Goal: Information Seeking & Learning: Learn about a topic

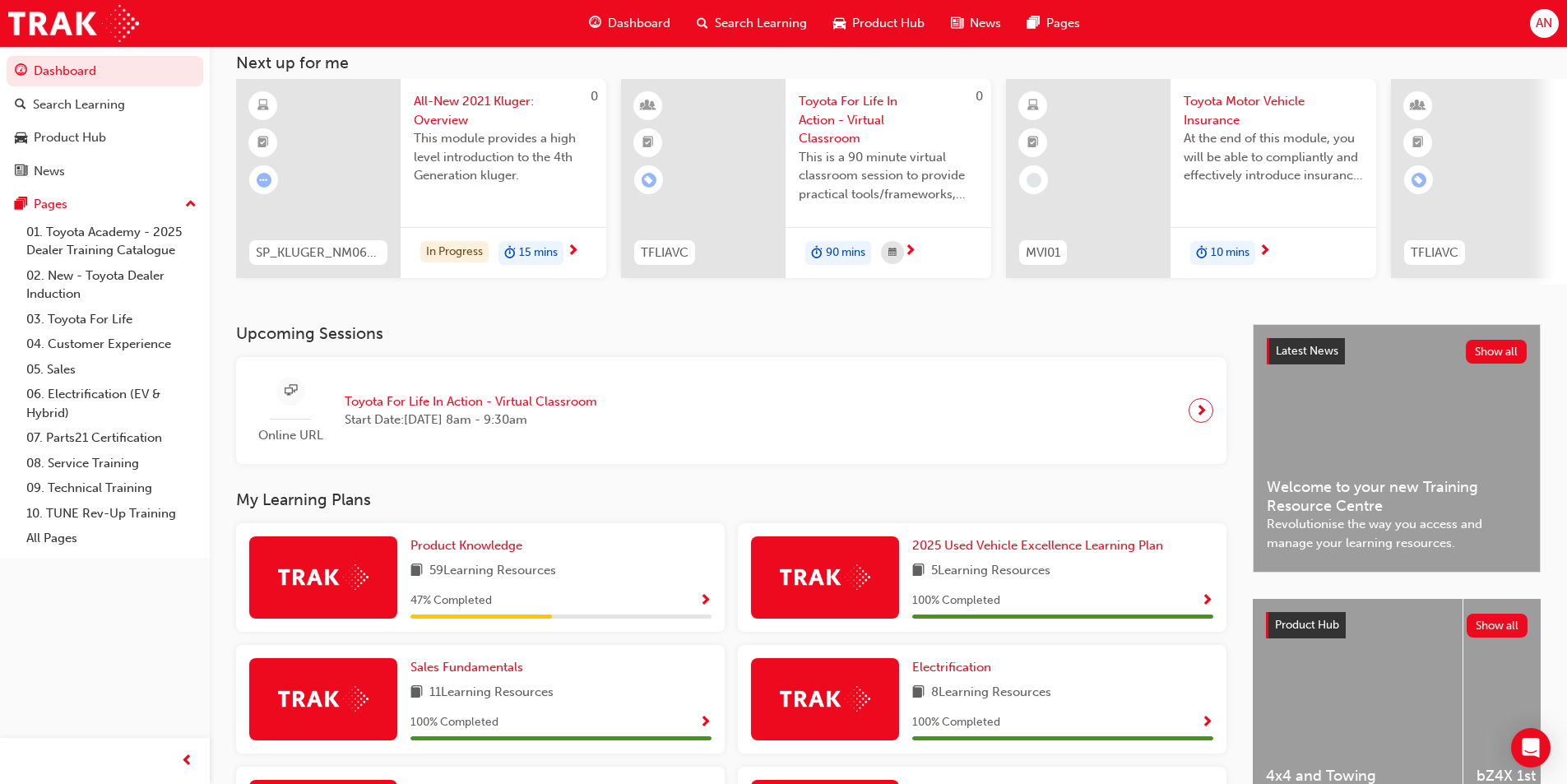
scroll to position [247, 0]
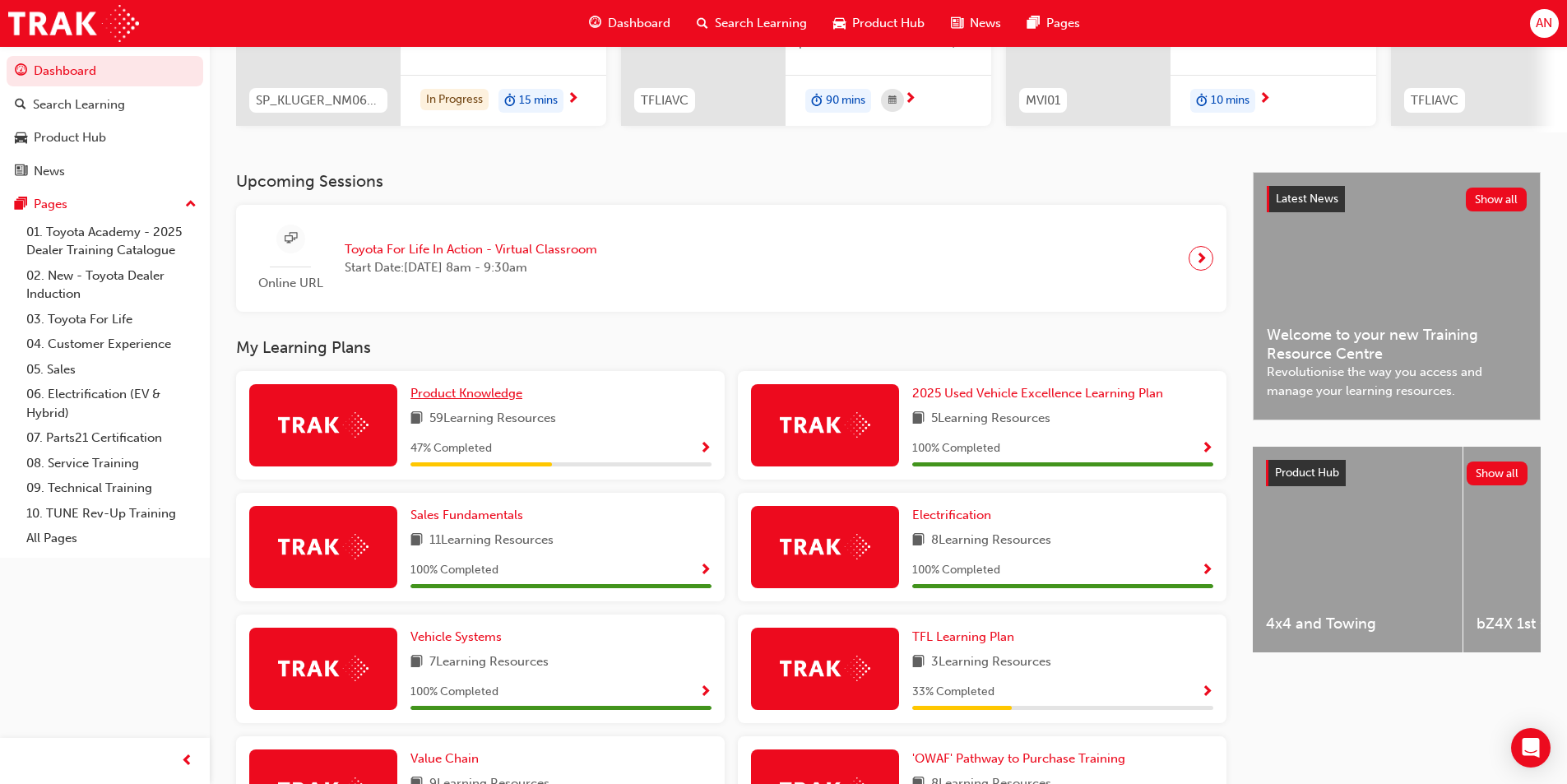
click at [474, 393] on span "Product Knowledge" at bounding box center [467, 393] width 112 height 15
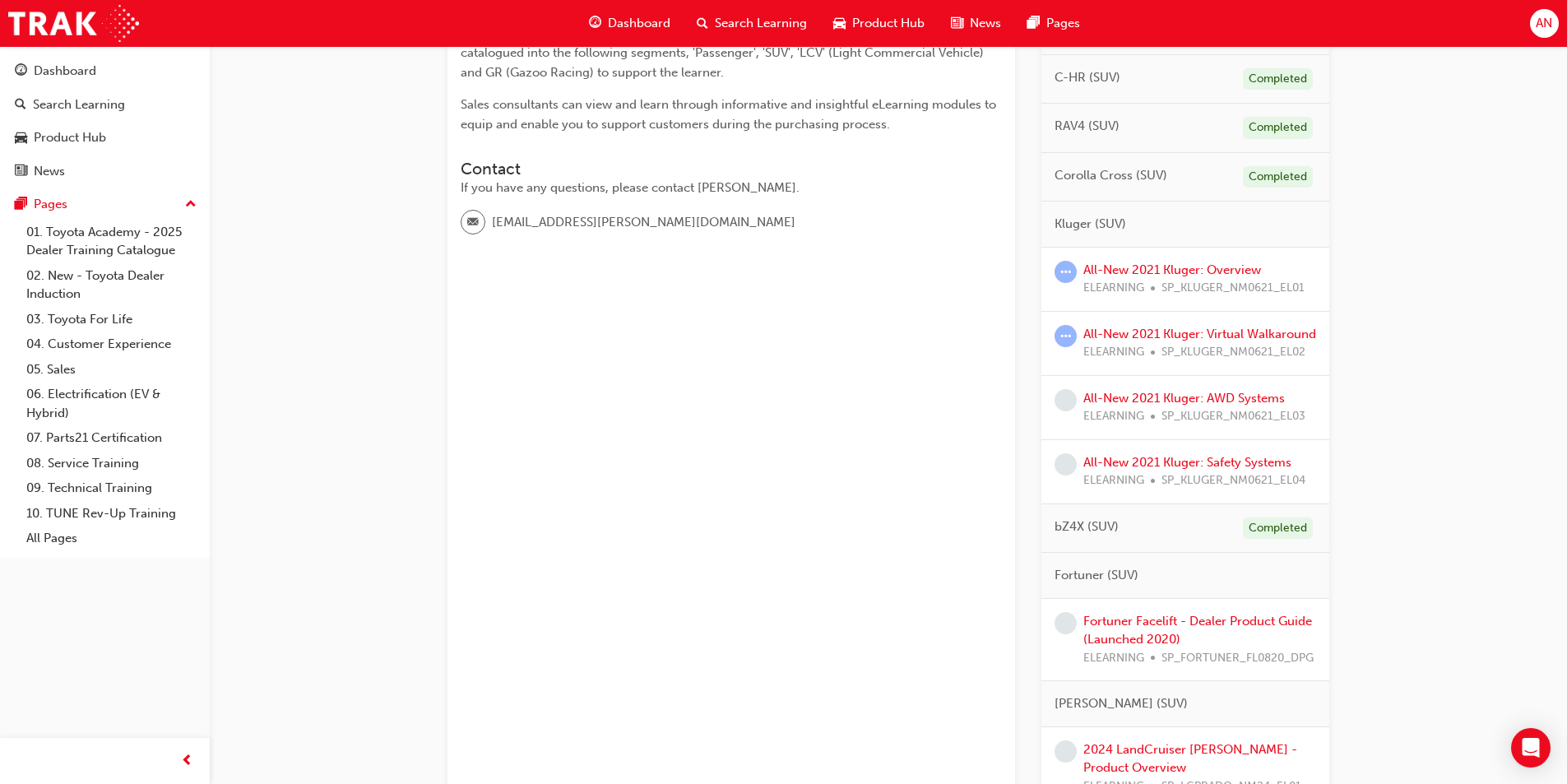
scroll to position [411, 0]
click at [1260, 266] on link "All-New 2021 Kluger: Overview" at bounding box center [1172, 268] width 178 height 15
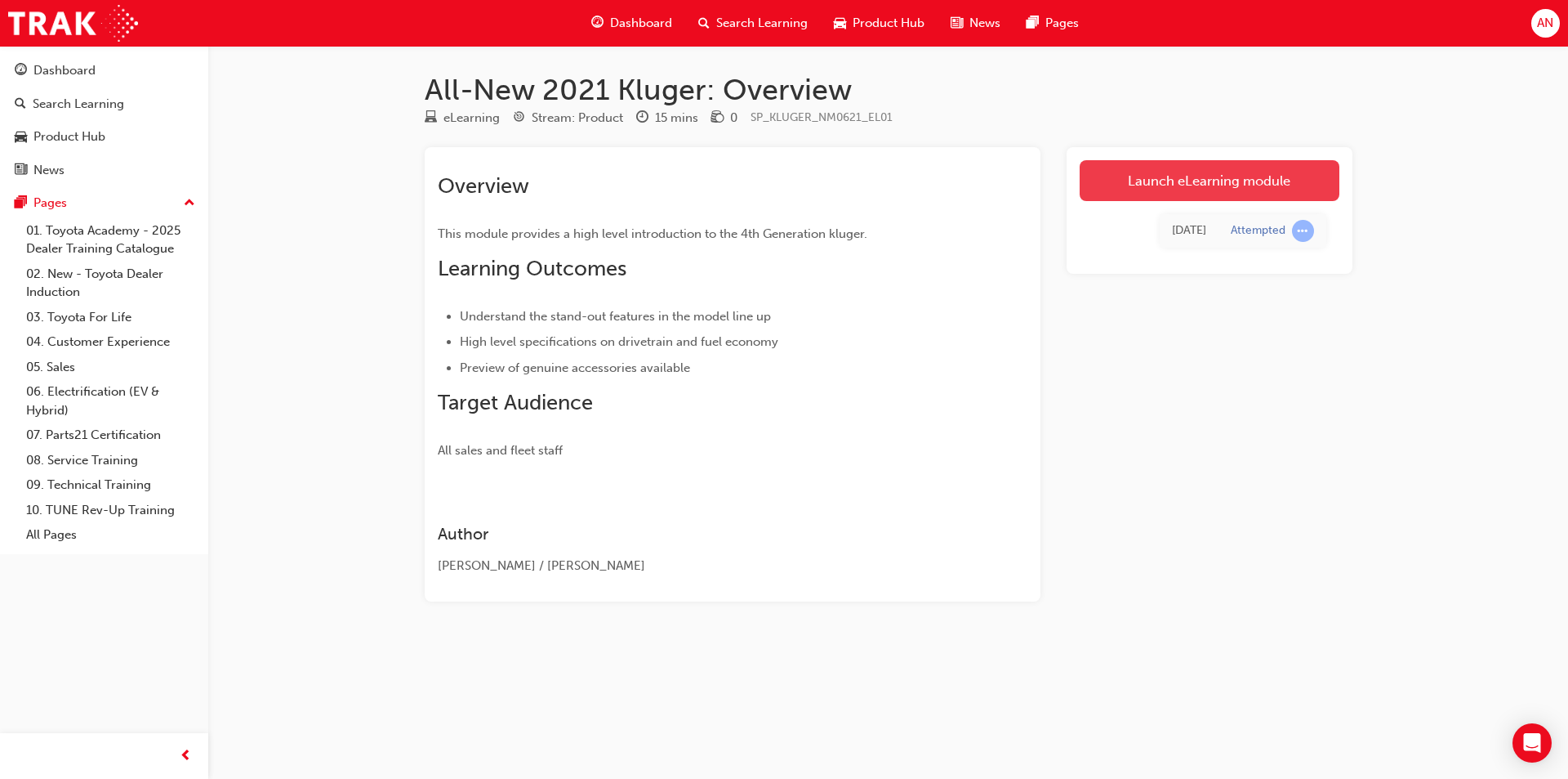
click at [1280, 168] on link "Launch eLearning module" at bounding box center [1209, 180] width 259 height 40
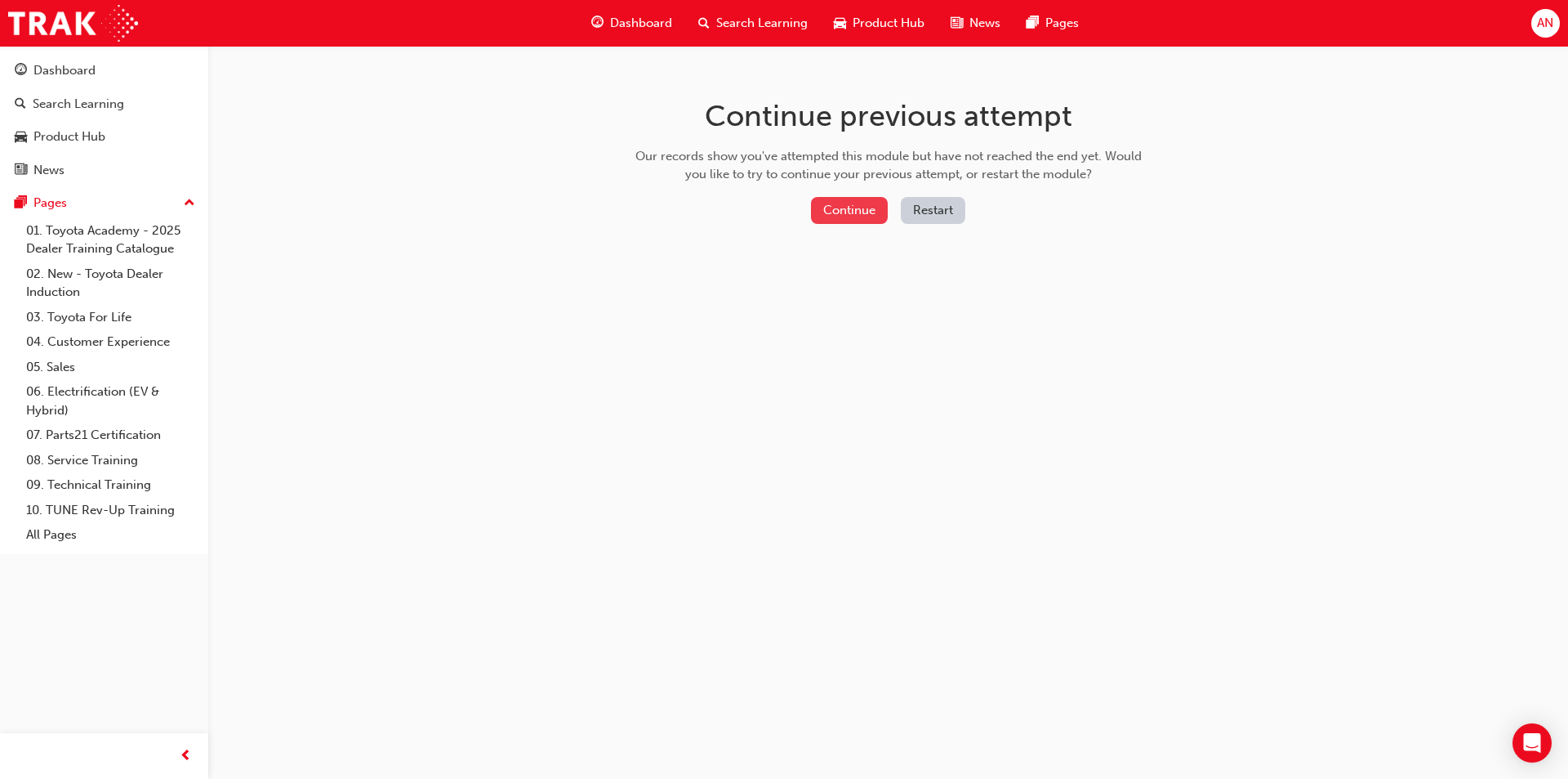
click at [867, 202] on button "Continue" at bounding box center [849, 210] width 76 height 27
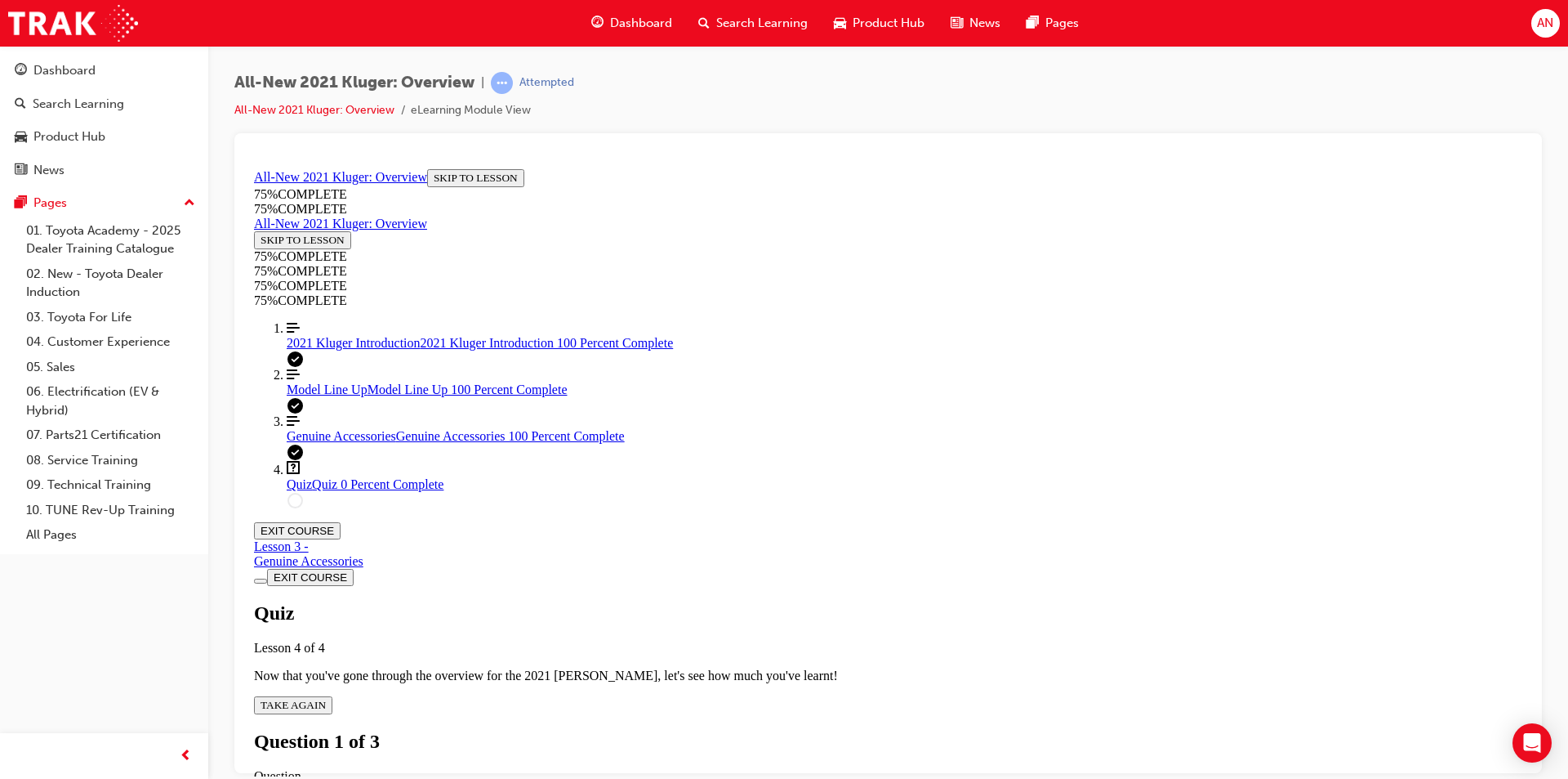
scroll to position [288, 0]
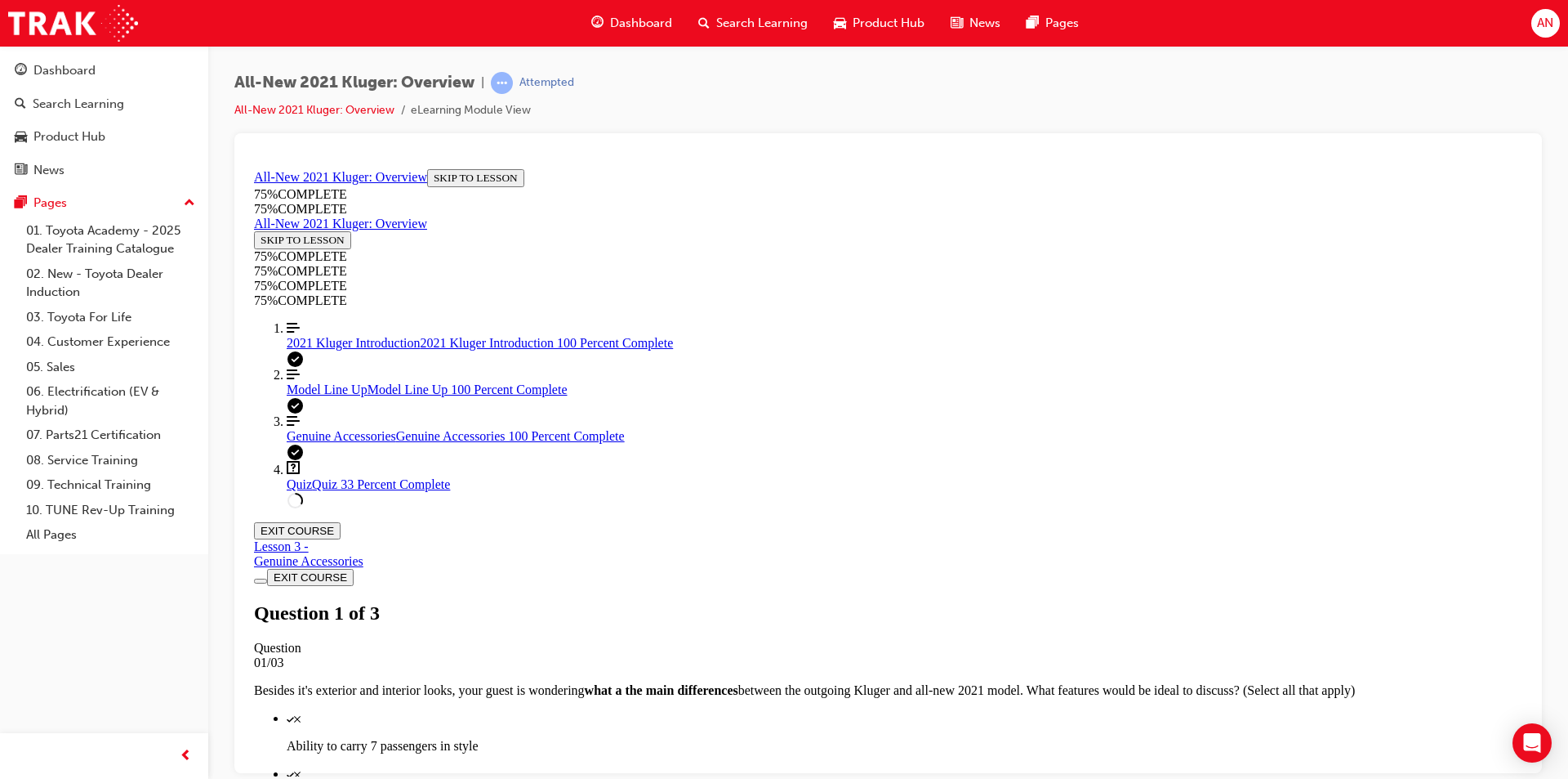
scroll to position [142, 0]
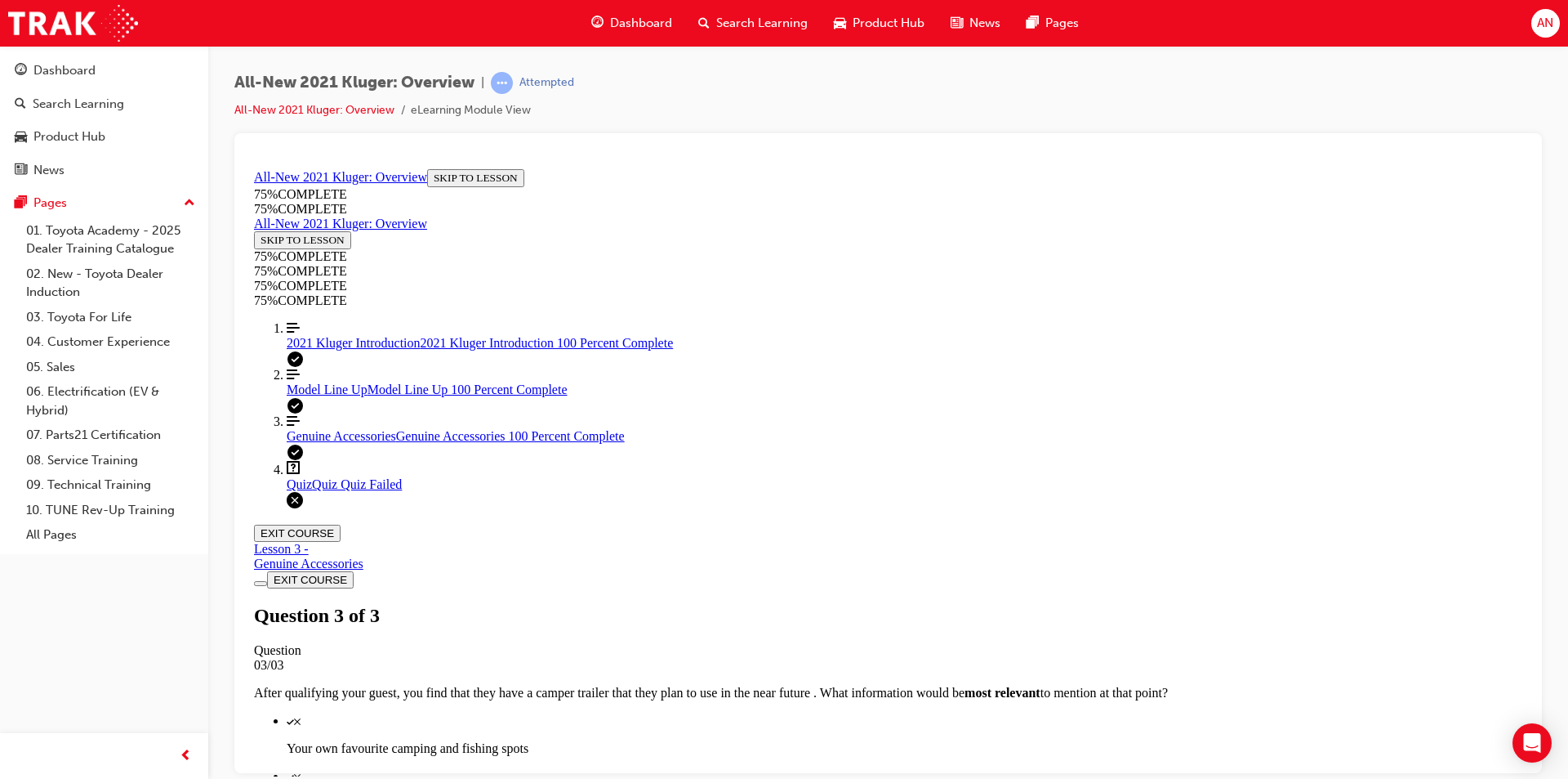
scroll to position [231, 0]
click at [363, 349] on span "2021 Kluger Introduction" at bounding box center [353, 342] width 134 height 14
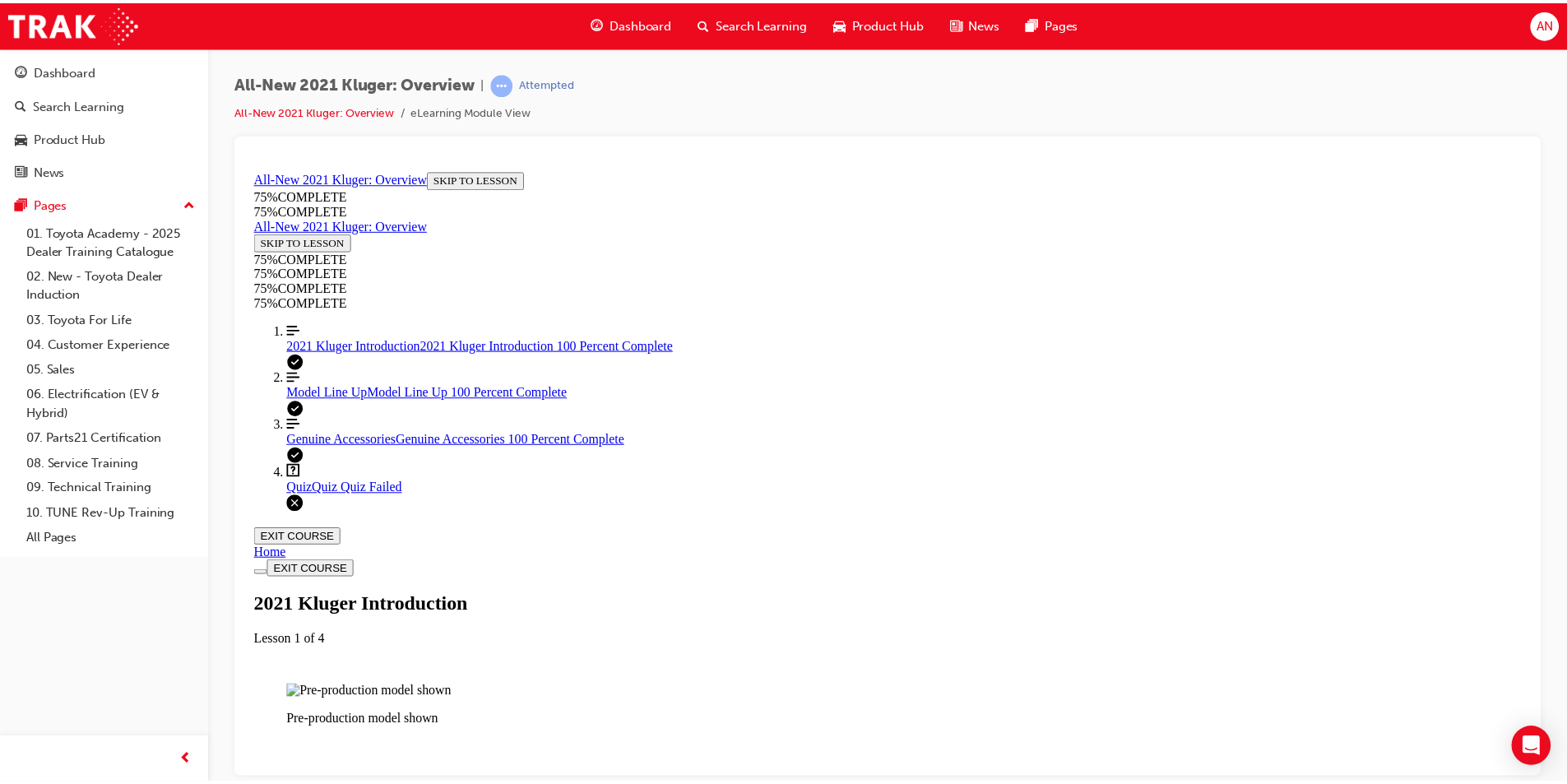
scroll to position [1208, 0]
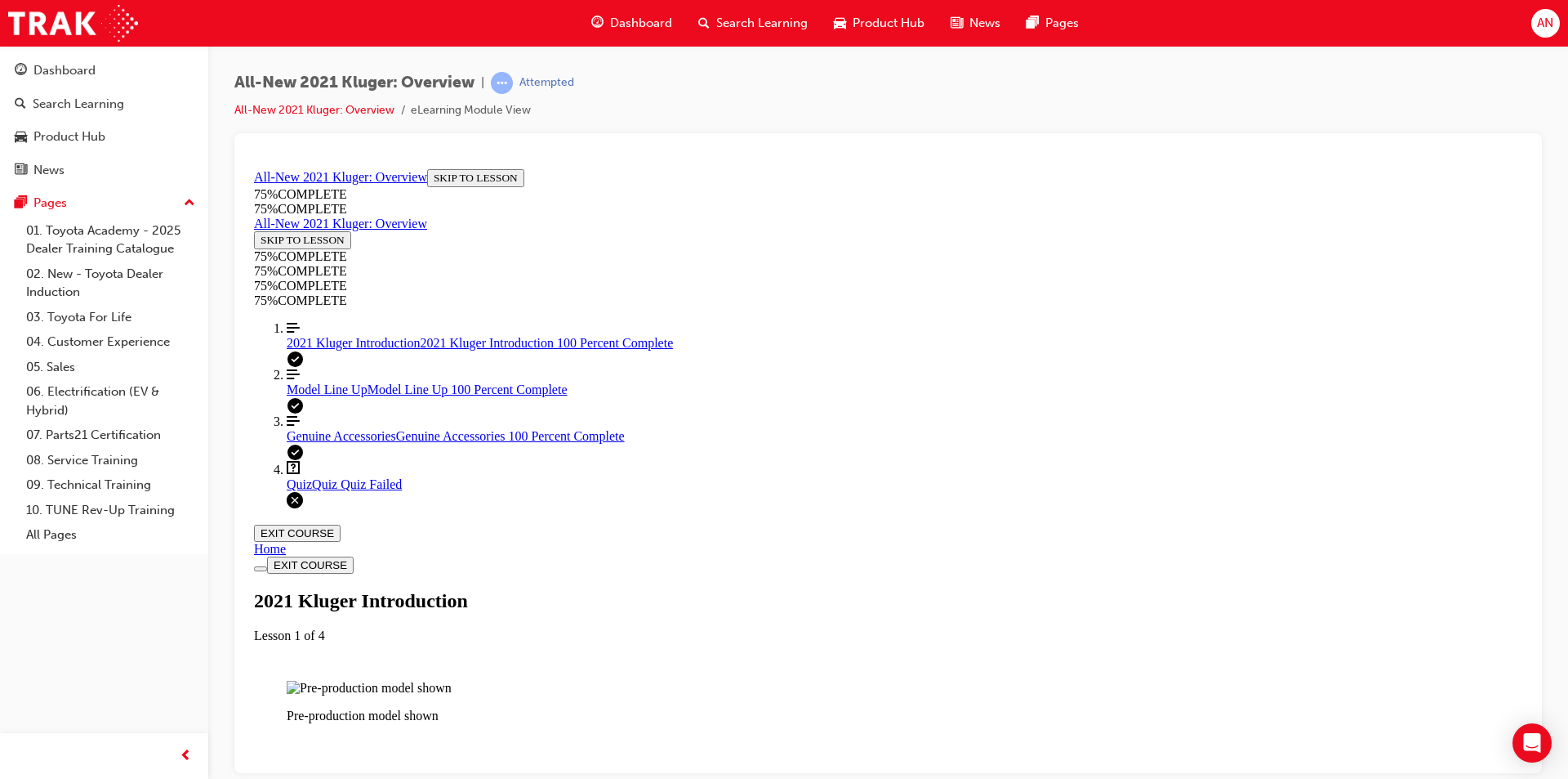
click at [855, 22] on span "Product Hub" at bounding box center [889, 23] width 72 height 18
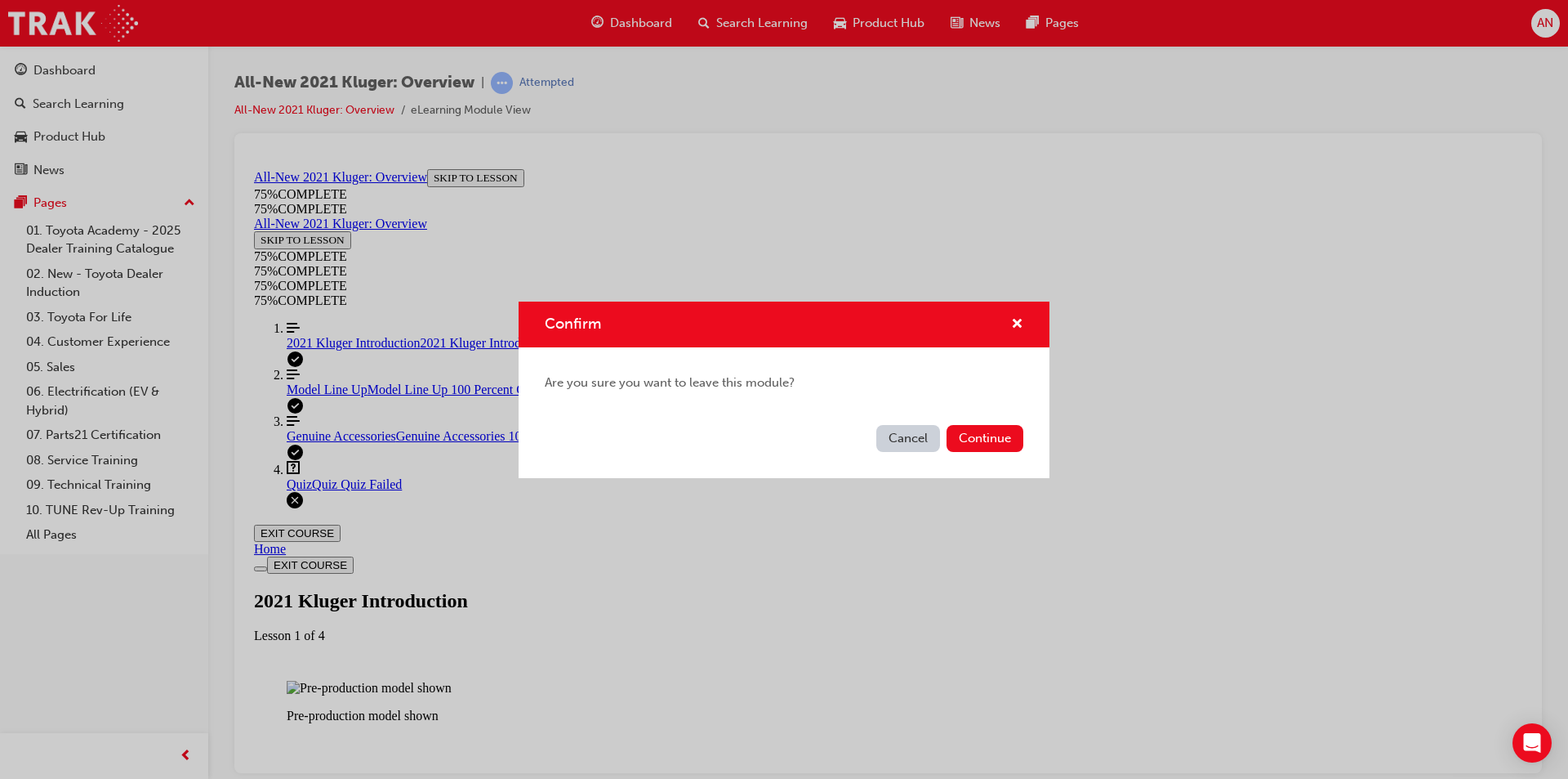
drag, startPoint x: 986, startPoint y: 439, endPoint x: 992, endPoint y: 432, distance: 9.2
click at [988, 439] on button "Continue" at bounding box center [984, 438] width 76 height 27
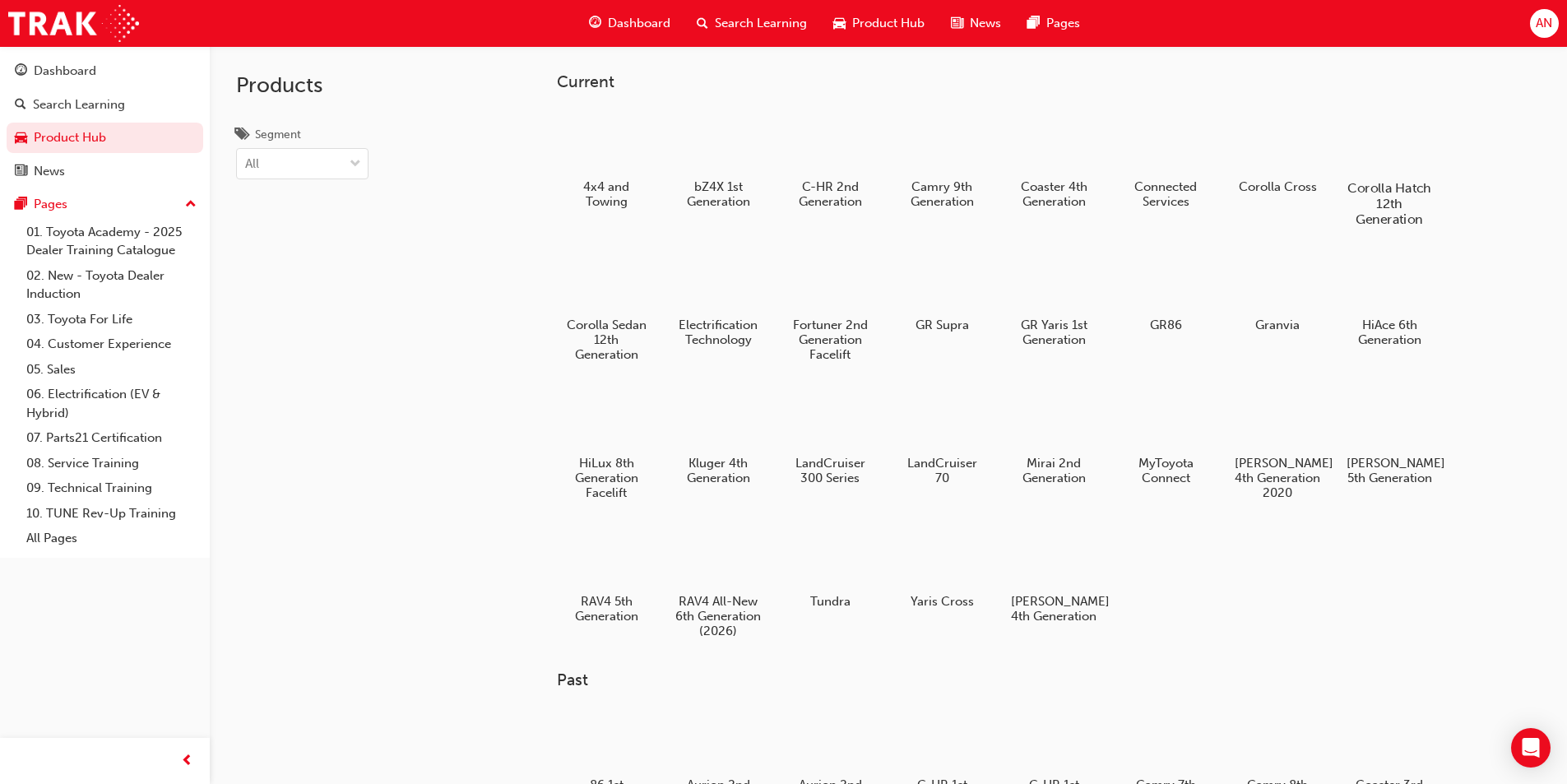
click at [1369, 122] on div at bounding box center [1388, 141] width 91 height 65
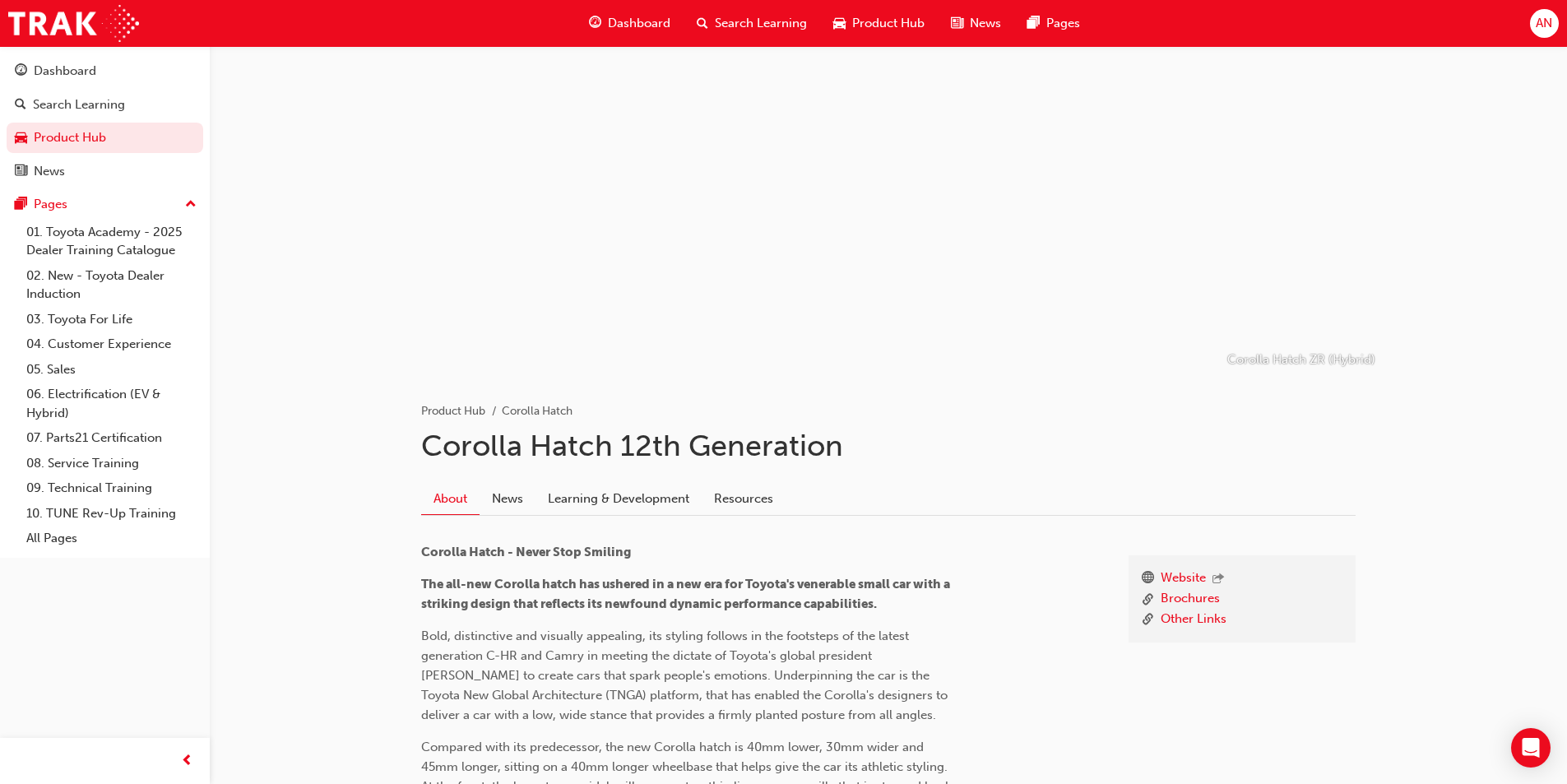
scroll to position [329, 0]
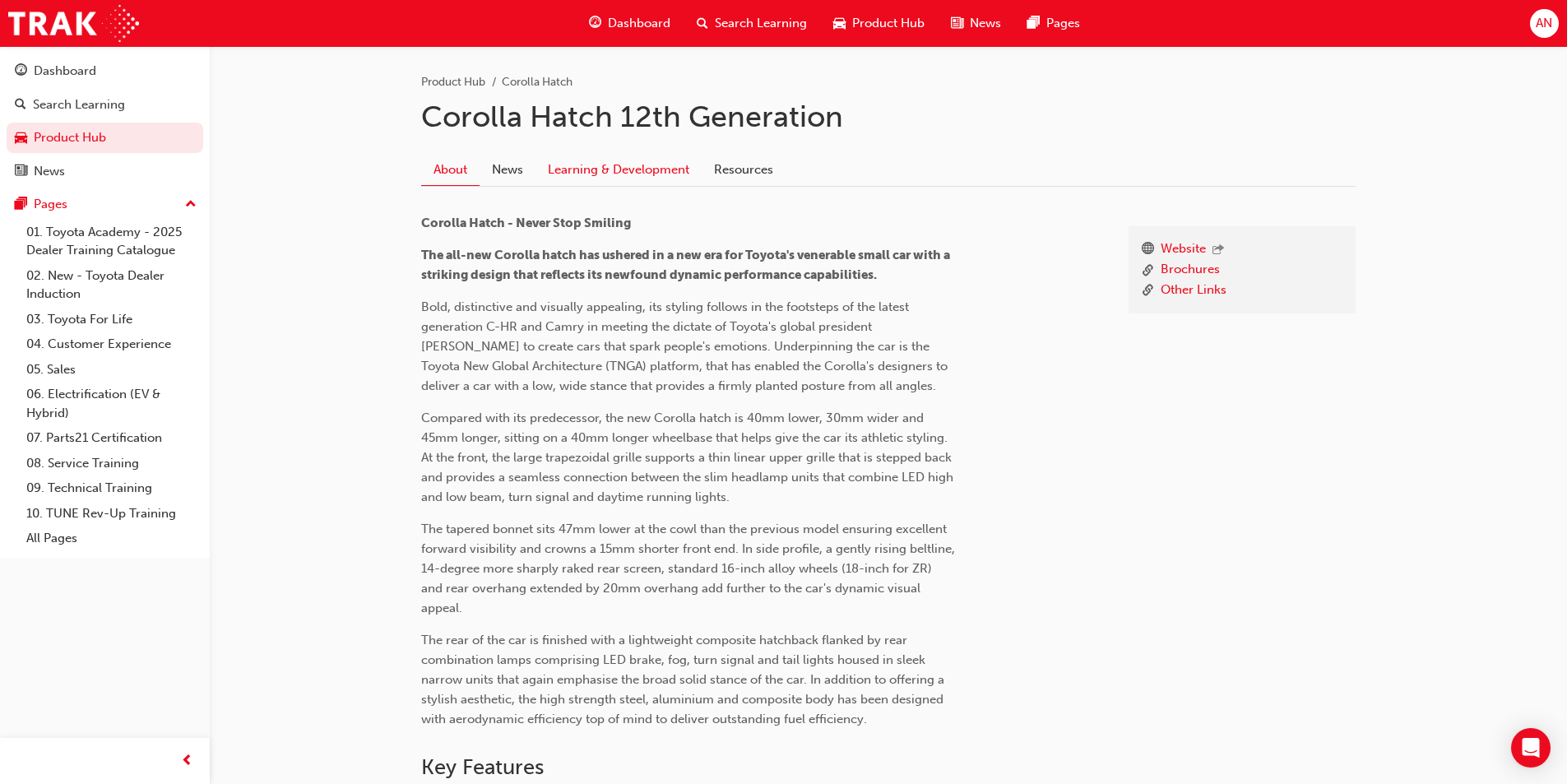
click at [571, 169] on link "Learning & Development" at bounding box center [619, 169] width 166 height 31
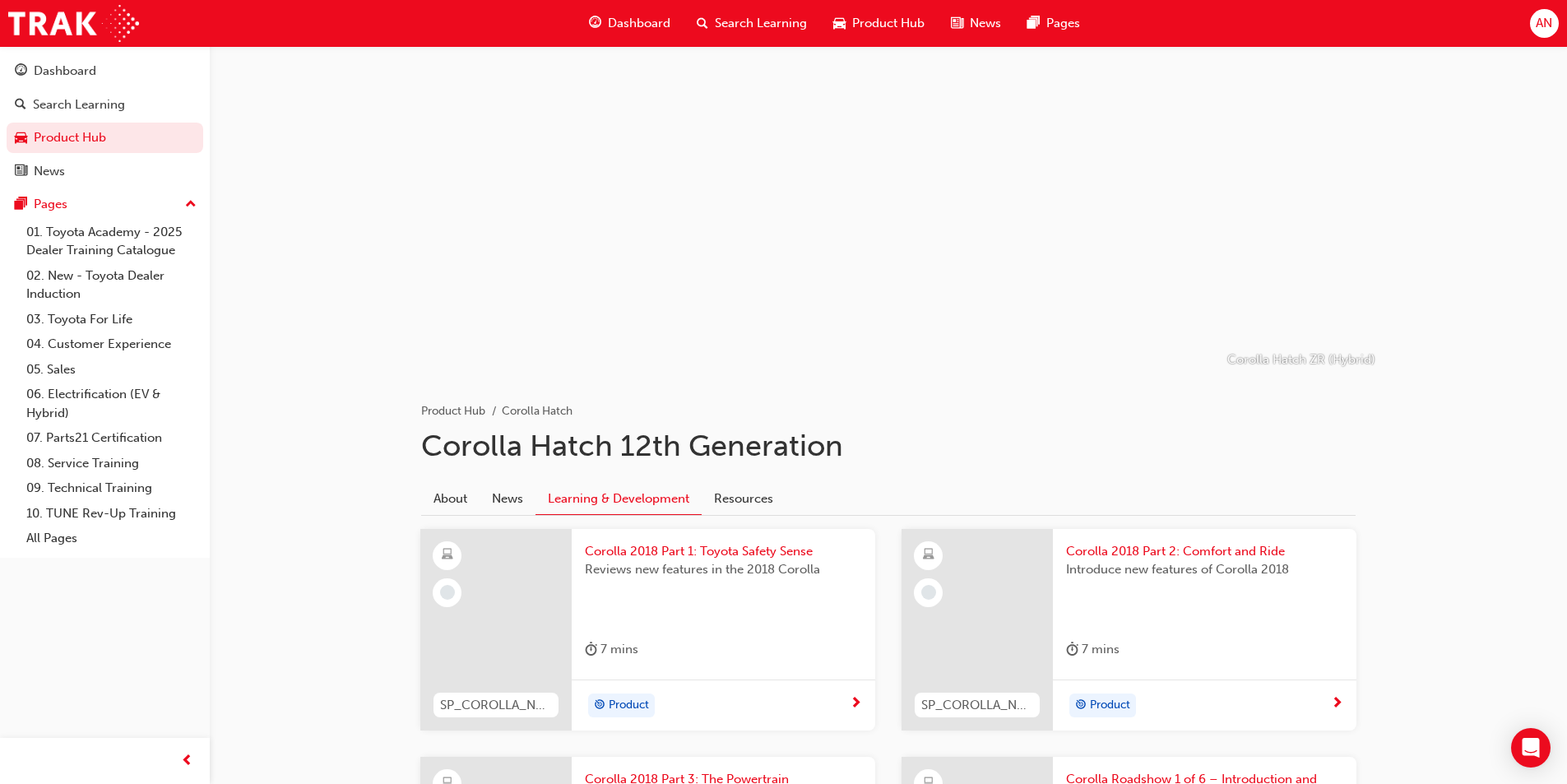
click at [761, 17] on span "Search Learning" at bounding box center [760, 23] width 92 height 19
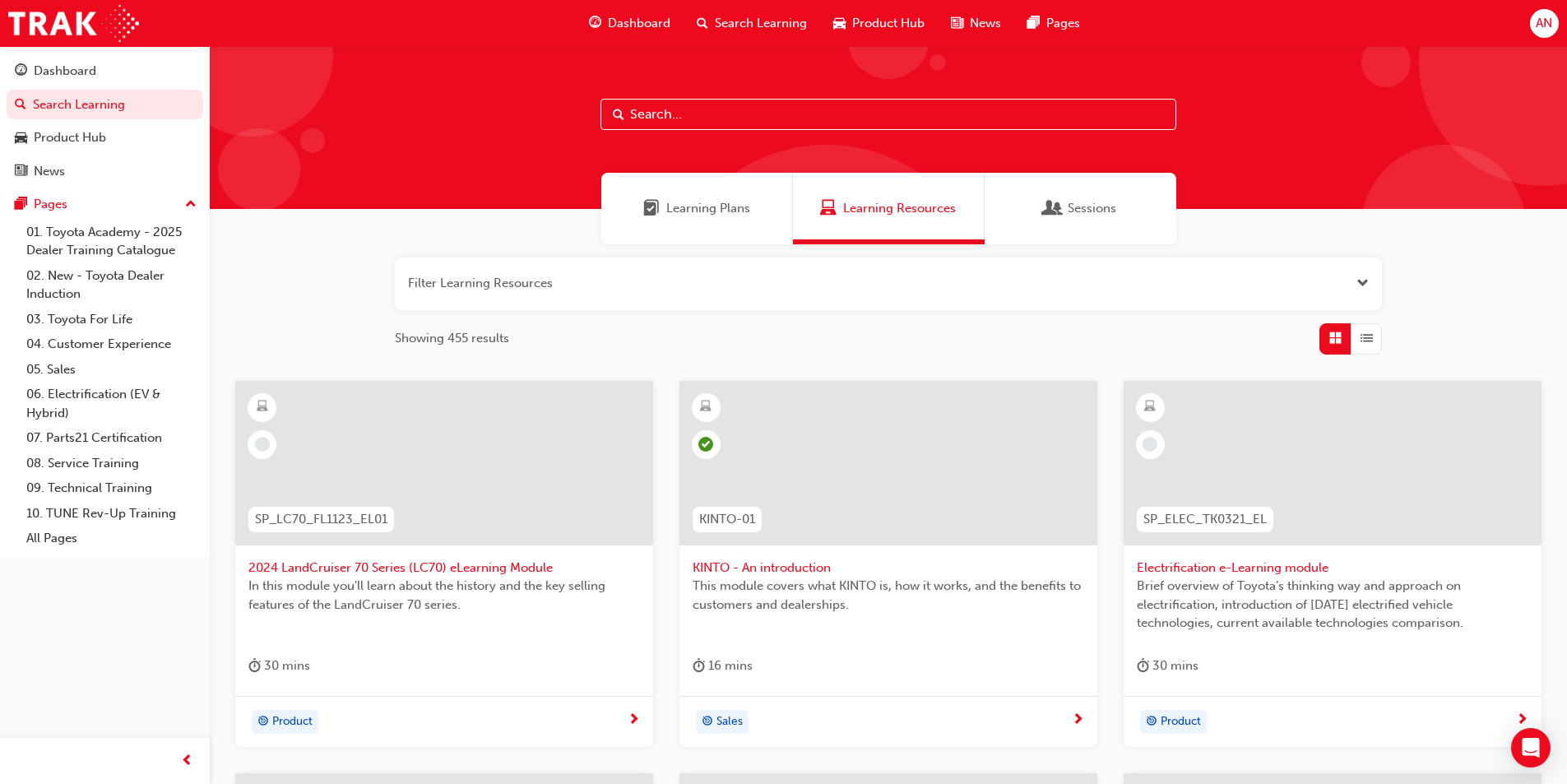
click at [600, 18] on span "guage-icon" at bounding box center [595, 23] width 12 height 20
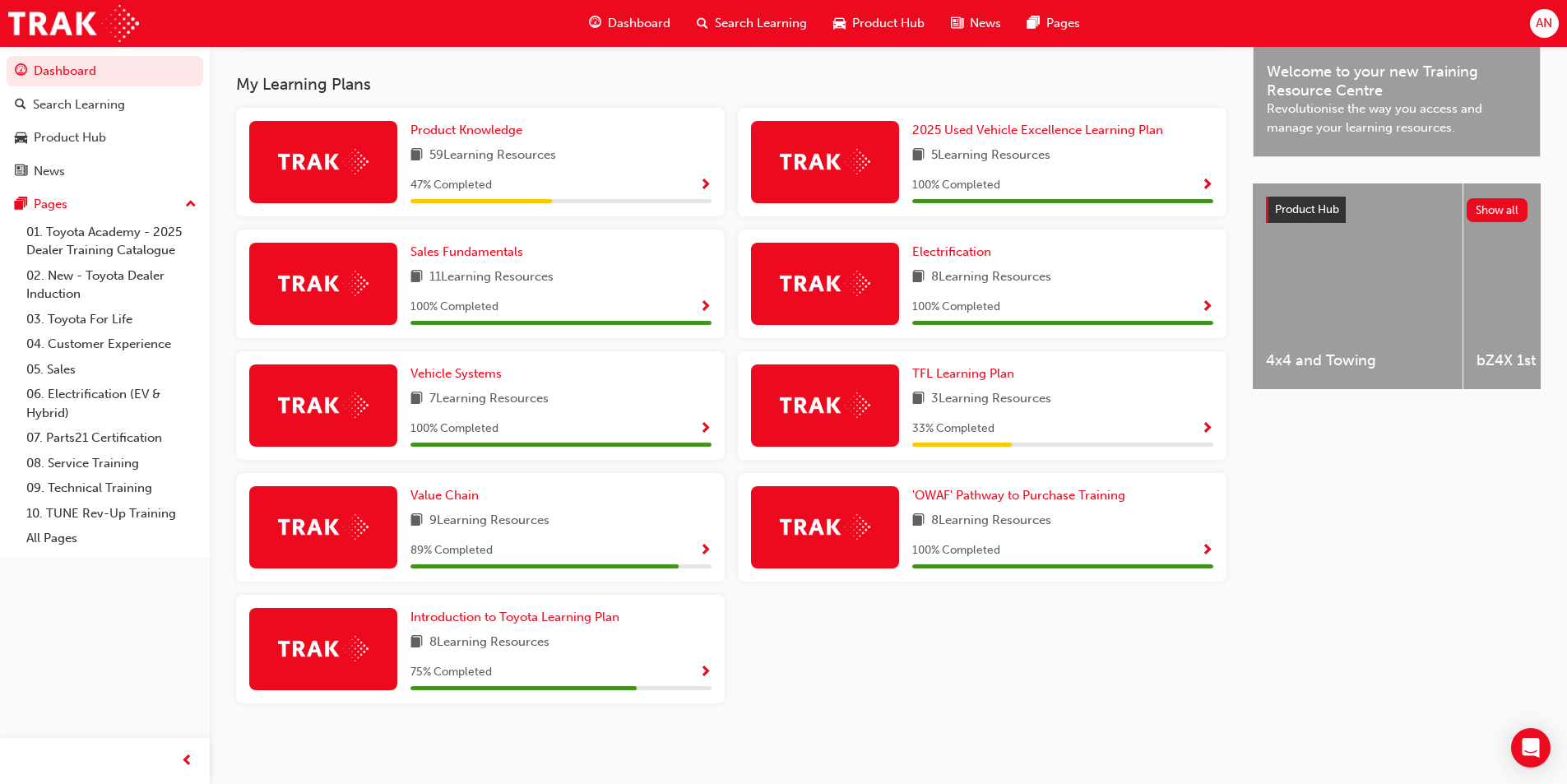
scroll to position [517, 0]
click at [530, 622] on span "Introduction to Toyota Learning Plan" at bounding box center [515, 617] width 209 height 15
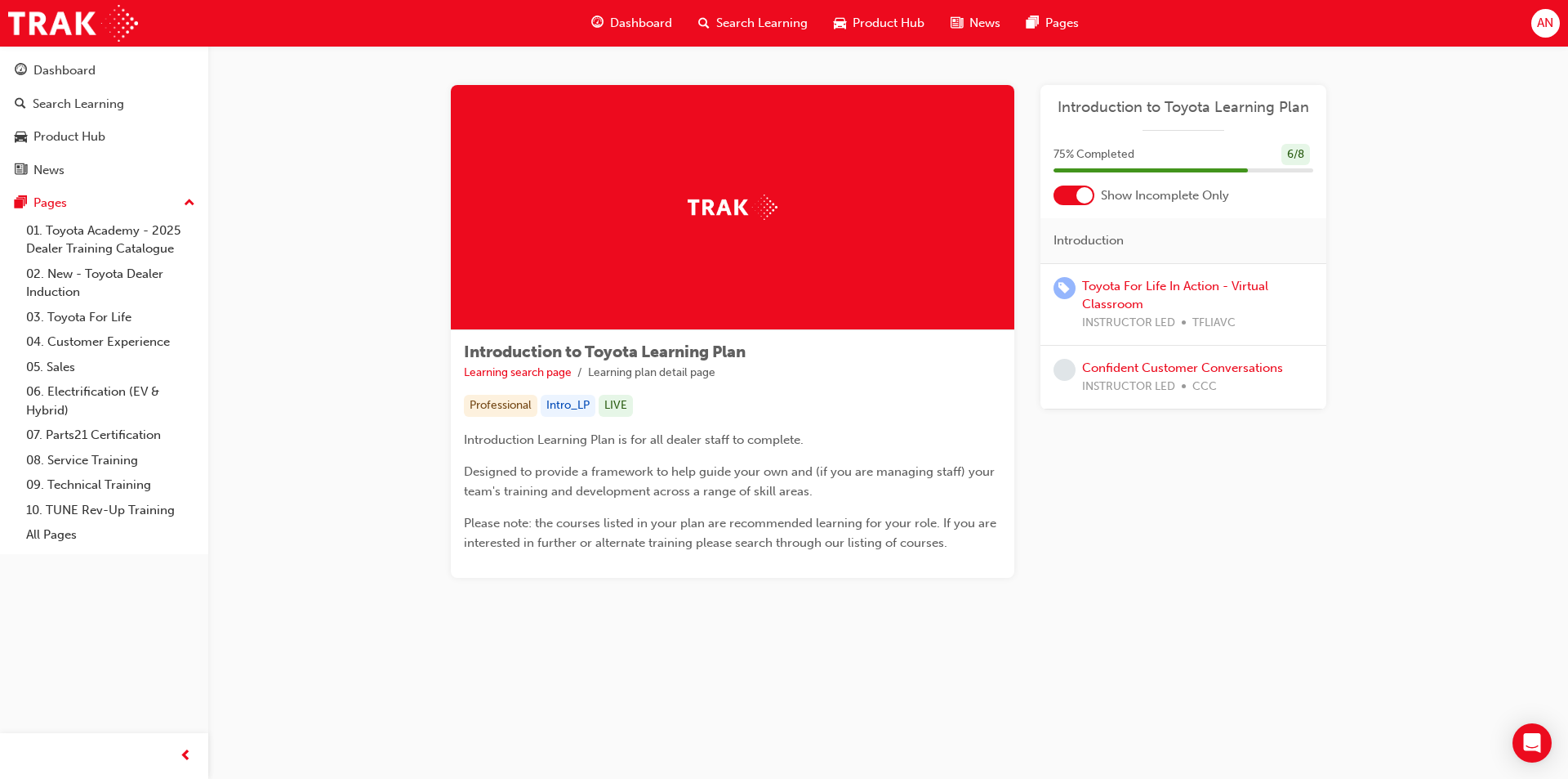
click at [628, 29] on span "Dashboard" at bounding box center [641, 23] width 62 height 18
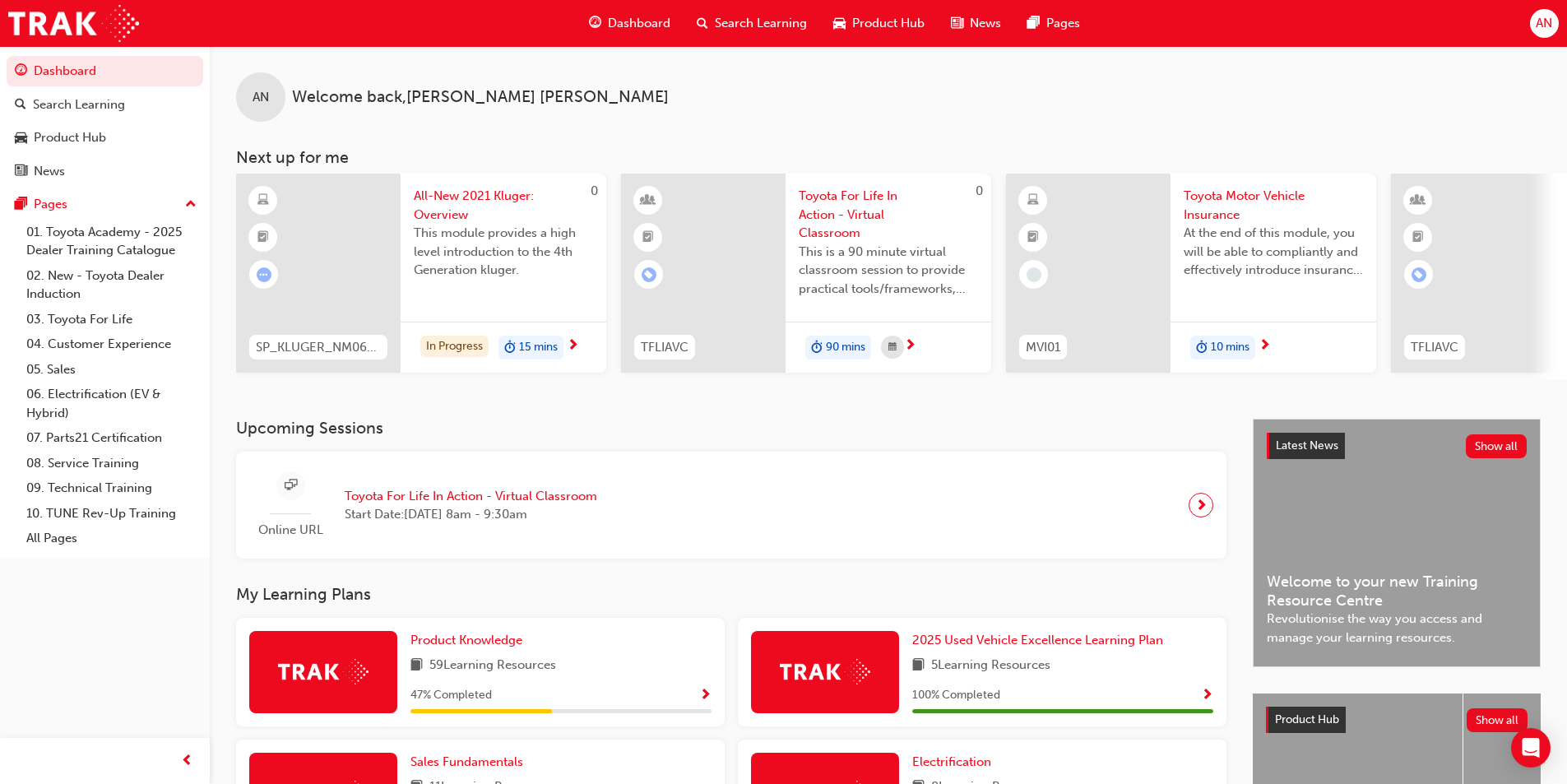
click at [1280, 191] on span "Toyota Motor Vehicle Insurance" at bounding box center [1273, 205] width 180 height 37
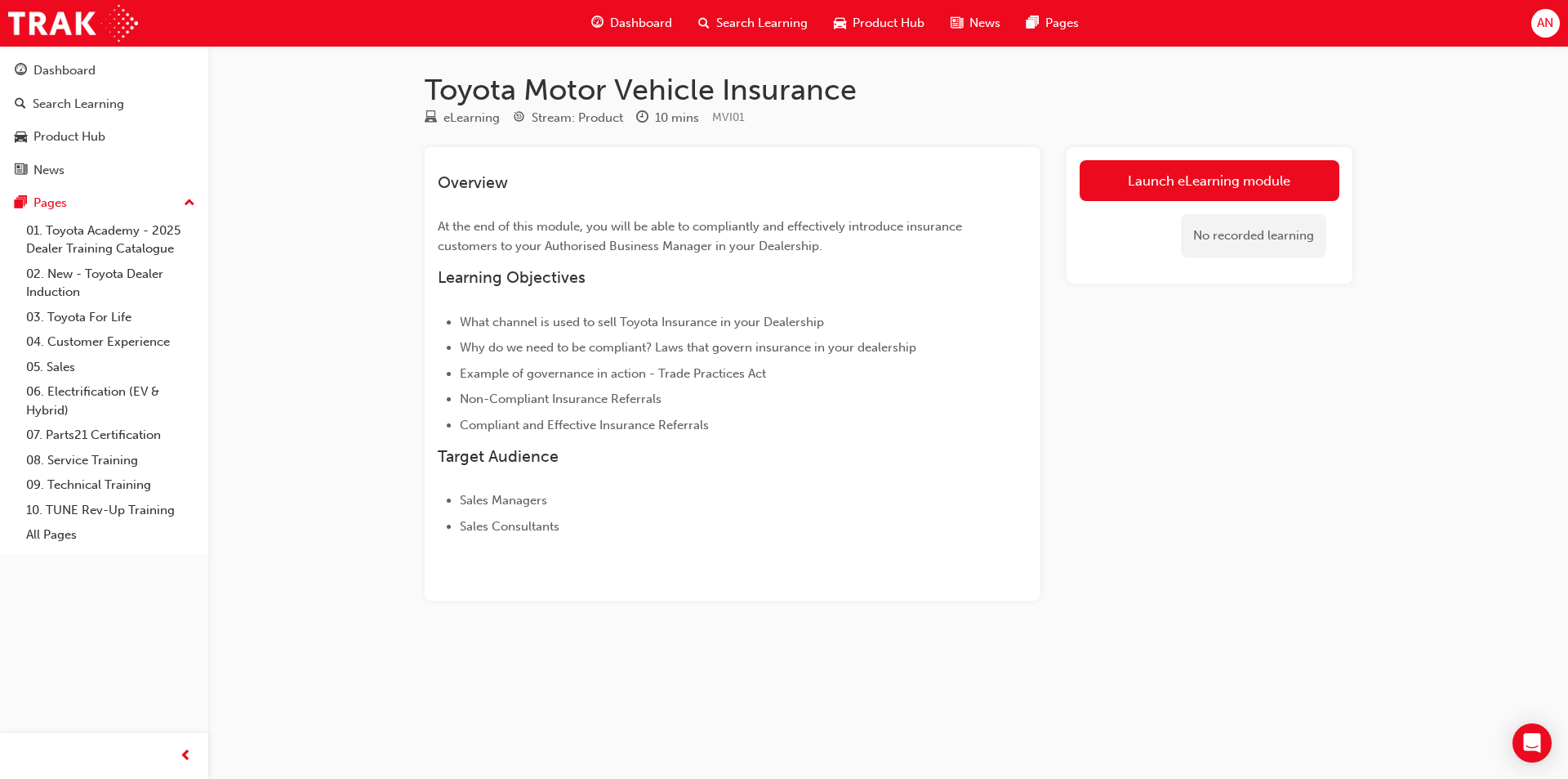
click at [1271, 190] on link "Launch eLearning module" at bounding box center [1209, 180] width 259 height 40
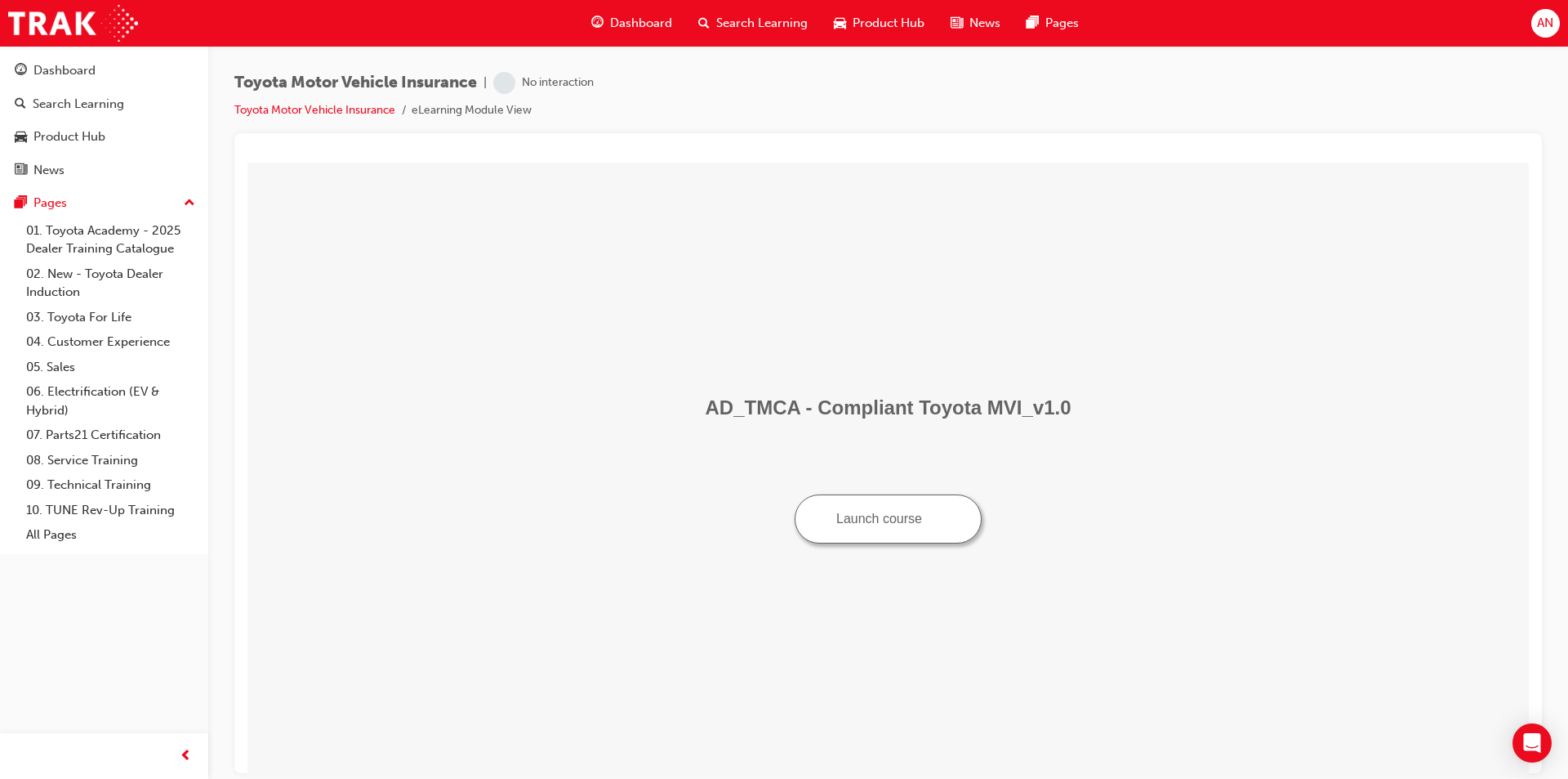
click at [871, 521] on button "Launch course" at bounding box center [888, 518] width 187 height 49
click at [652, 25] on span "Dashboard" at bounding box center [641, 23] width 62 height 18
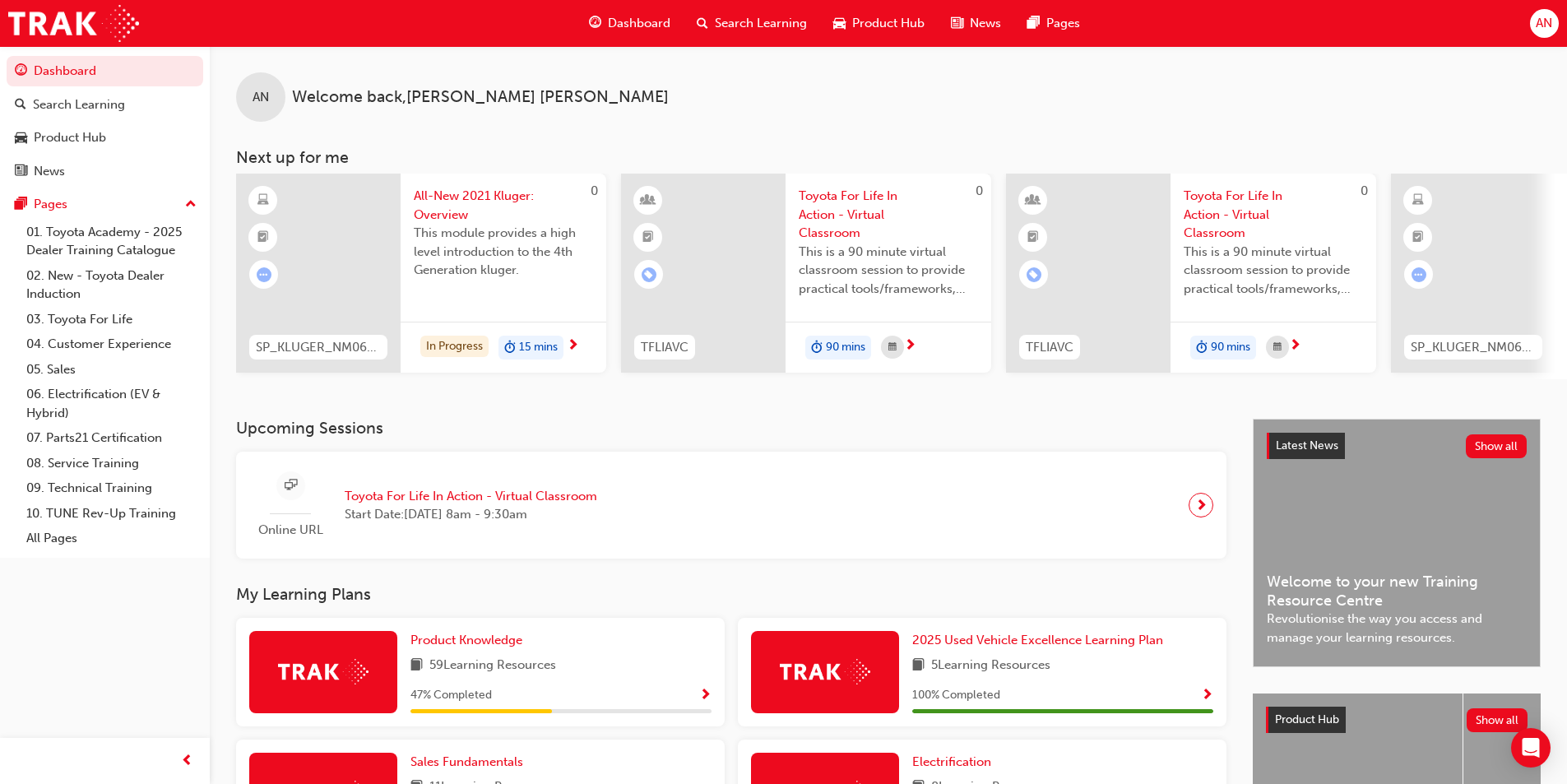
click at [491, 188] on span "All-New 2021 Kluger: Overview" at bounding box center [503, 205] width 180 height 37
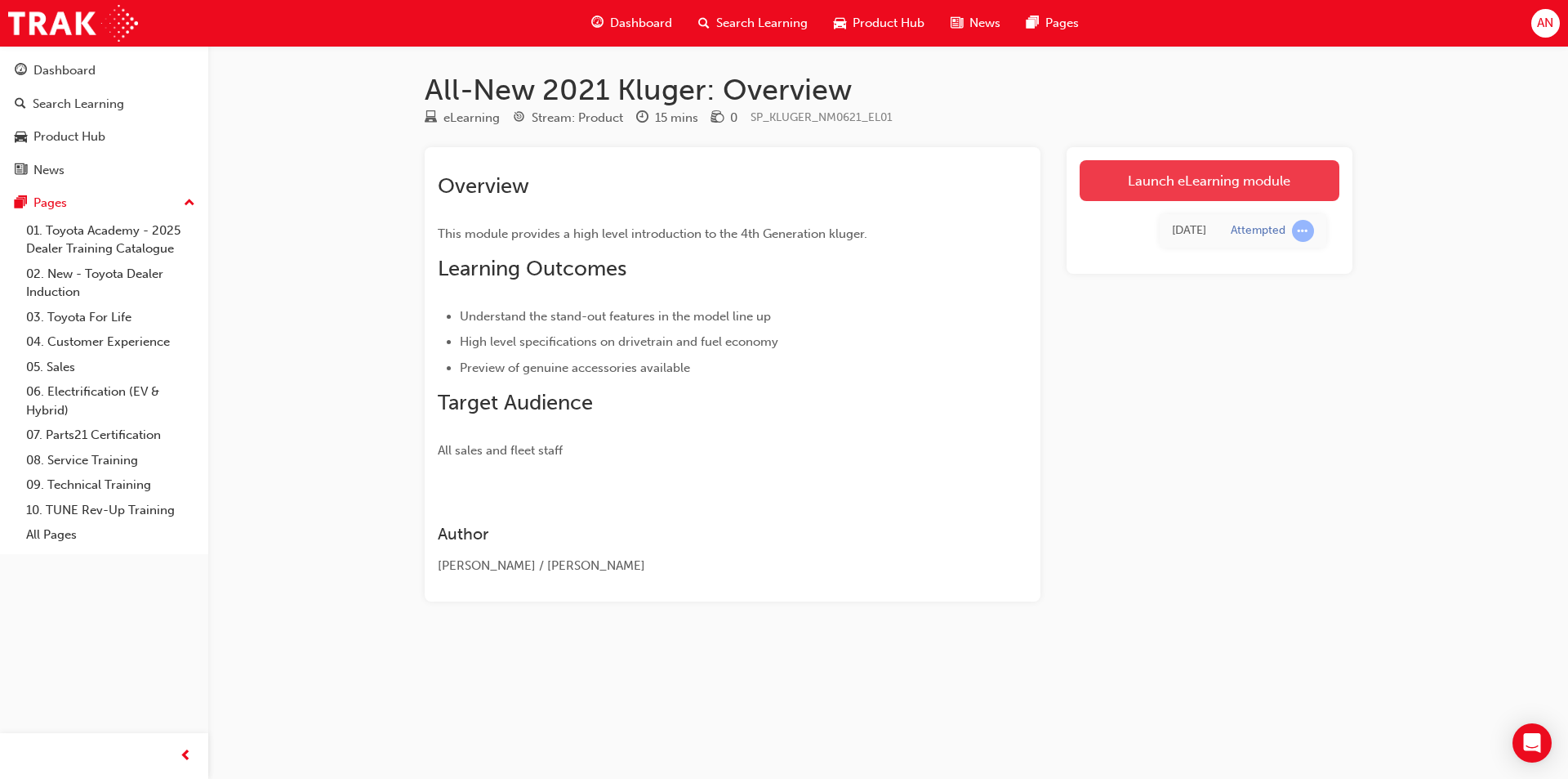
click at [1252, 178] on link "Launch eLearning module" at bounding box center [1209, 180] width 259 height 40
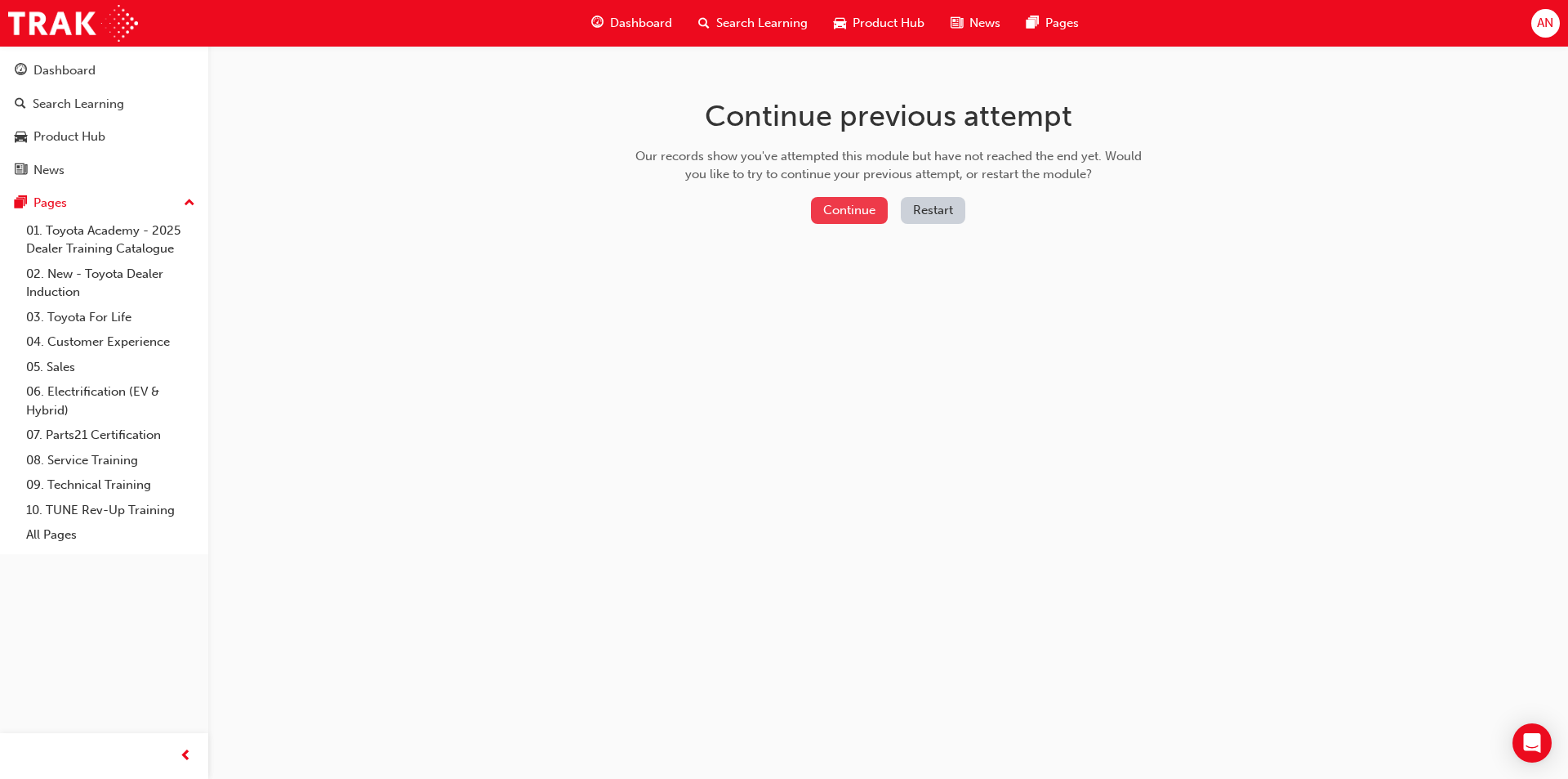
click at [817, 222] on button "Continue" at bounding box center [849, 210] width 76 height 27
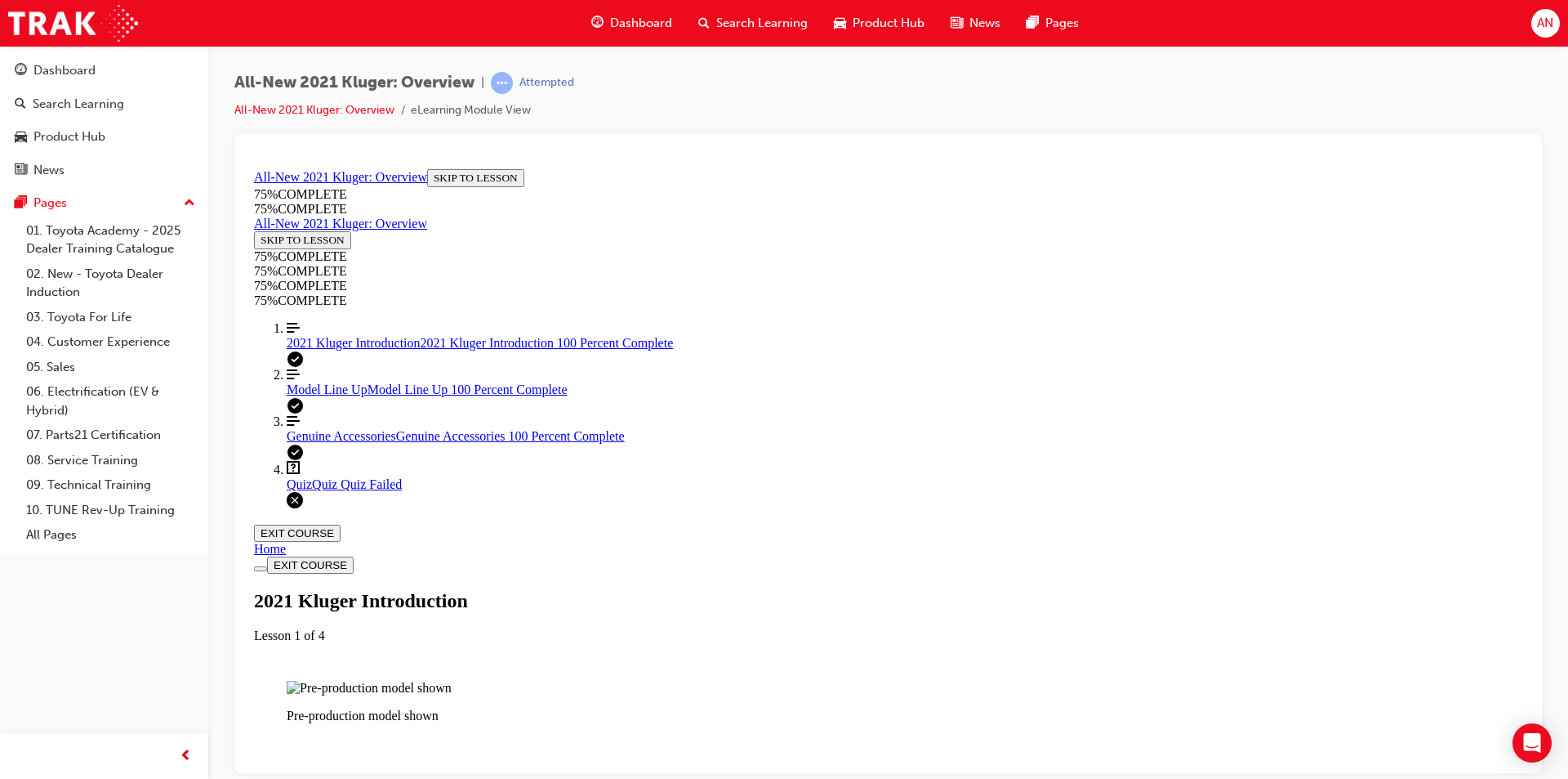
scroll to position [1282, 0]
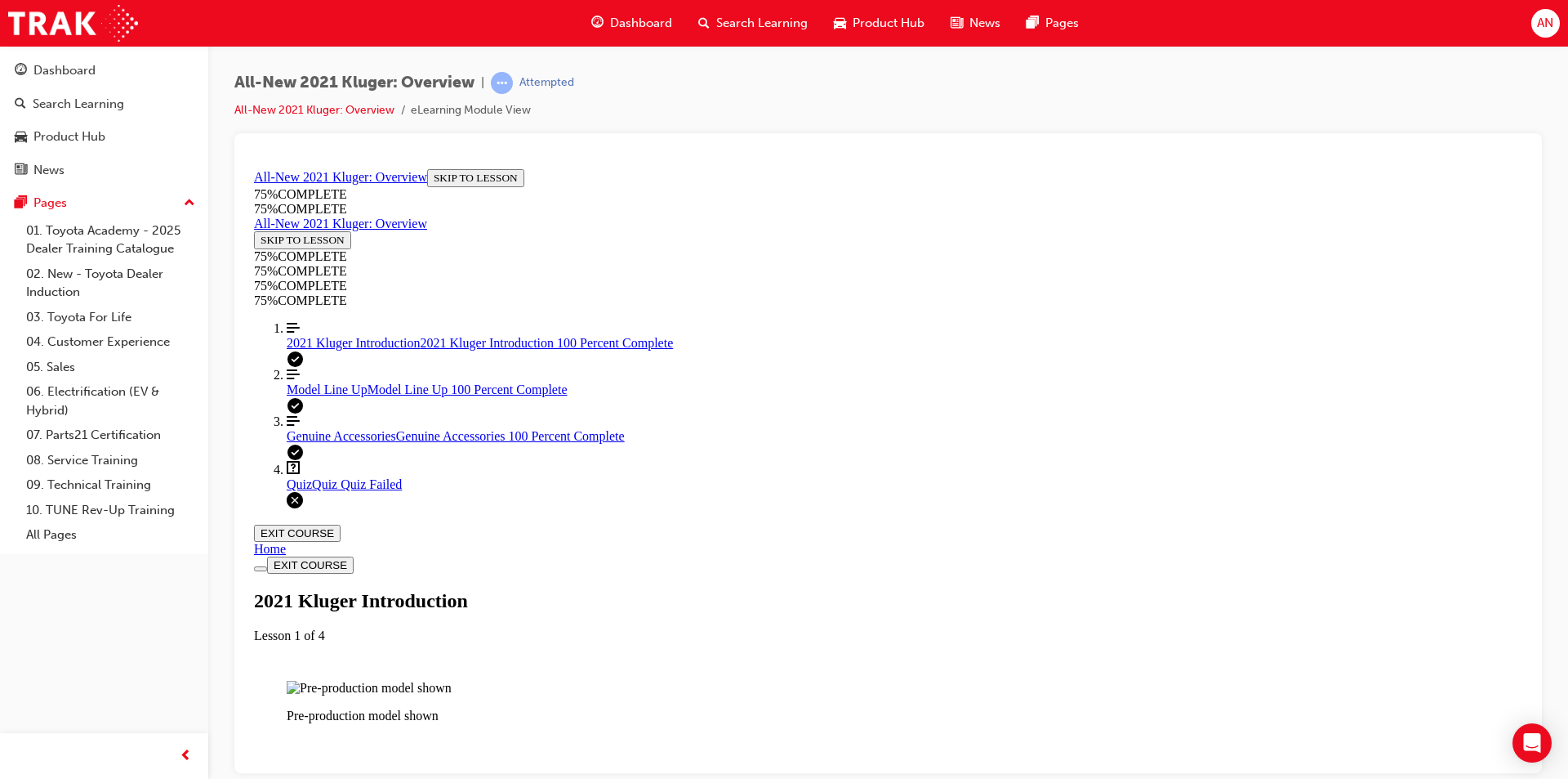
scroll to position [1935, 0]
click at [311, 491] on div "Quiz Quiz Quiz Failed" at bounding box center [904, 484] width 1236 height 15
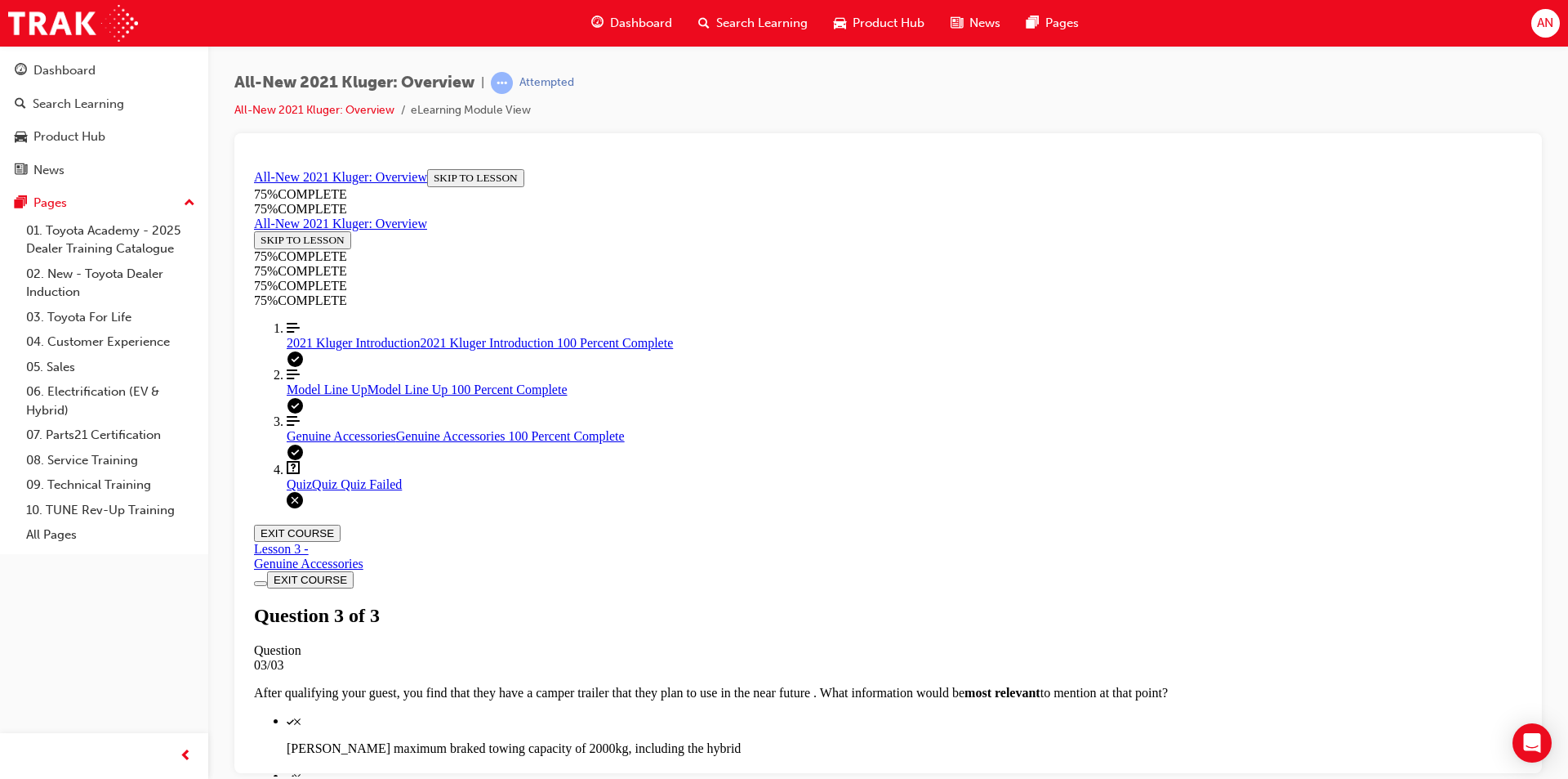
scroll to position [231, 0]
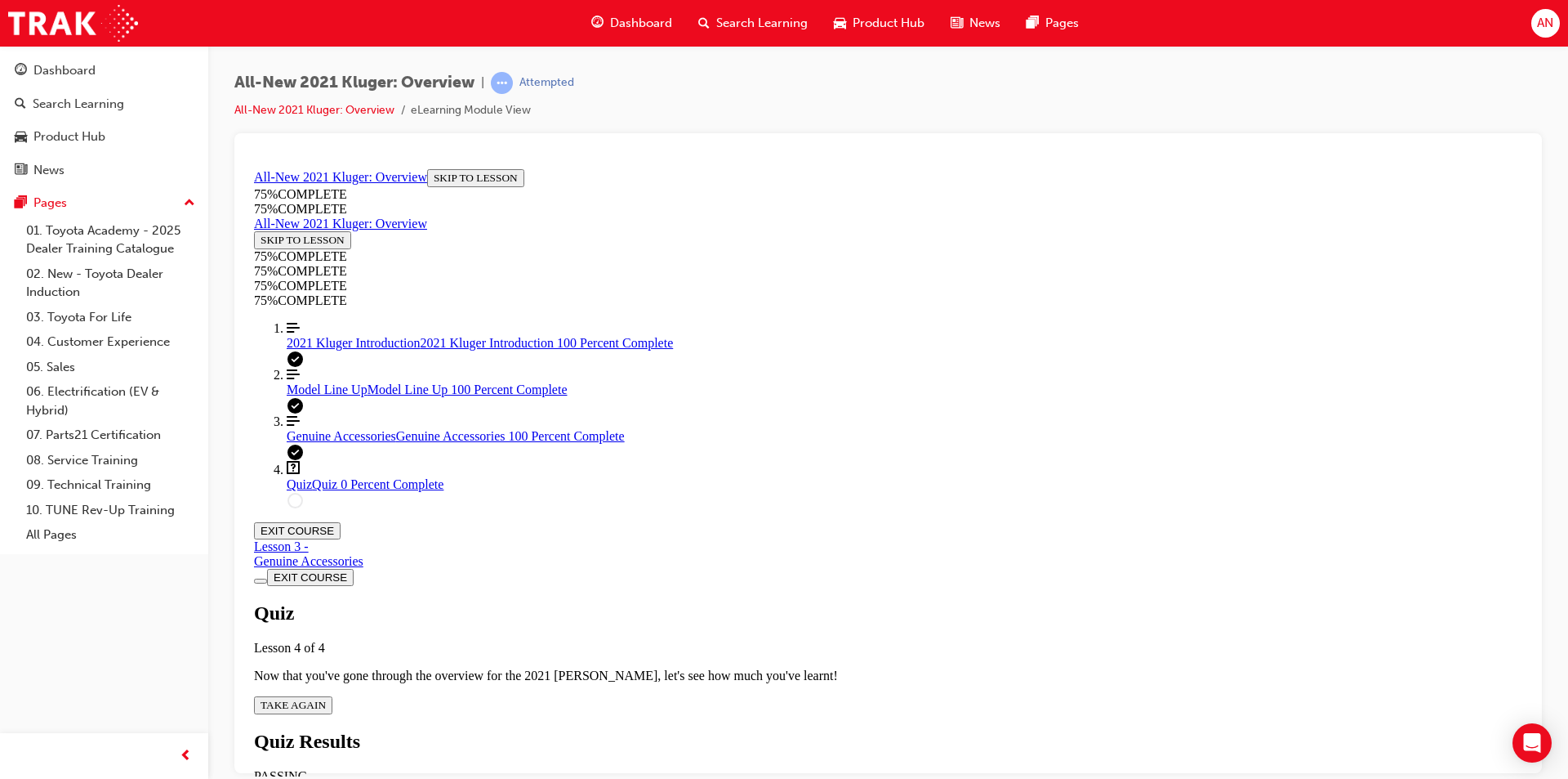
click at [326, 698] on span "TAKE AGAIN" at bounding box center [293, 704] width 65 height 12
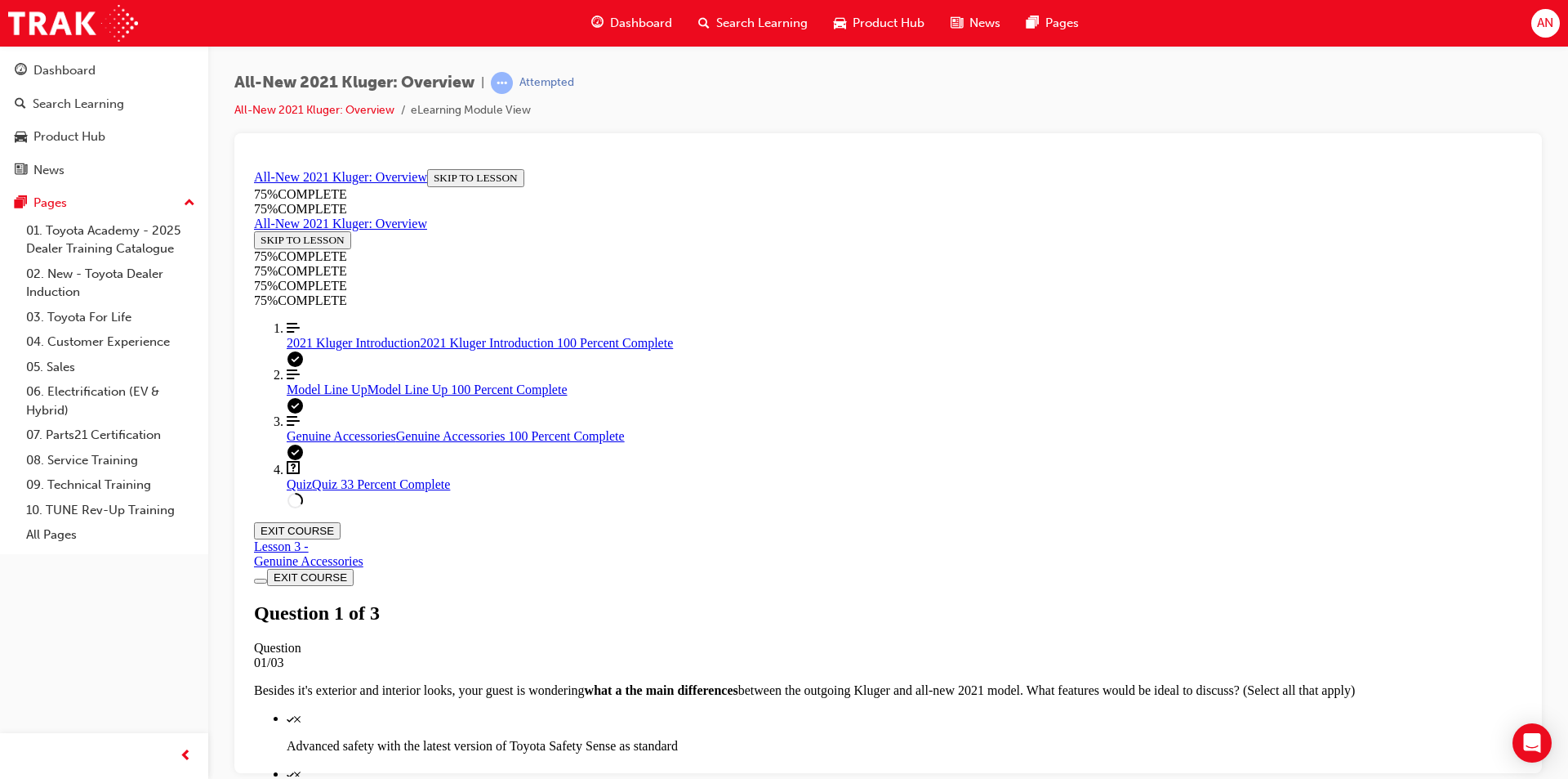
scroll to position [207, 0]
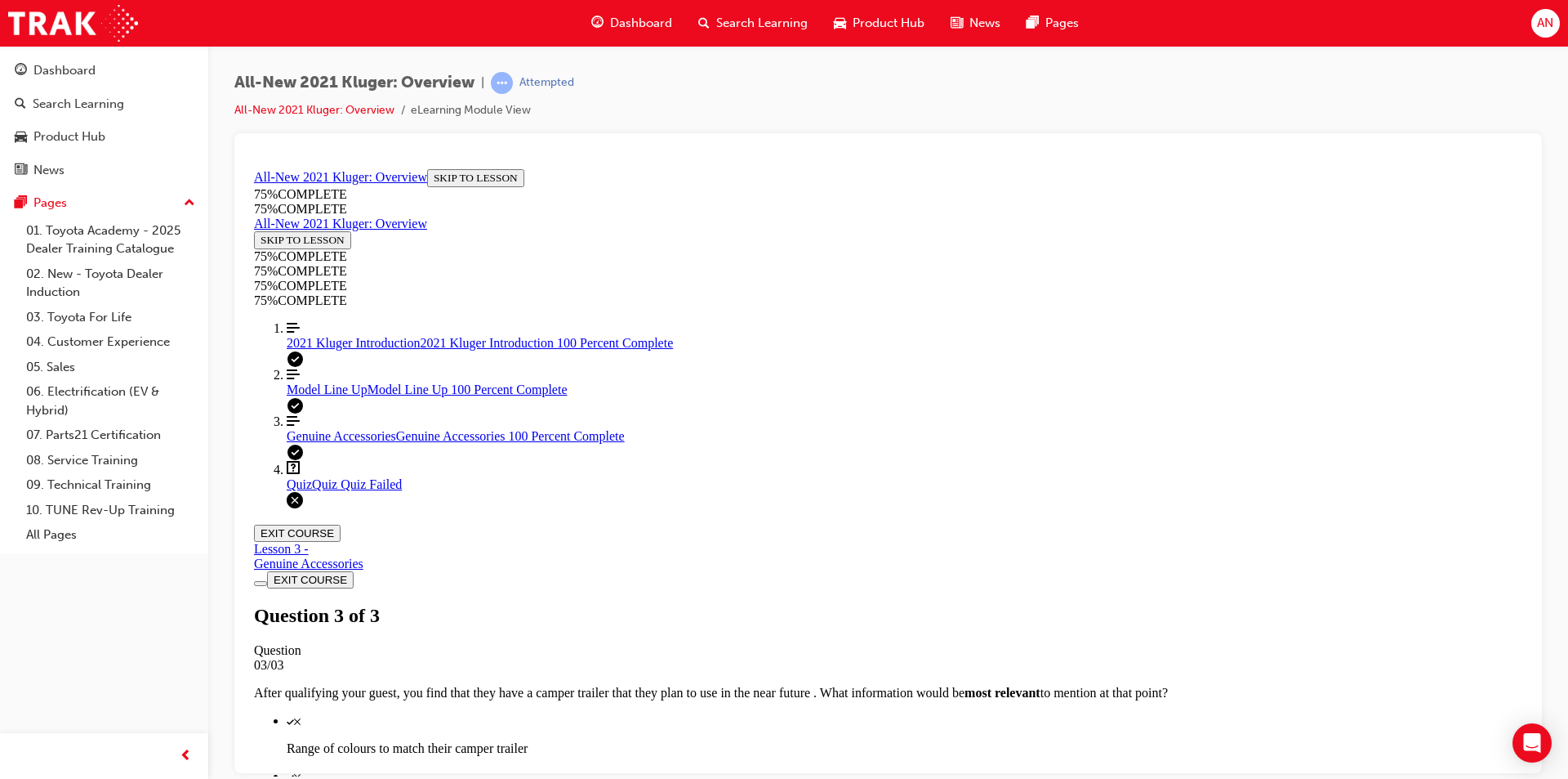
scroll to position [231, 0]
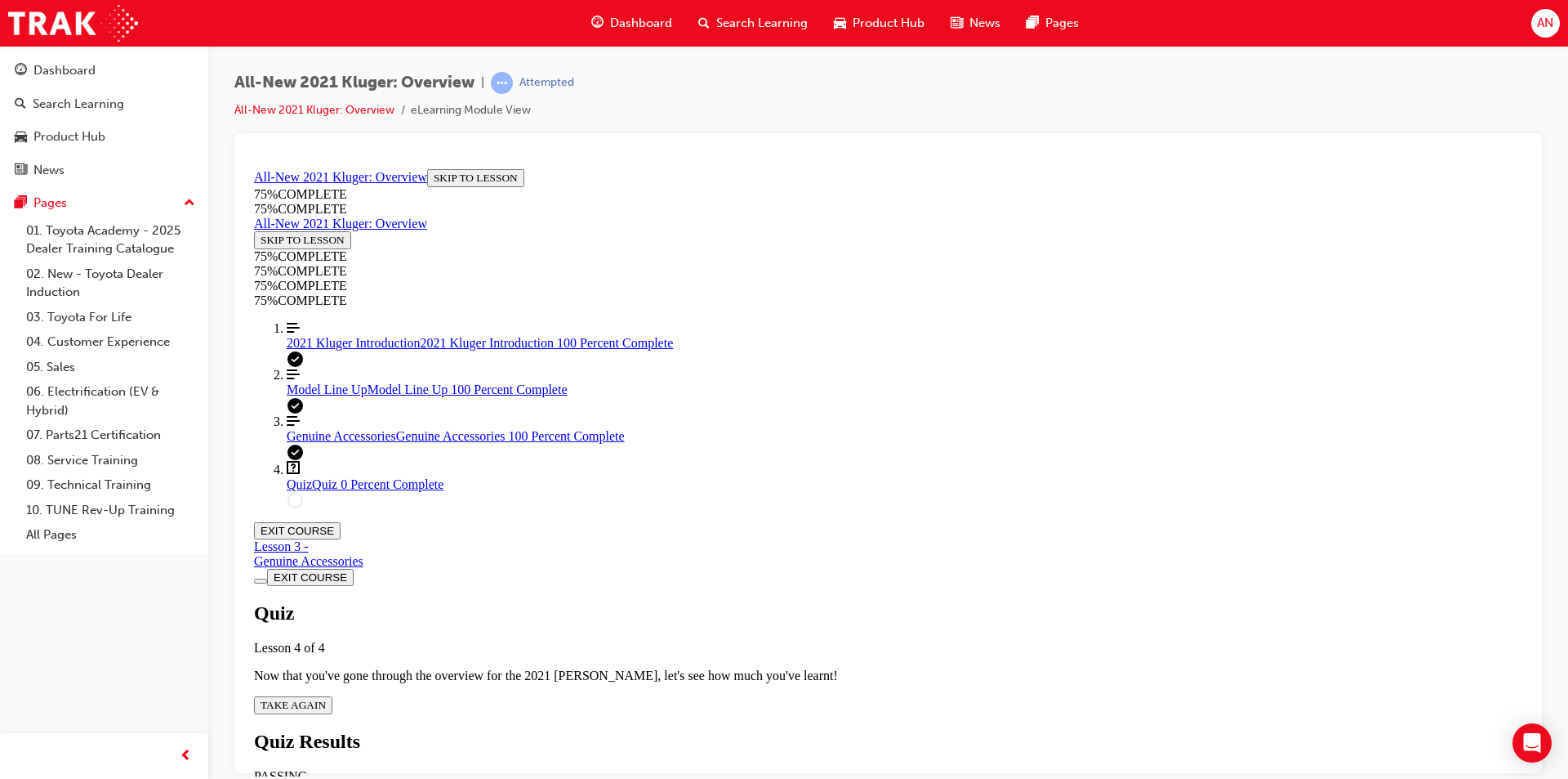
scroll to position [59, 0]
click at [326, 698] on span "TAKE AGAIN" at bounding box center [293, 704] width 65 height 12
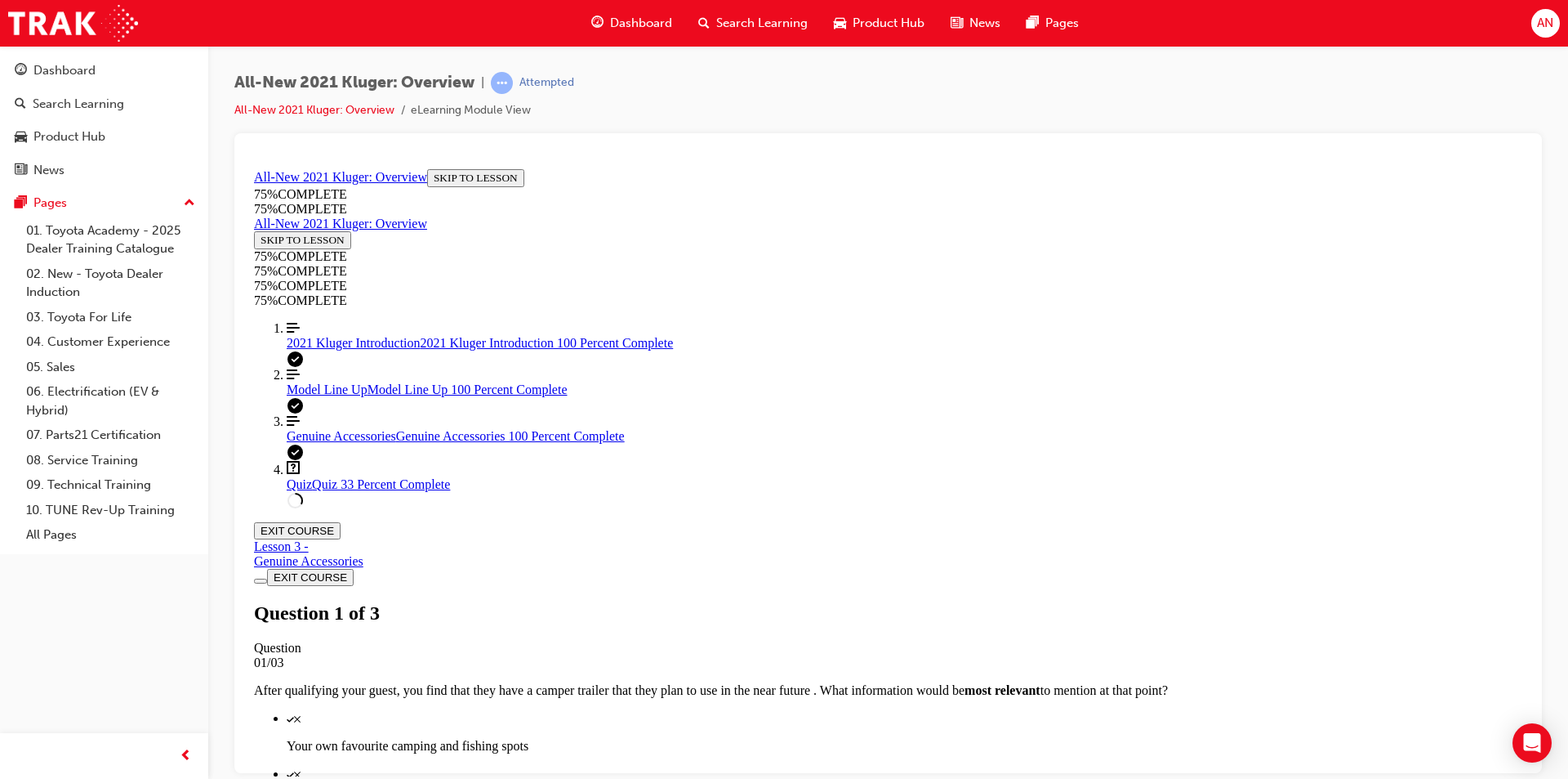
scroll to position [288, 0]
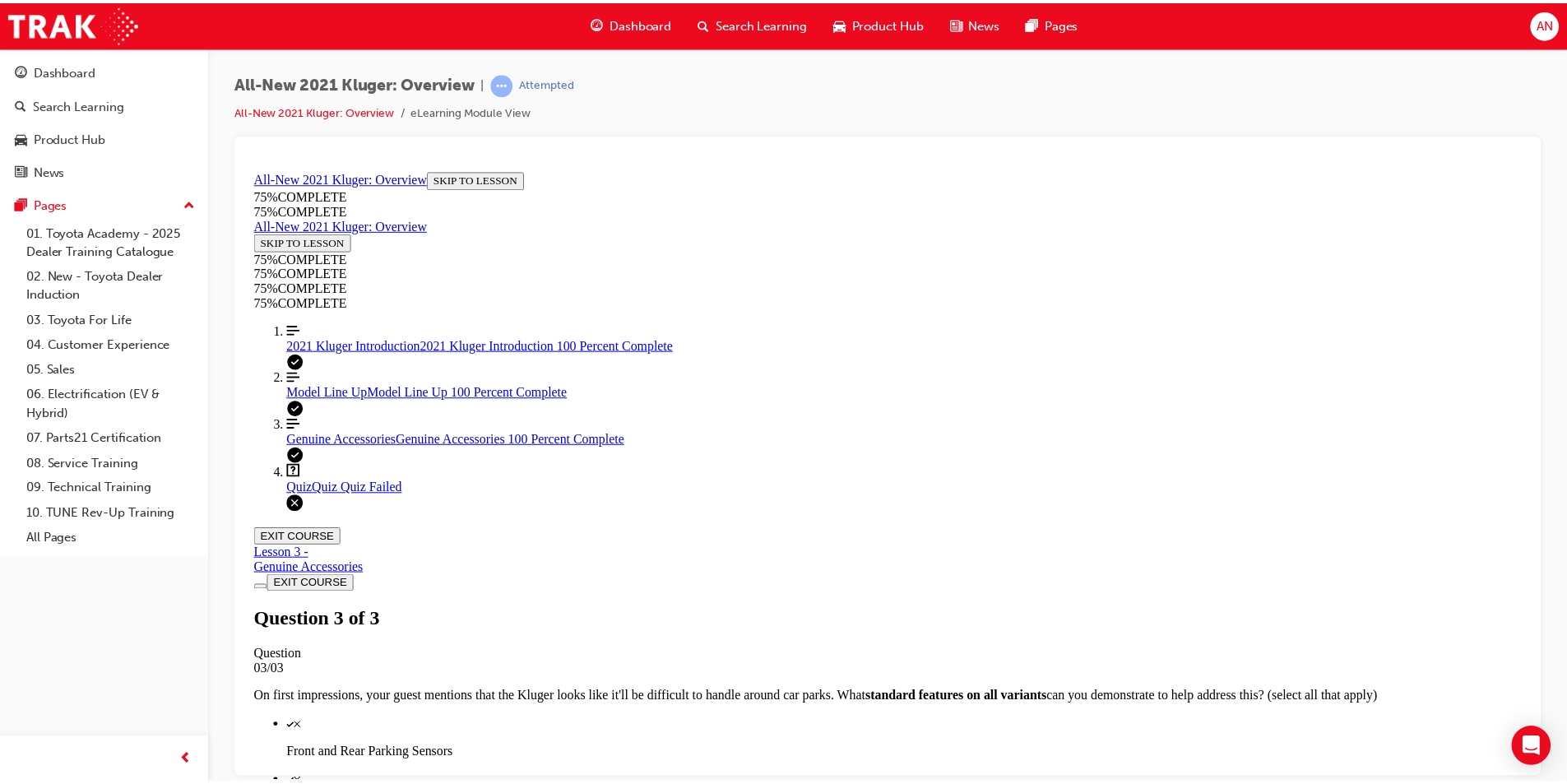
scroll to position [60, 0]
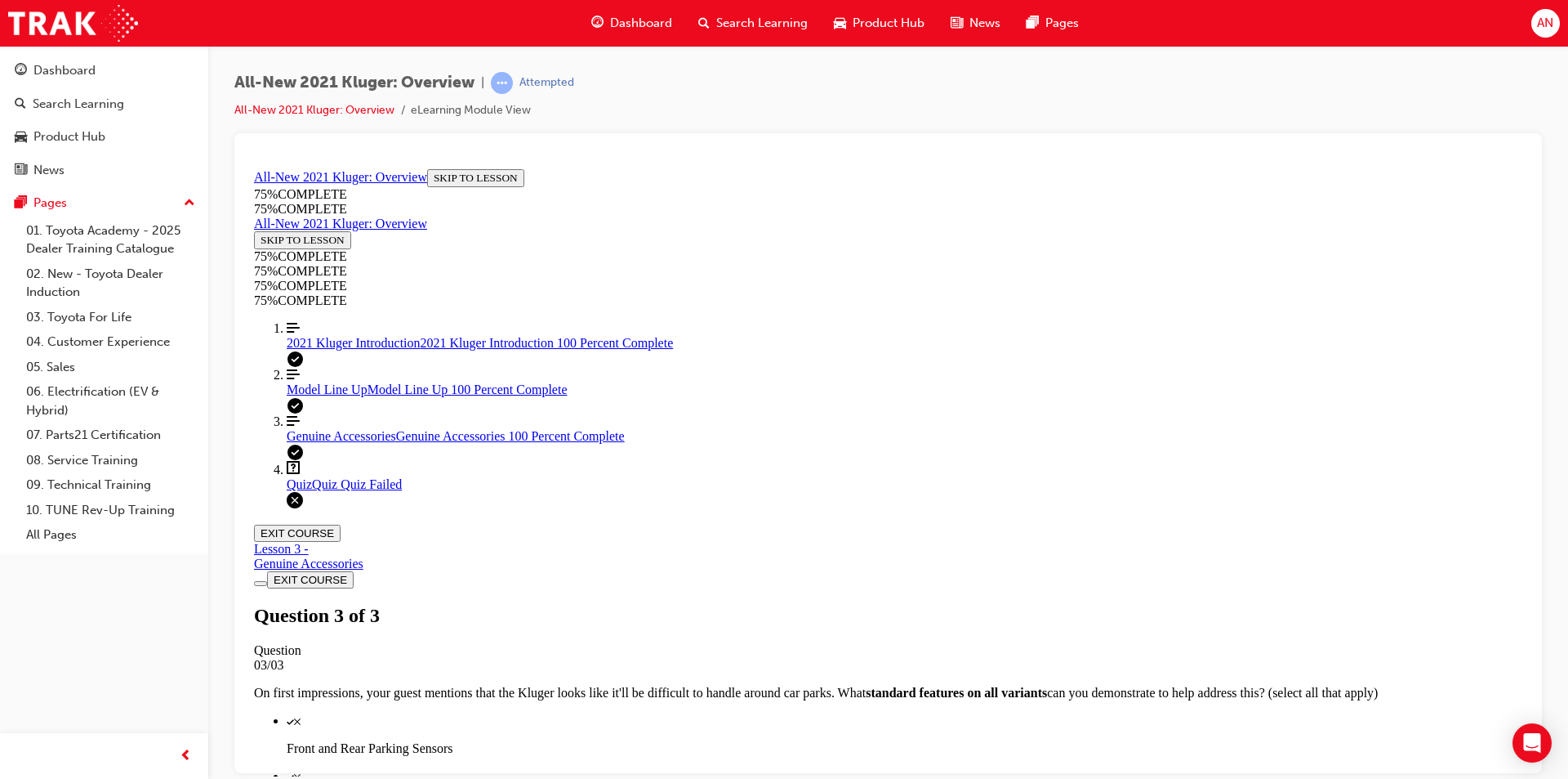
click at [647, 21] on span "Dashboard" at bounding box center [641, 23] width 62 height 18
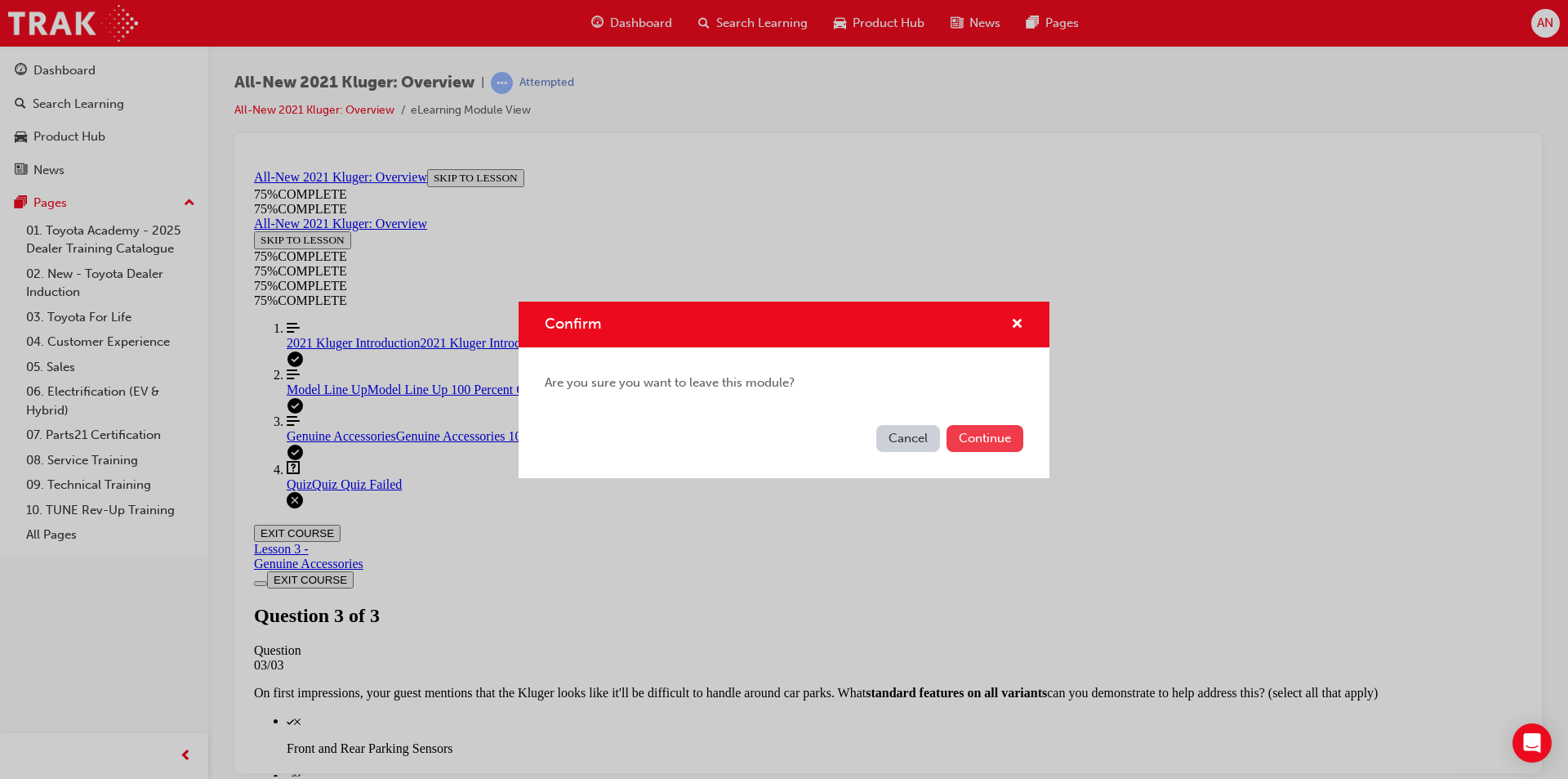
click at [997, 430] on button "Continue" at bounding box center [984, 438] width 76 height 27
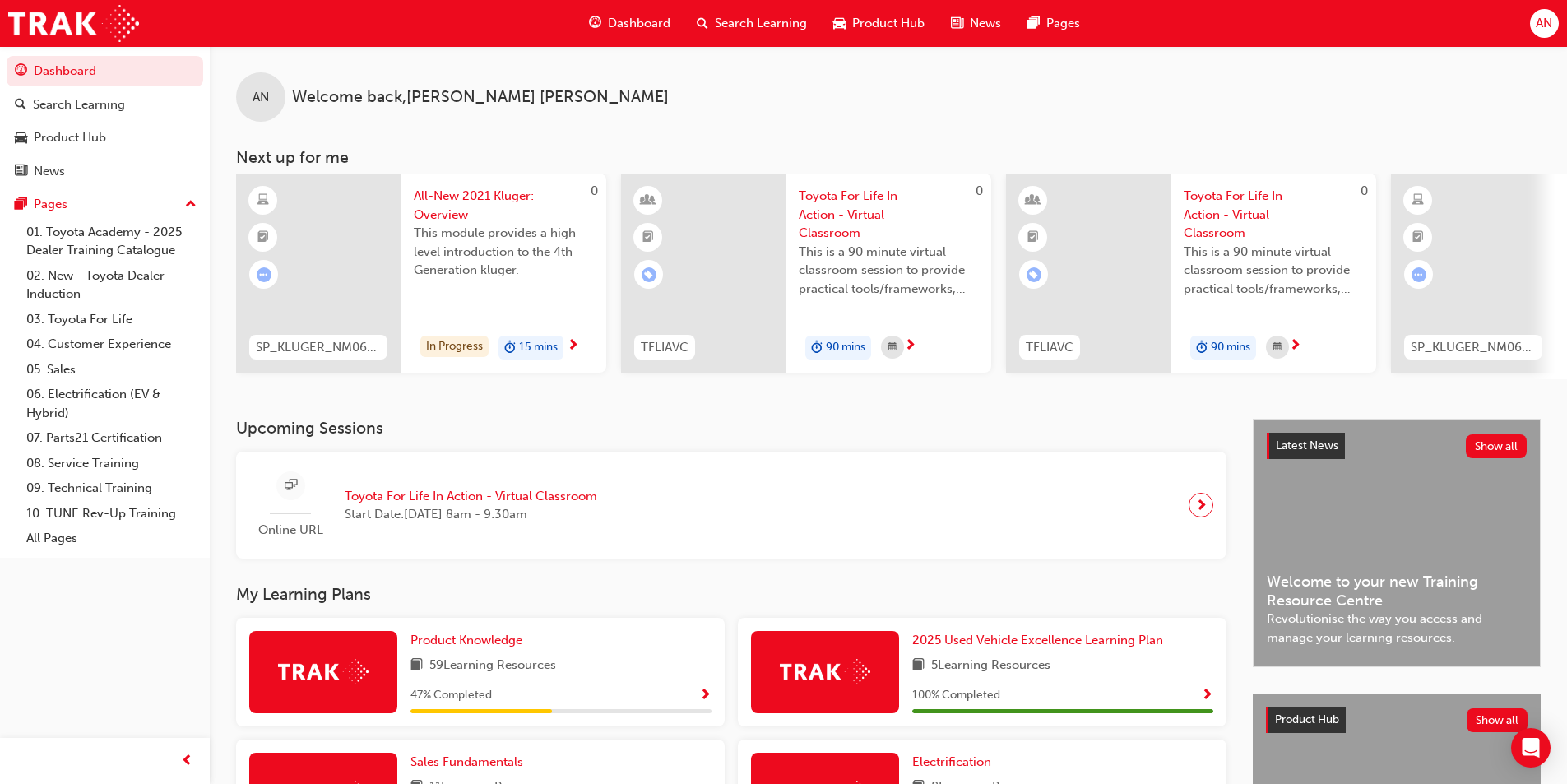
click at [784, 19] on span "Search Learning" at bounding box center [760, 23] width 92 height 19
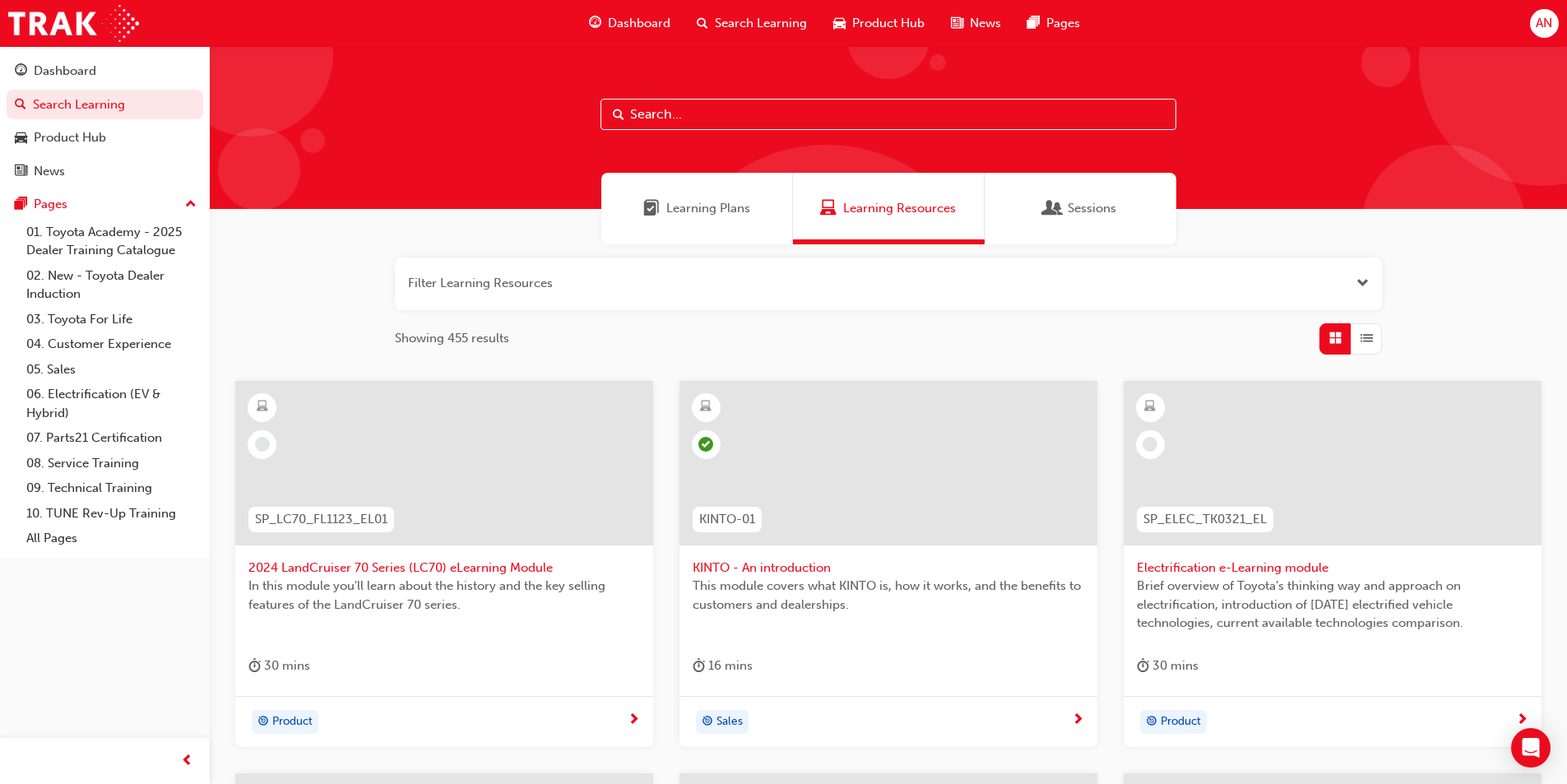
click at [688, 230] on div "Learning Plans" at bounding box center [697, 208] width 192 height 72
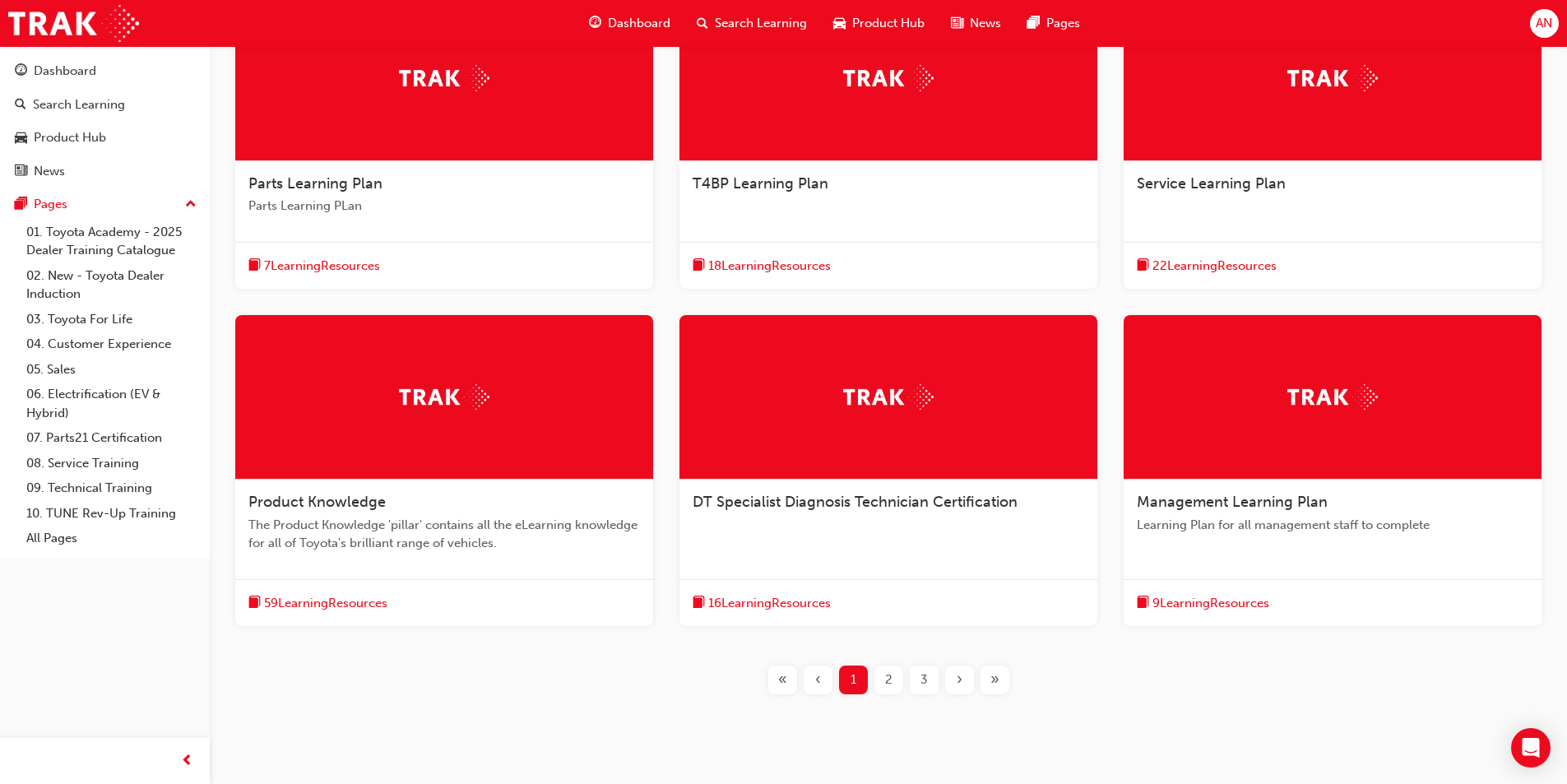
scroll to position [427, 0]
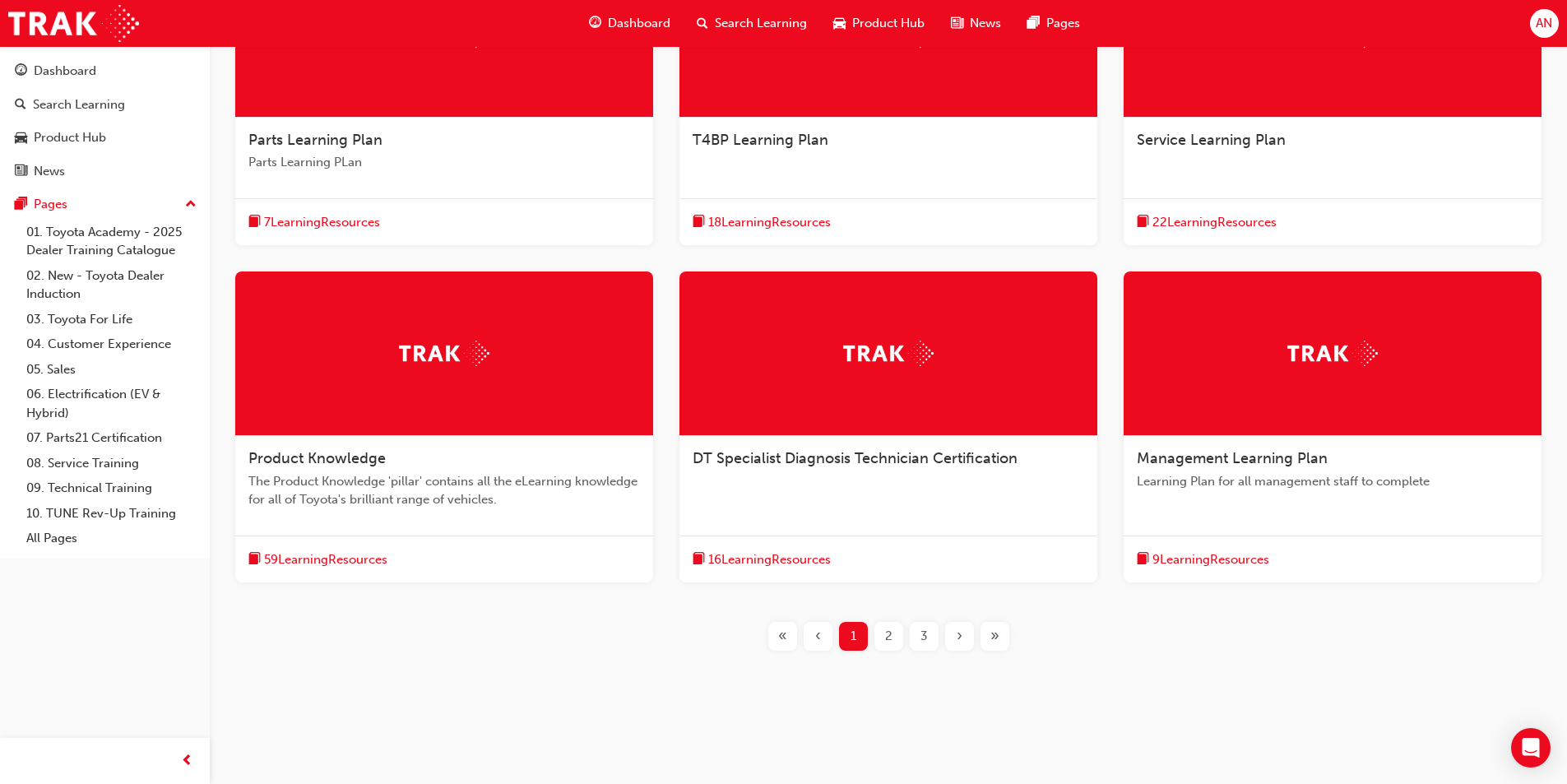
click at [891, 634] on span "2" at bounding box center [889, 635] width 7 height 19
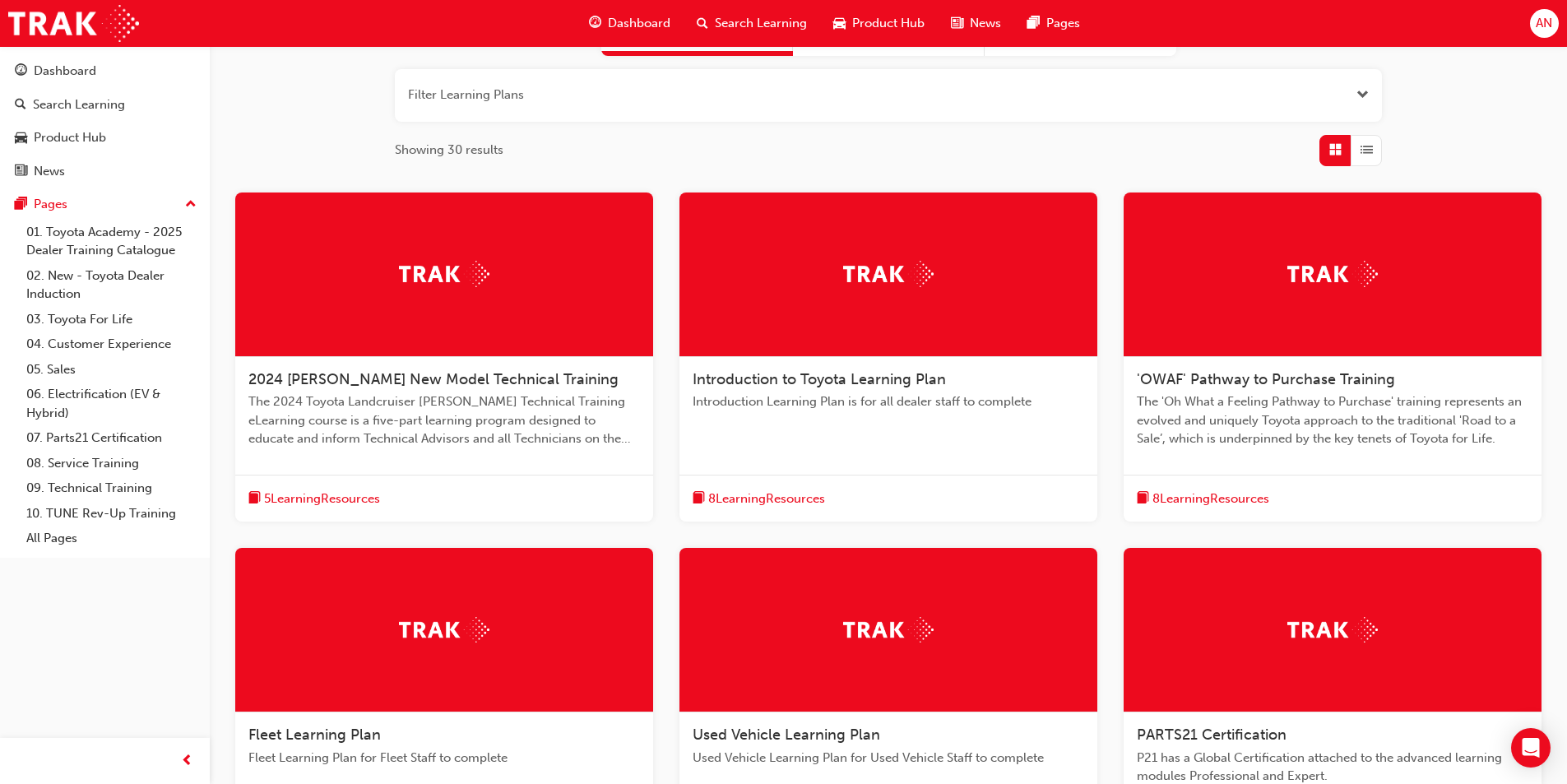
scroll to position [181, 0]
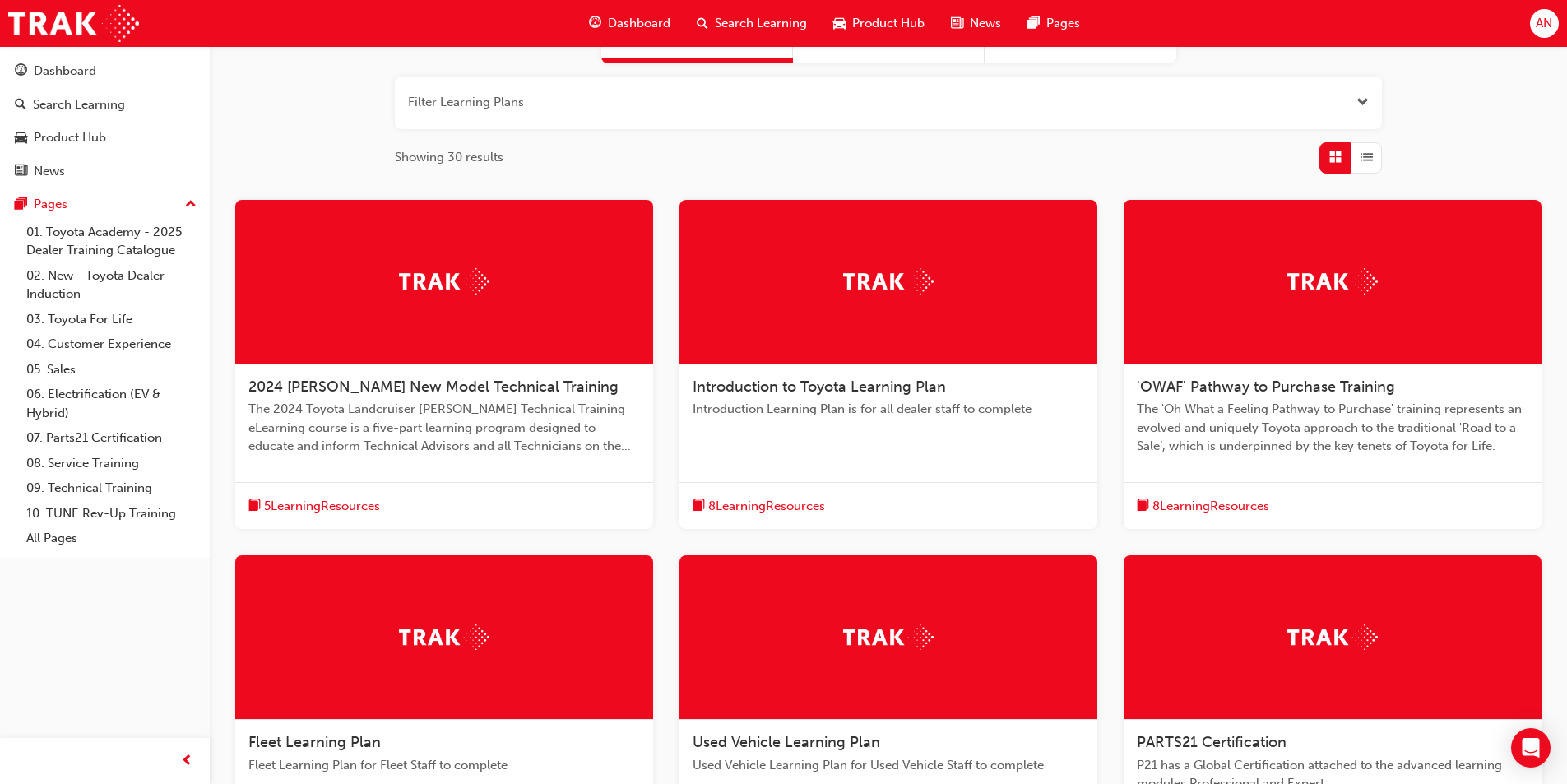
click at [555, 352] on div at bounding box center [444, 282] width 418 height 165
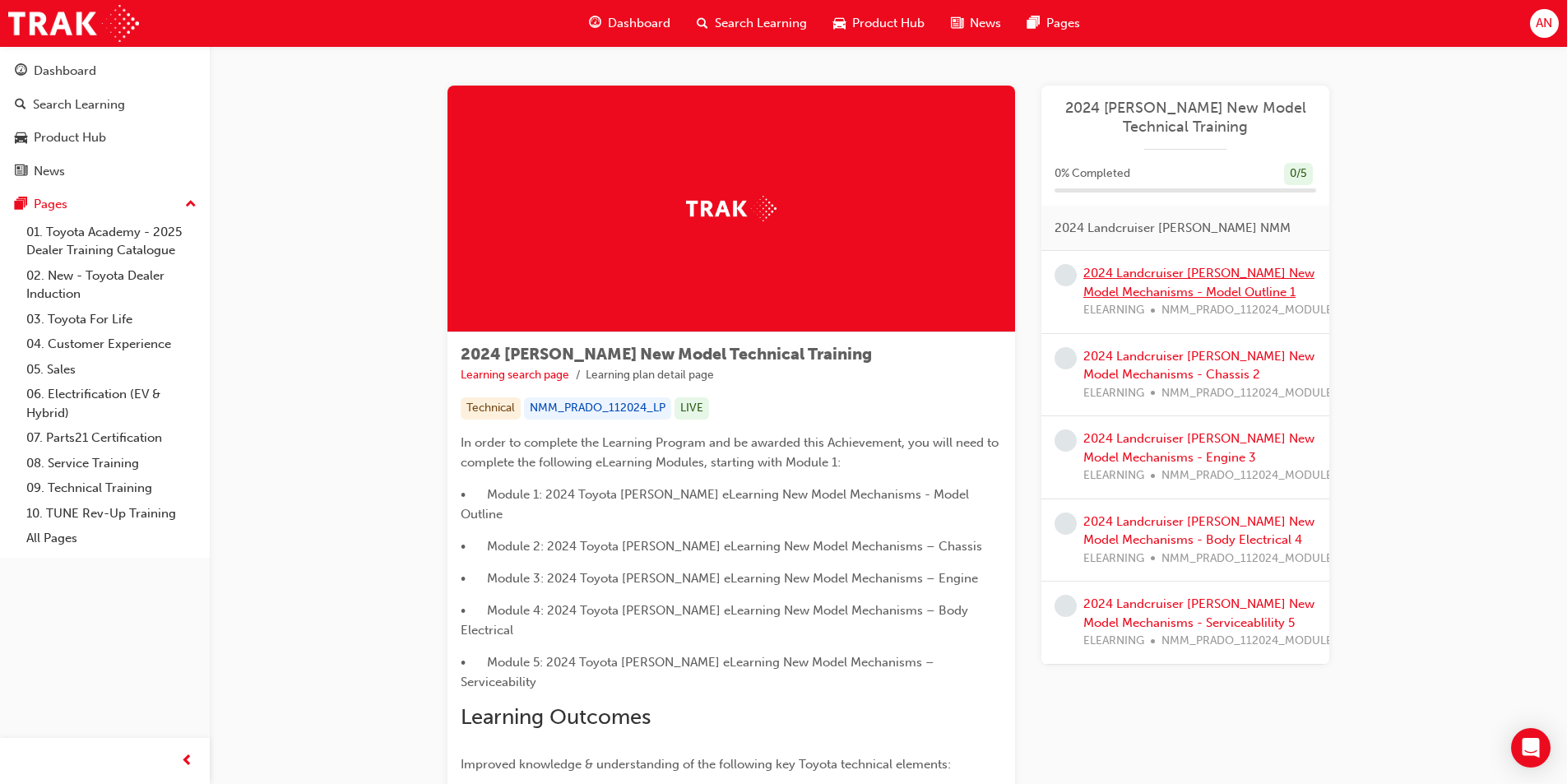
click at [1176, 284] on link "2024 Landcruiser [PERSON_NAME] New Model Mechanisms - Model Outline 1" at bounding box center [1199, 282] width 231 height 34
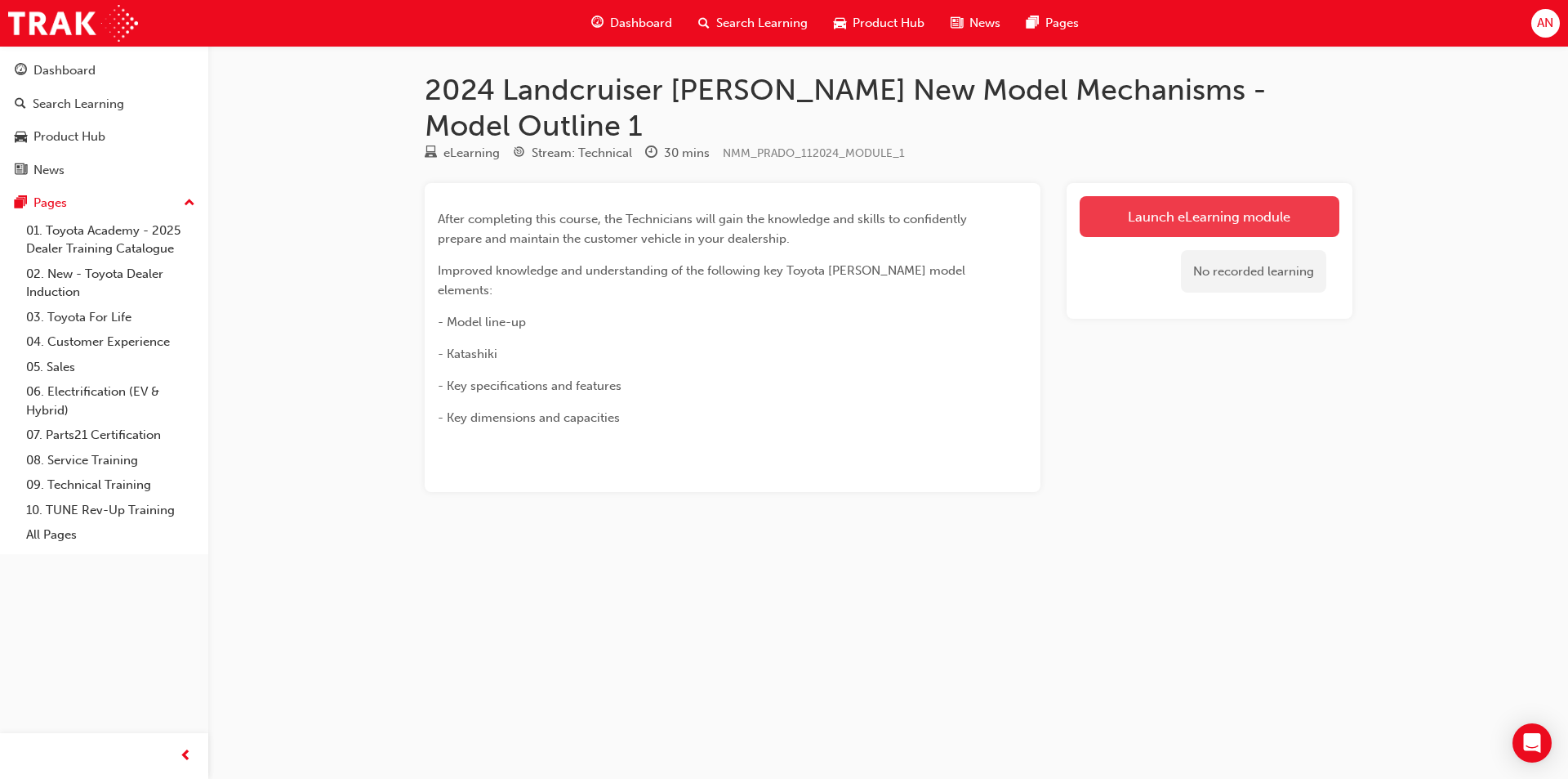
click at [1194, 196] on link "Launch eLearning module" at bounding box center [1209, 216] width 259 height 40
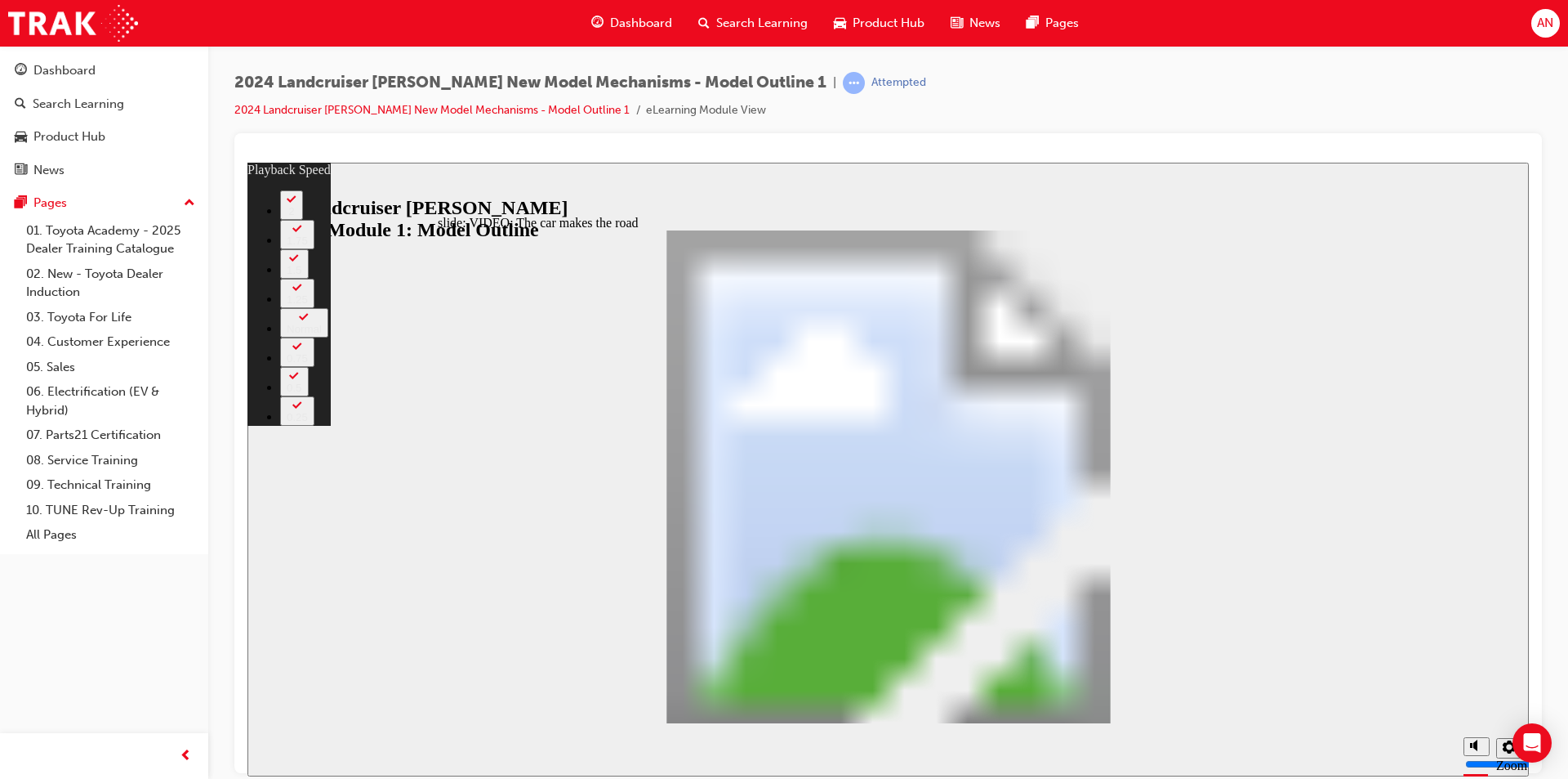
type input "0"
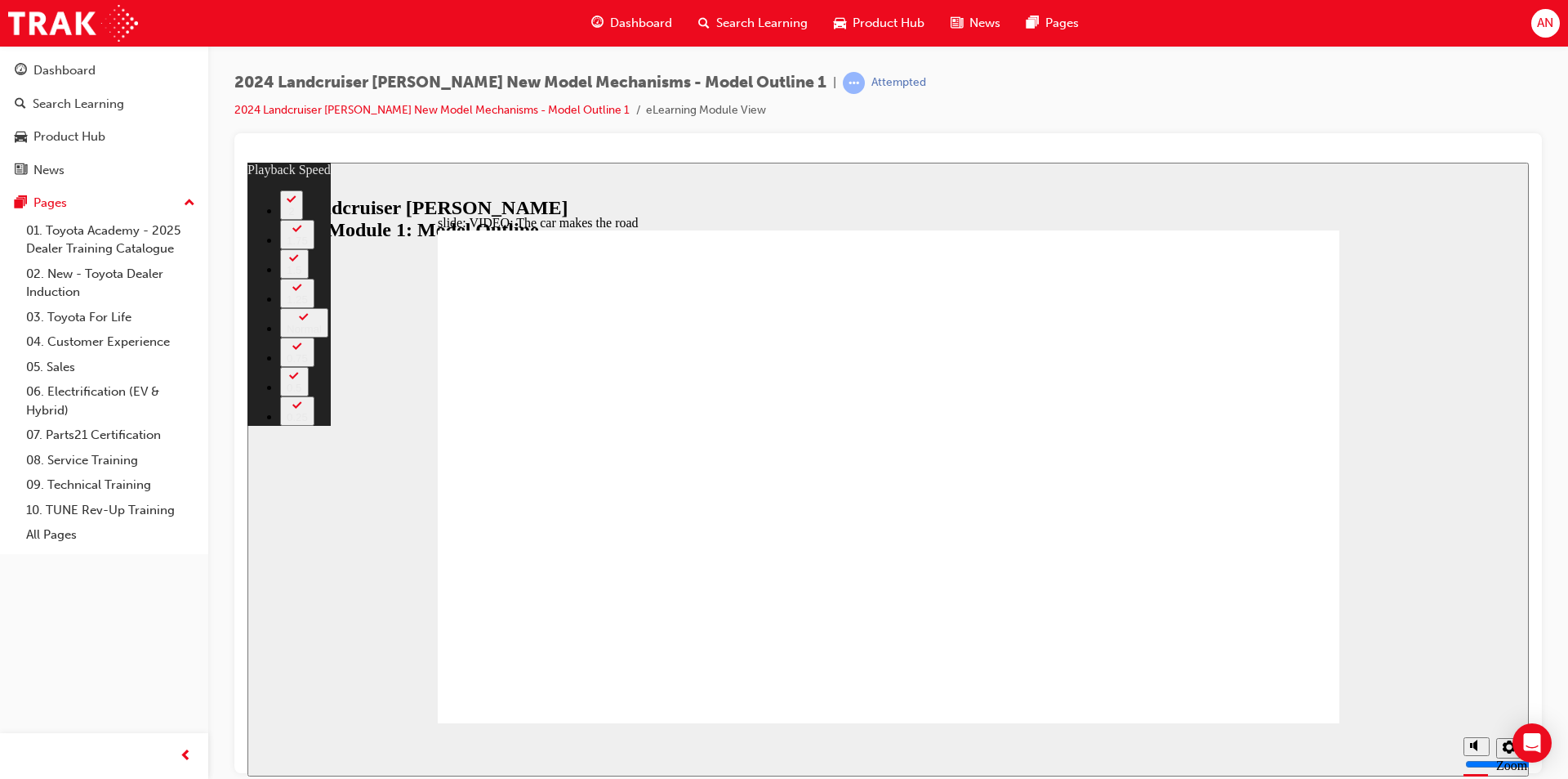
type input "86"
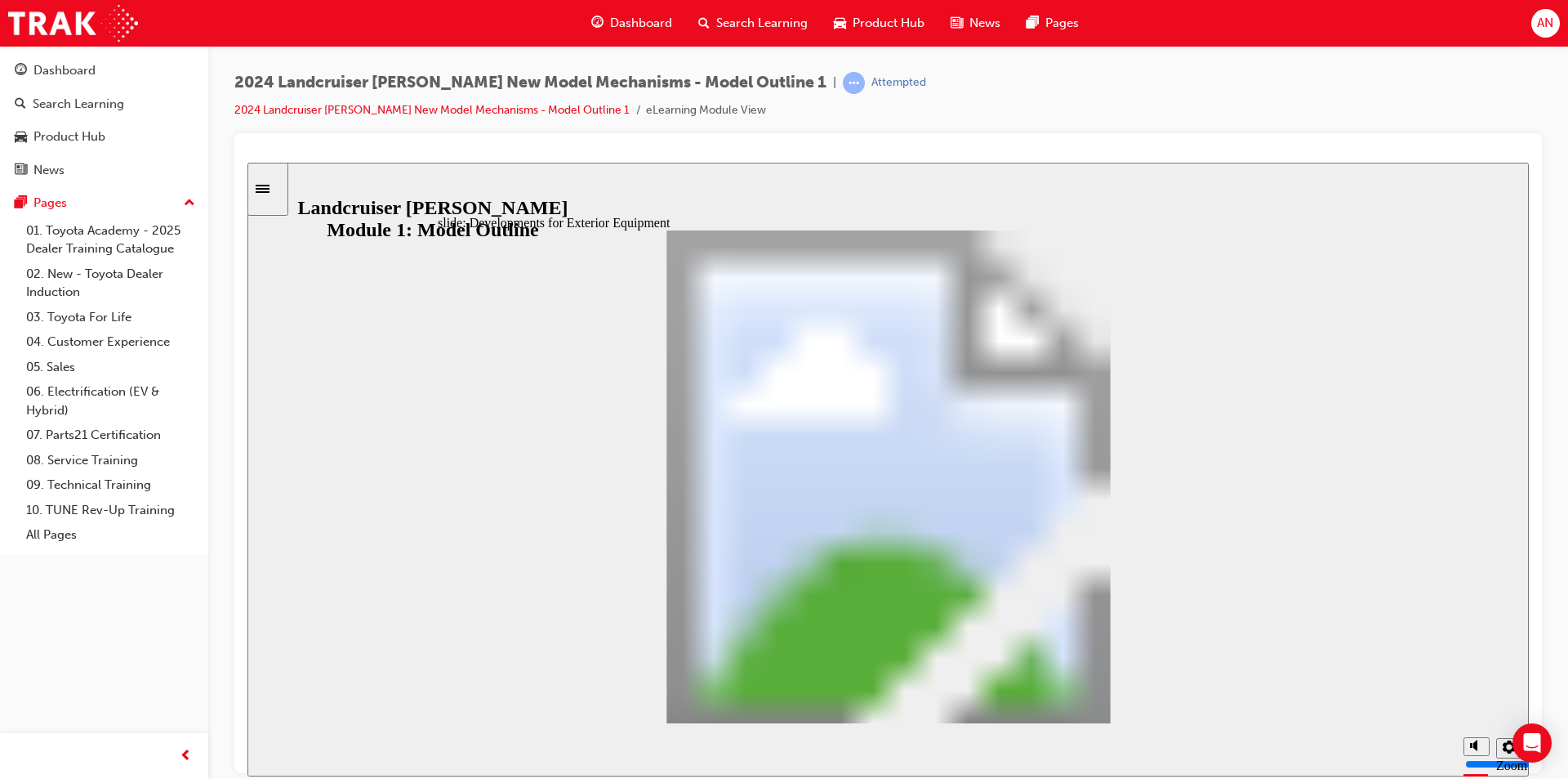
drag, startPoint x: 1294, startPoint y: 701, endPoint x: 1122, endPoint y: 687, distance: 172.6
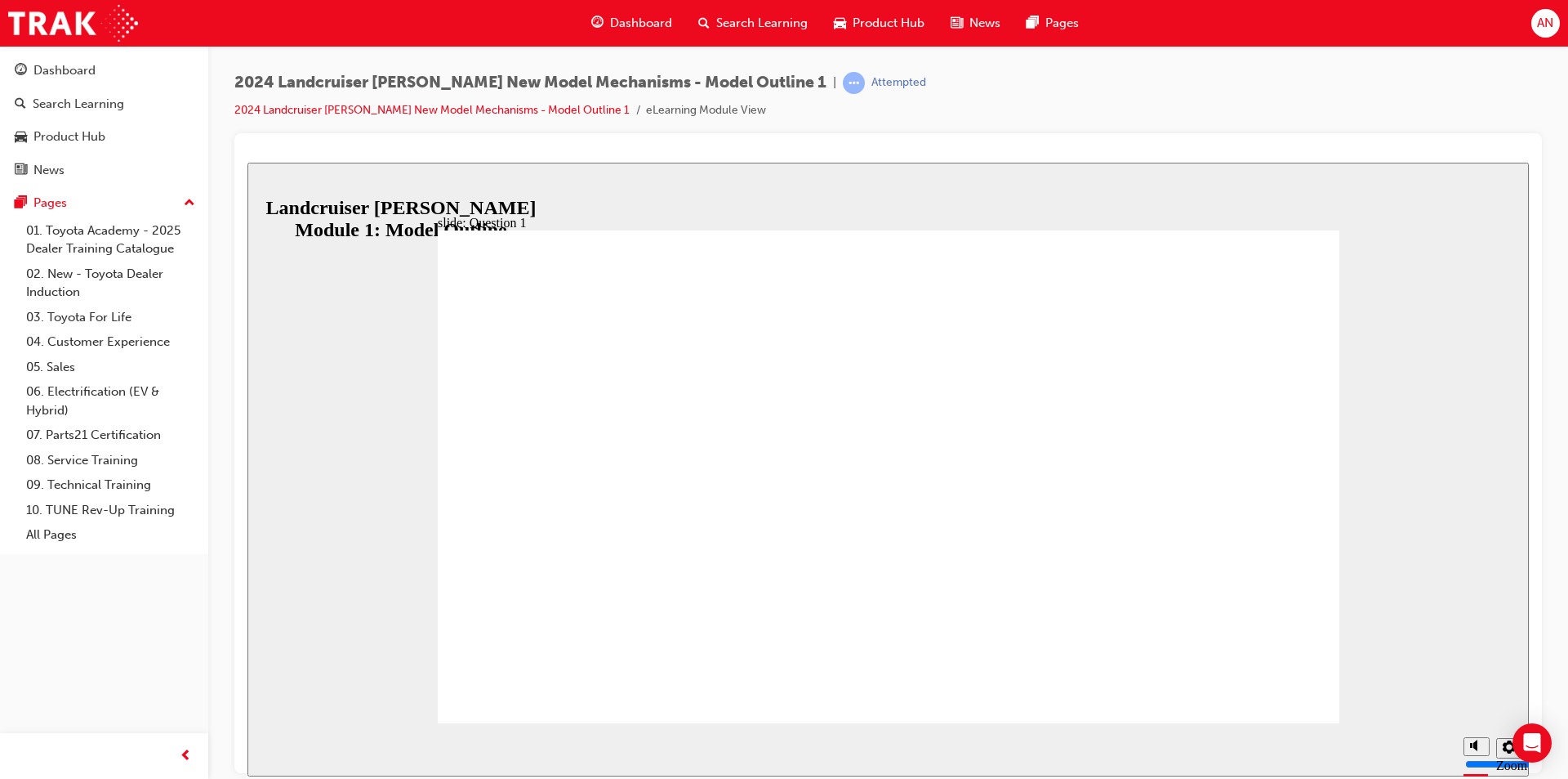
radio input "true"
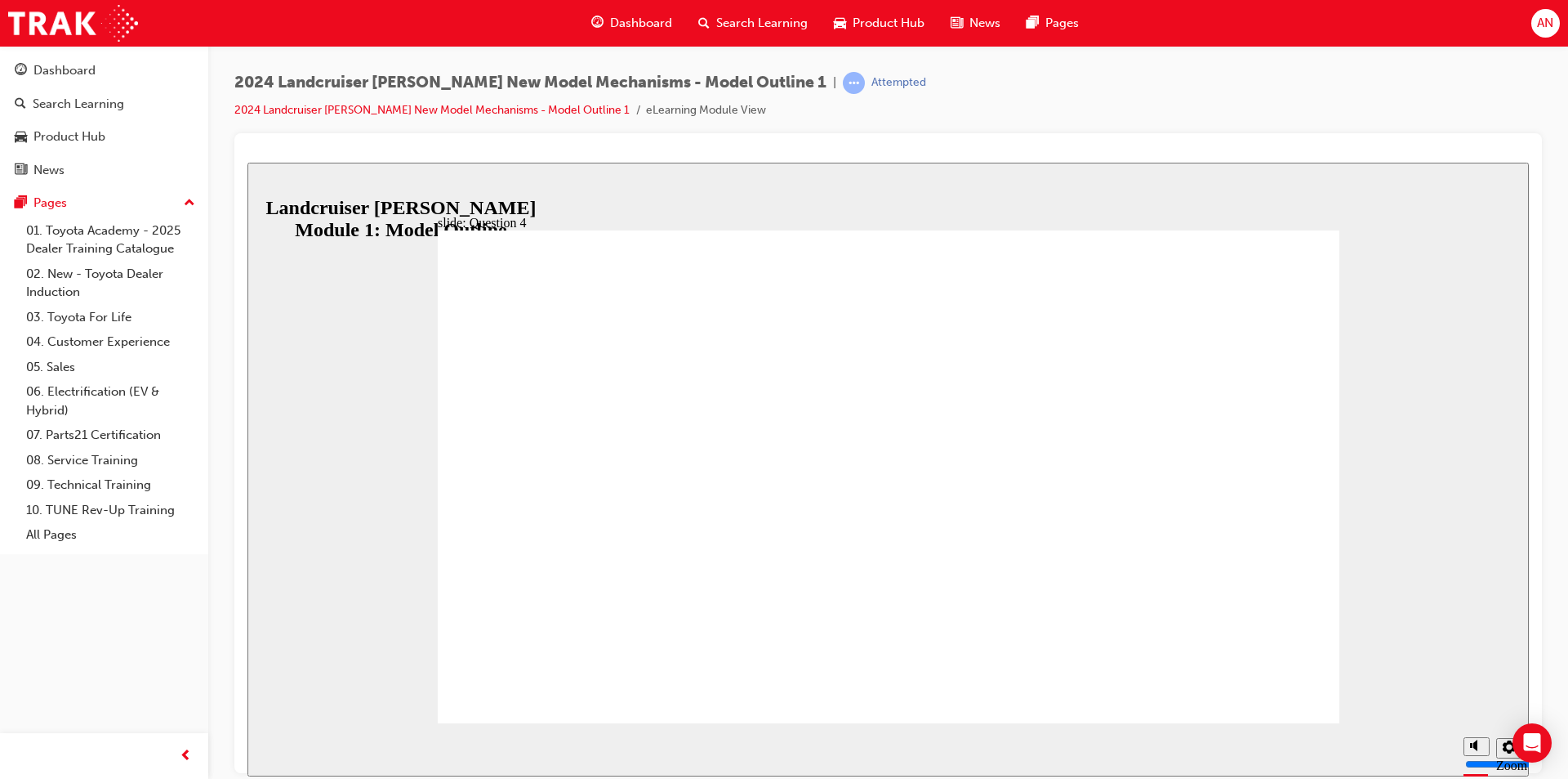
radio input "false"
radio input "true"
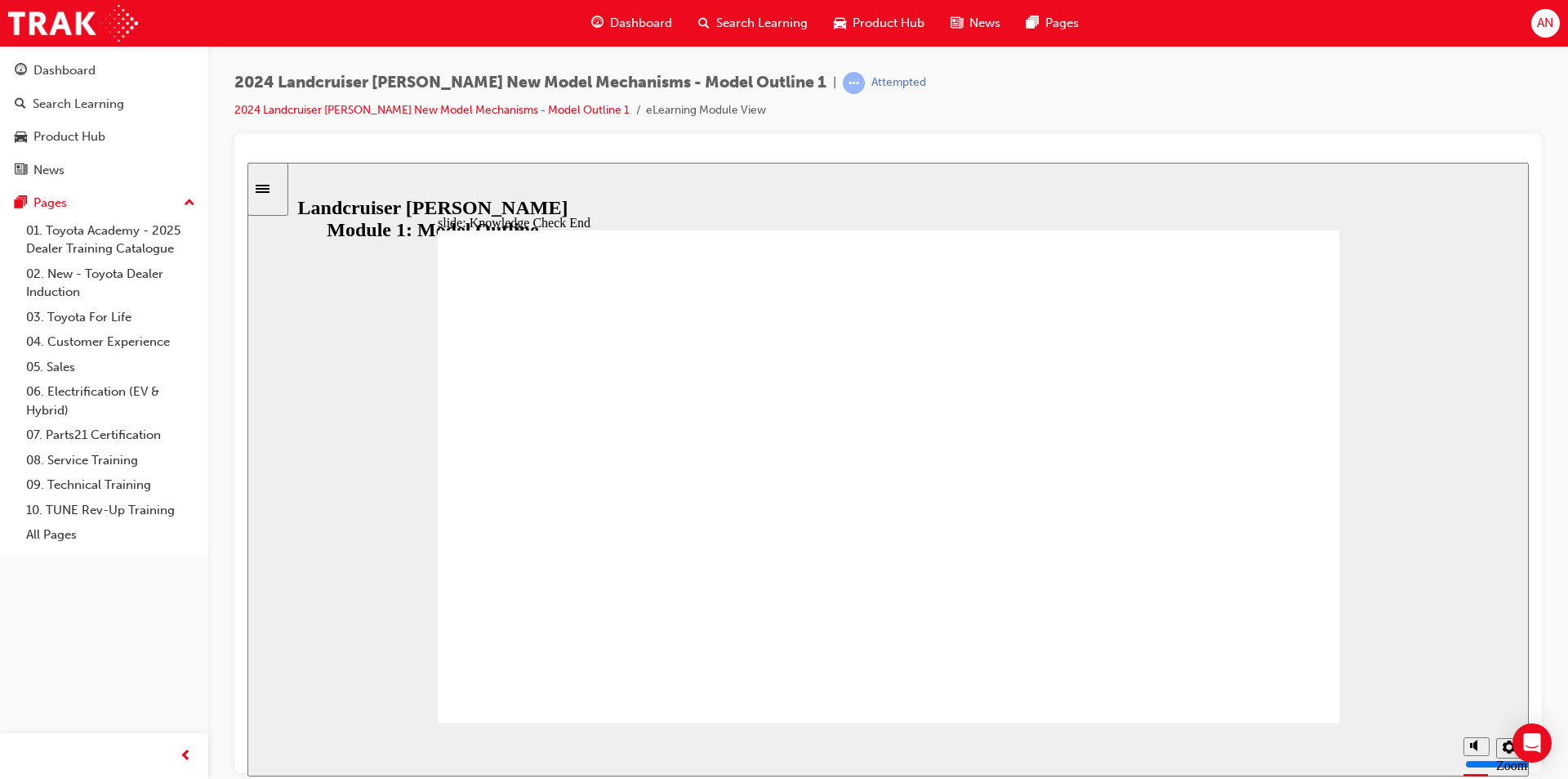
click at [278, 187] on icon "Sidebar Toggle" at bounding box center [268, 186] width 25 height 10
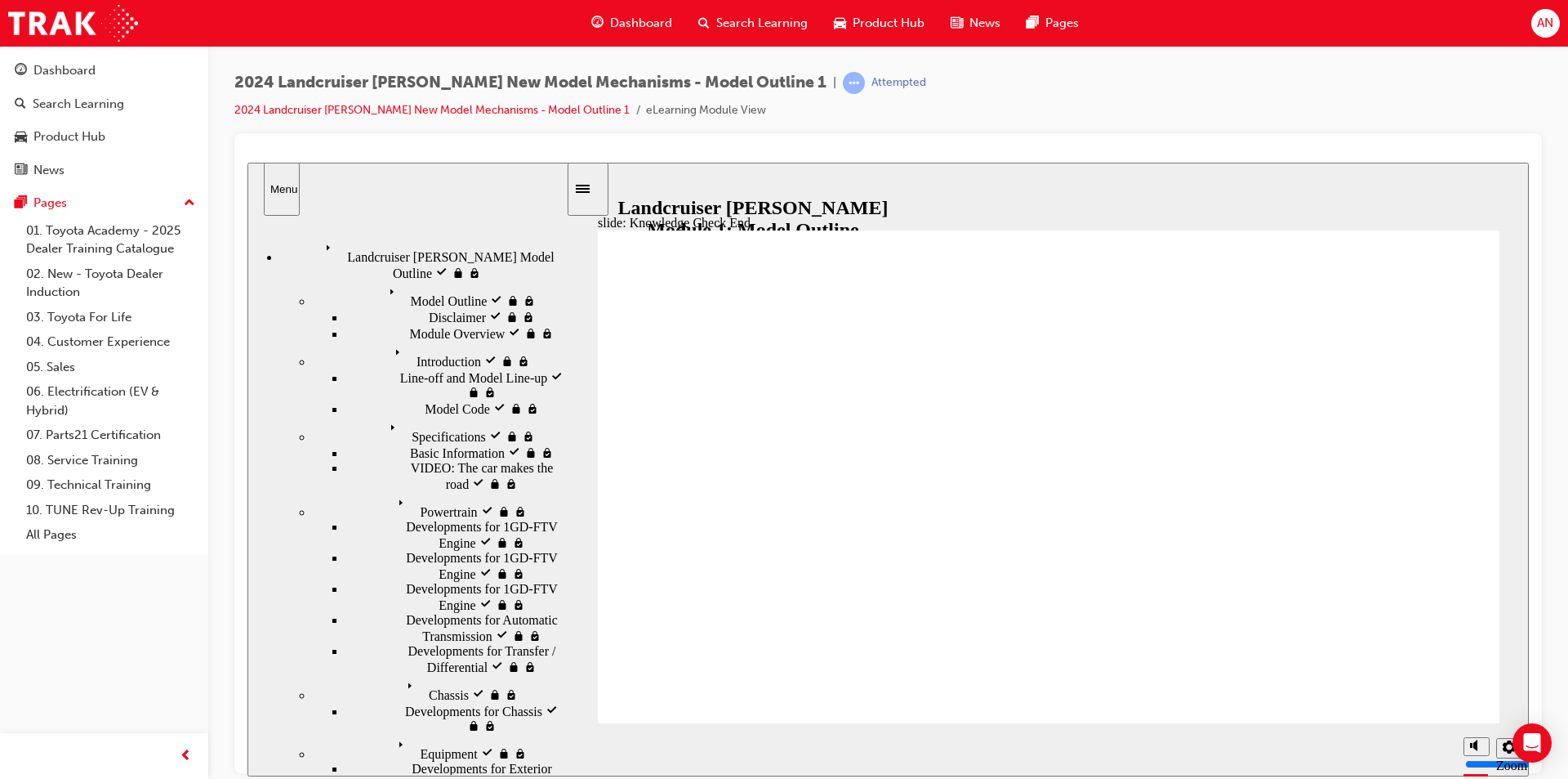
click at [381, 249] on div "Landcruiser Prado Model Outline visited Landcruiser Prado Model Outline" at bounding box center [423, 258] width 286 height 44
click at [410, 280] on div "Model Outline visited Model Outline" at bounding box center [439, 295] width 253 height 28
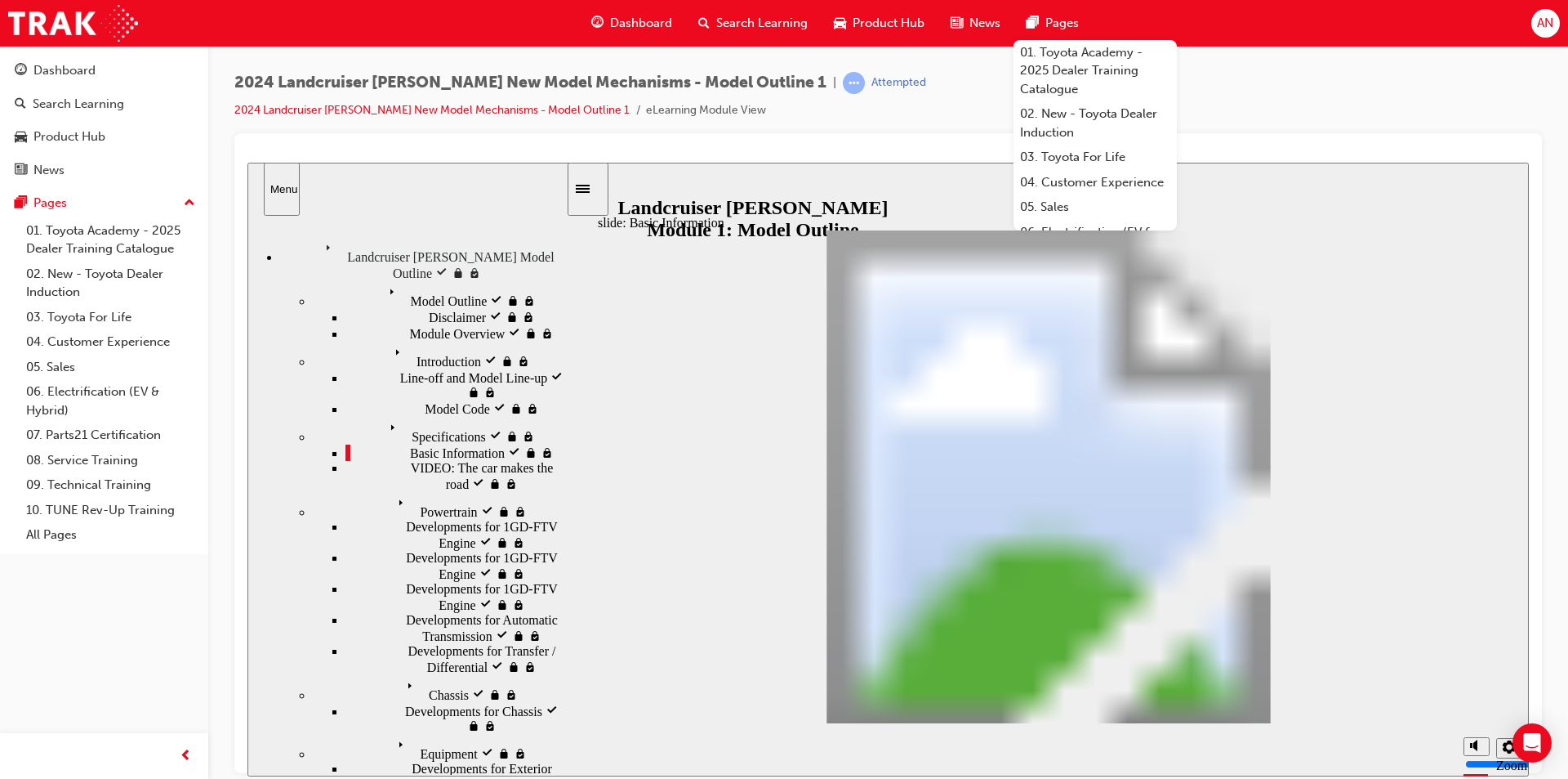
scroll to position [506, 0]
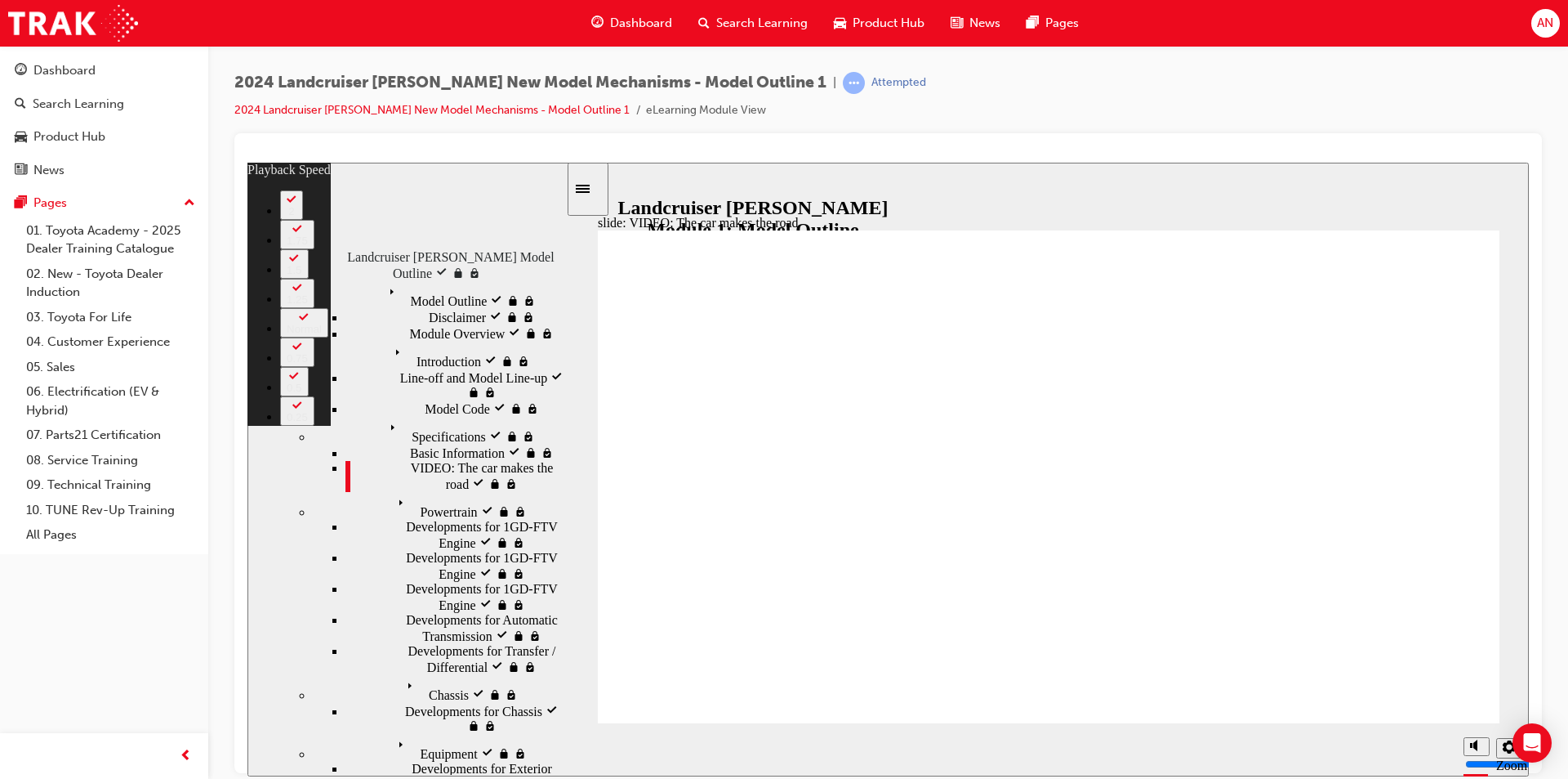
type input "86"
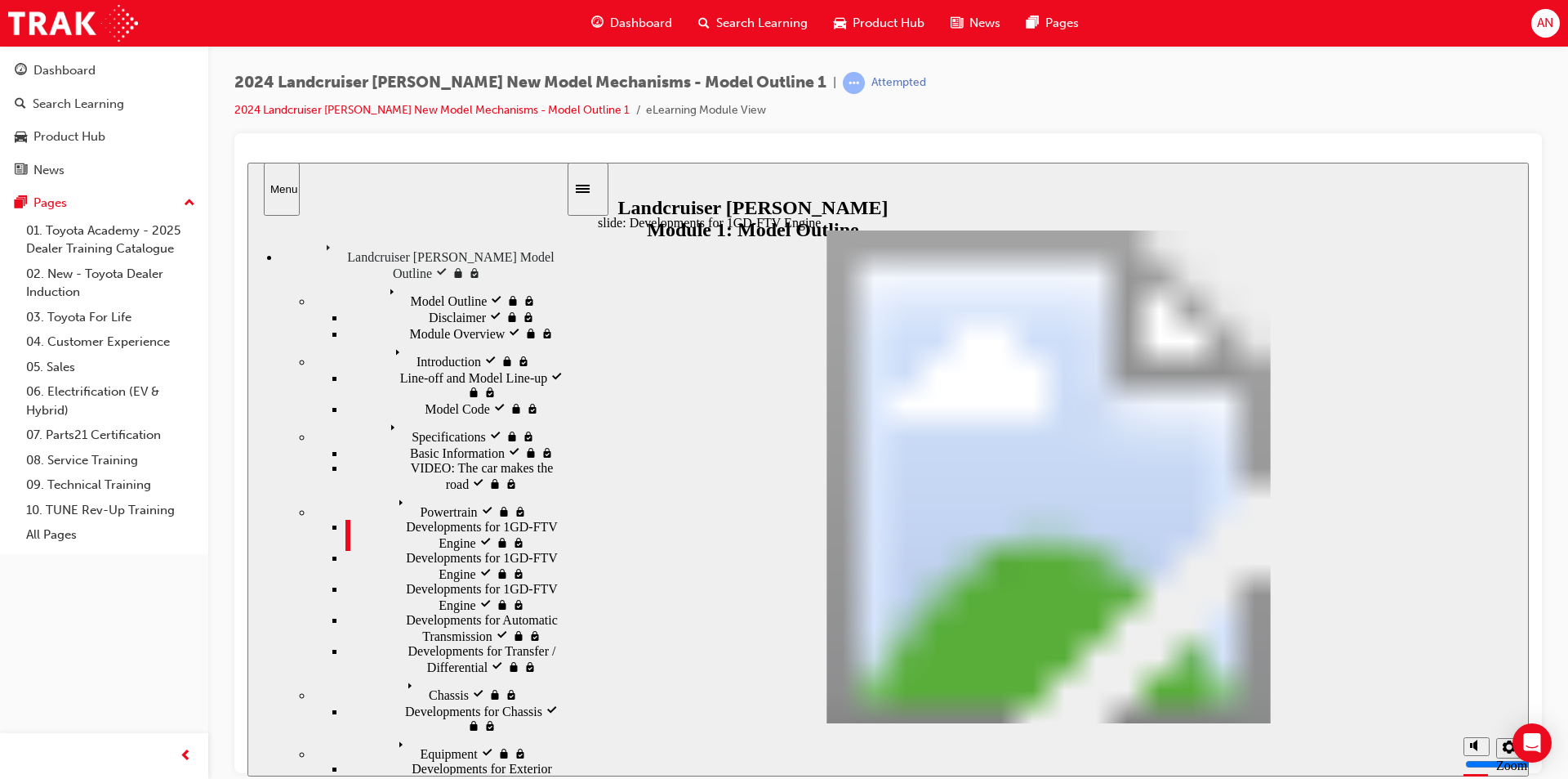
drag, startPoint x: 1460, startPoint y: 696, endPoint x: 1264, endPoint y: 703, distance: 196.1
drag, startPoint x: 1277, startPoint y: 690, endPoint x: 1281, endPoint y: 706, distance: 16.5
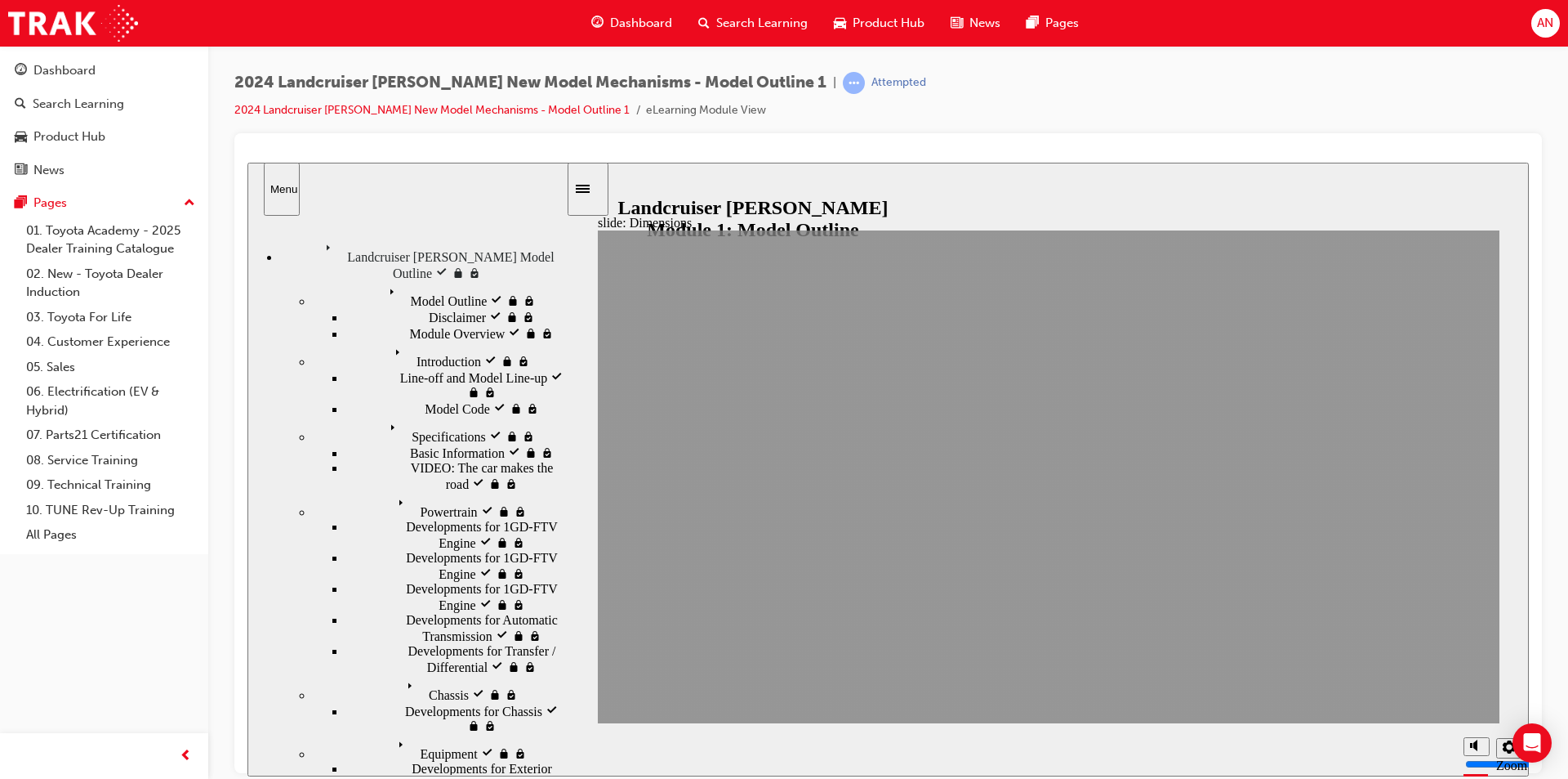
drag, startPoint x: 1267, startPoint y: 684, endPoint x: 1646, endPoint y: 199, distance: 615.5
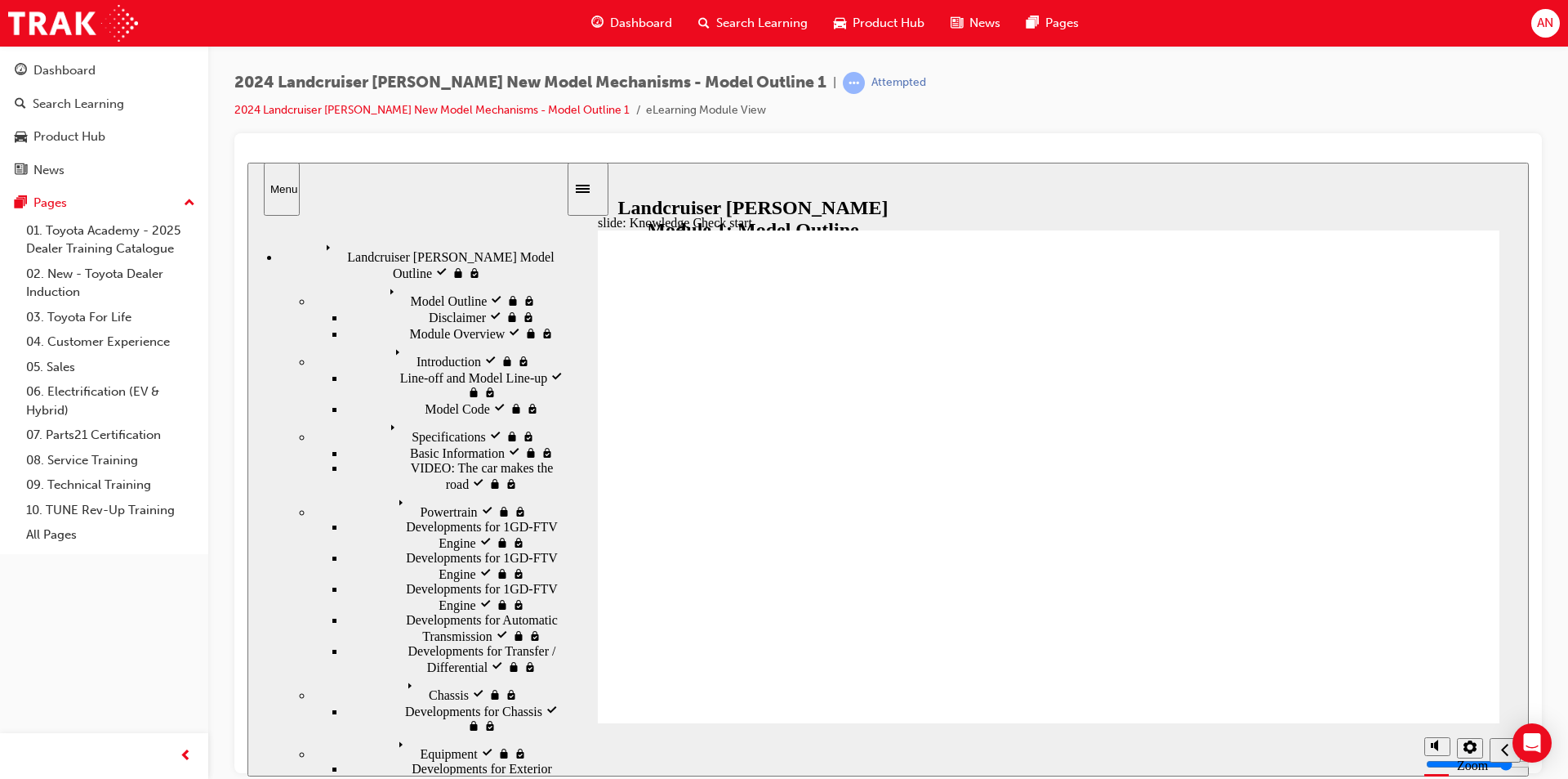
drag, startPoint x: 1056, startPoint y: 571, endPoint x: 1674, endPoint y: 272, distance: 686.5
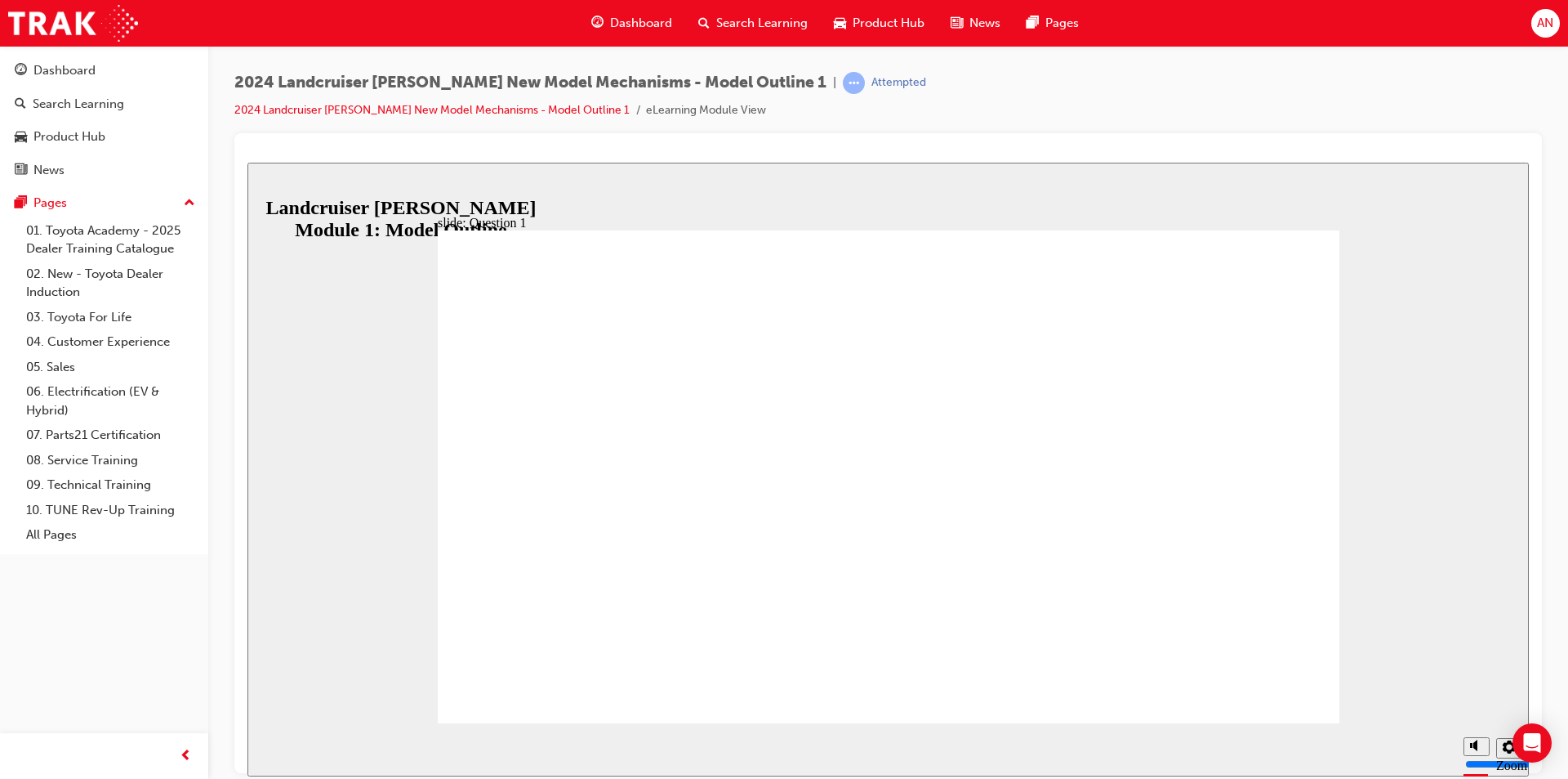
radio input "true"
drag, startPoint x: 1201, startPoint y: 644, endPoint x: 1217, endPoint y: 647, distance: 16.3
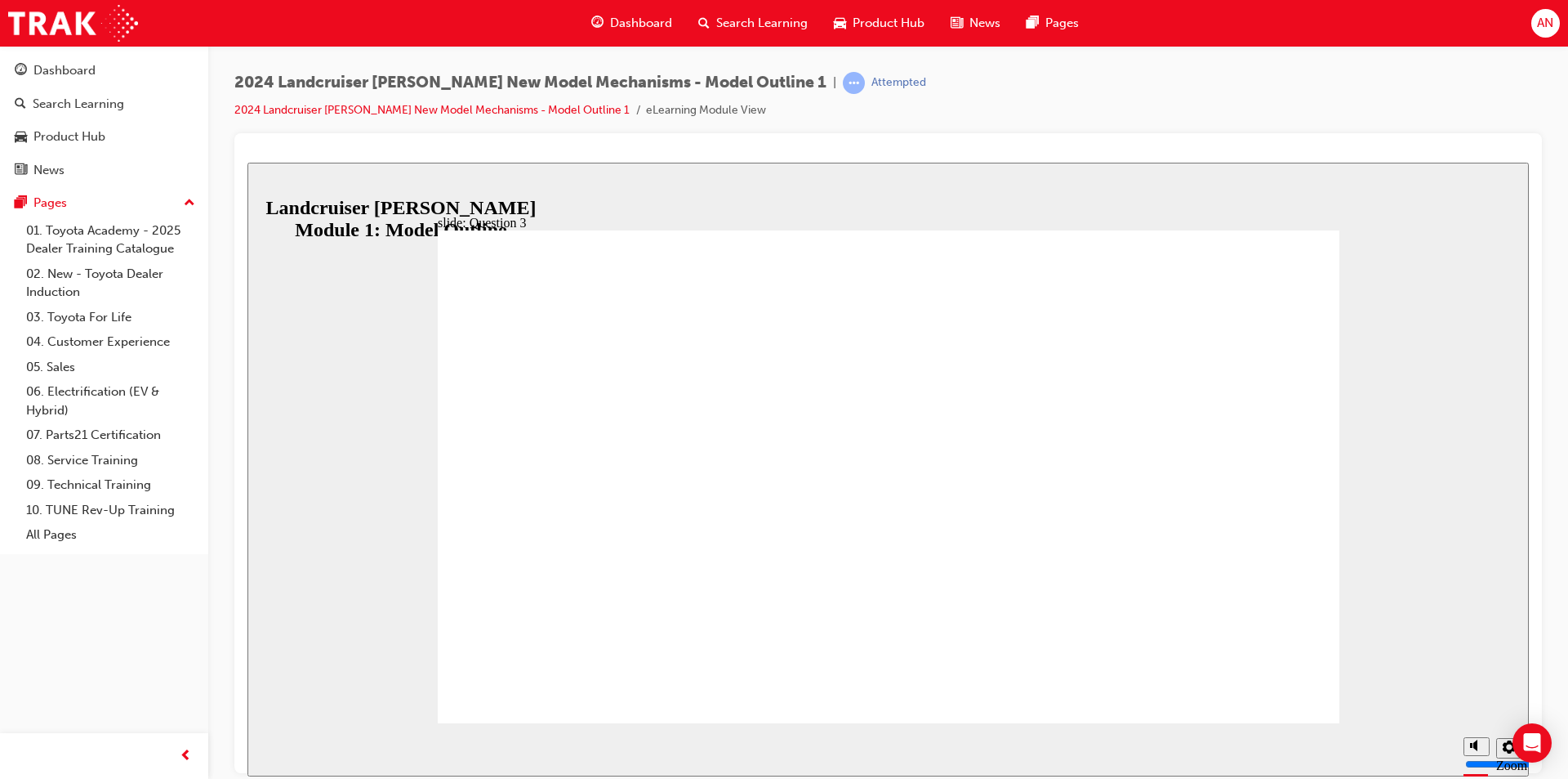
radio input "true"
radio input "false"
radio input "true"
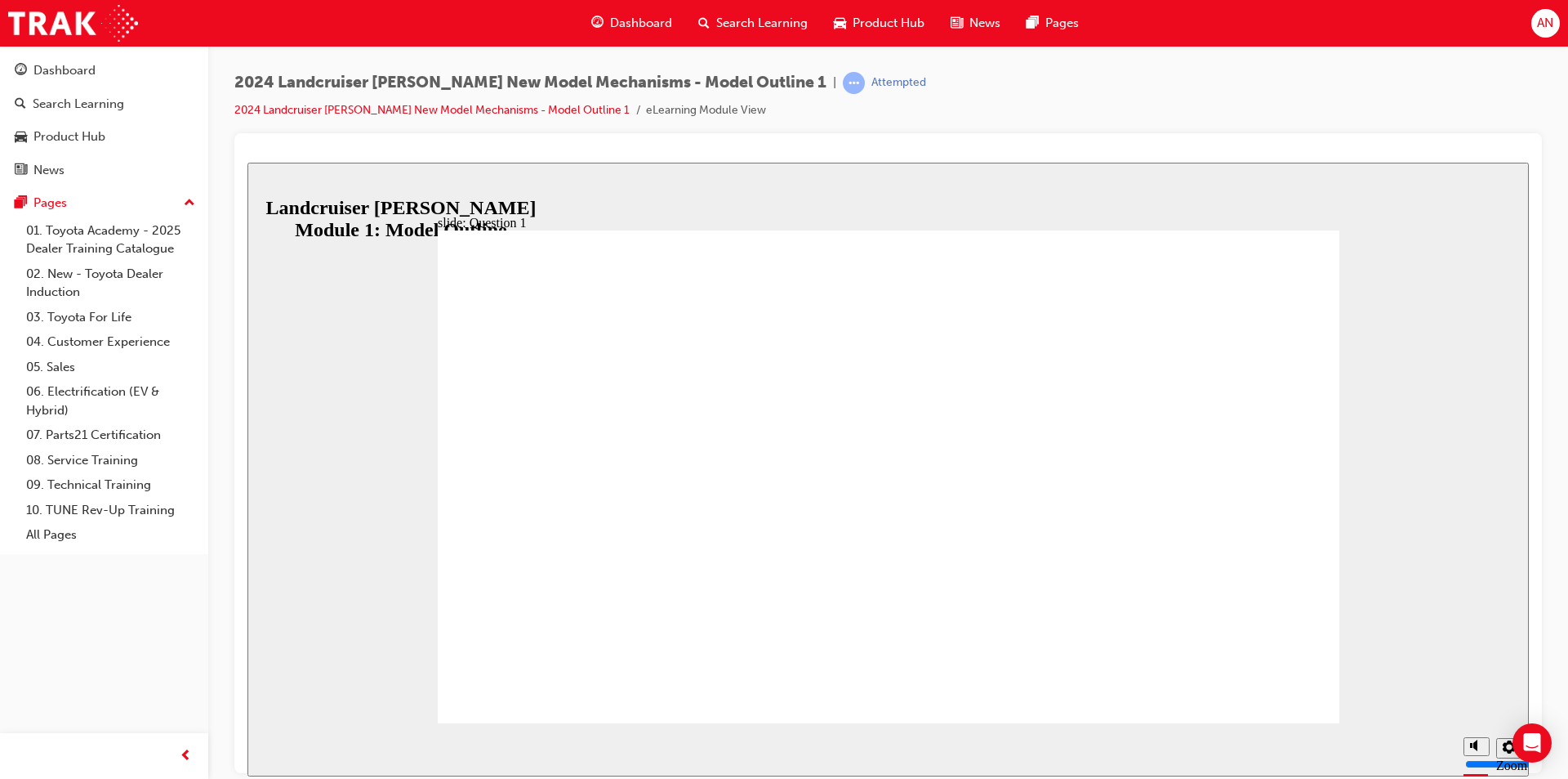
radio input "true"
drag, startPoint x: 736, startPoint y: 499, endPoint x: 1244, endPoint y: 655, distance: 531.4
radio input "true"
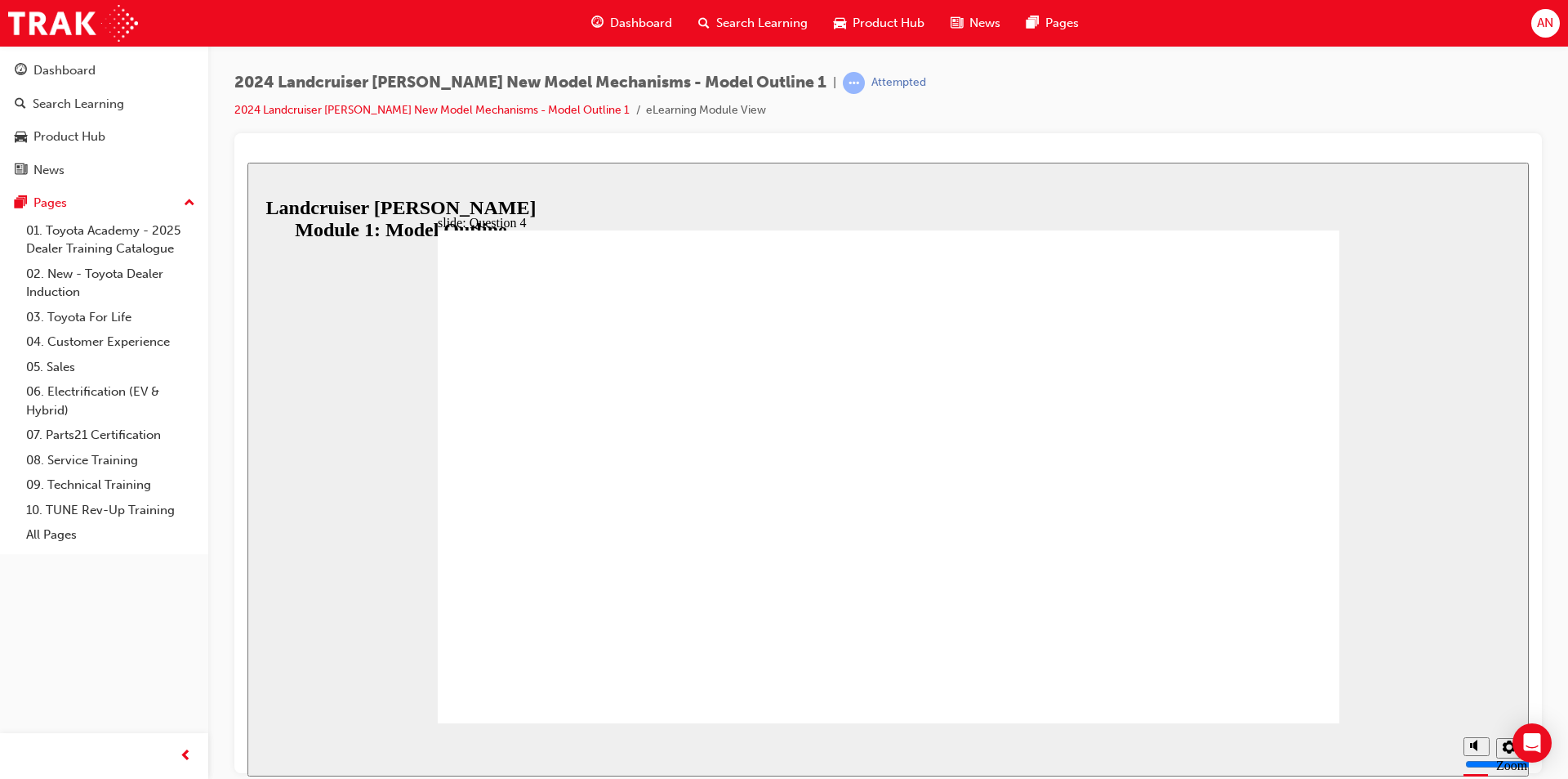
radio input "false"
radio input "true"
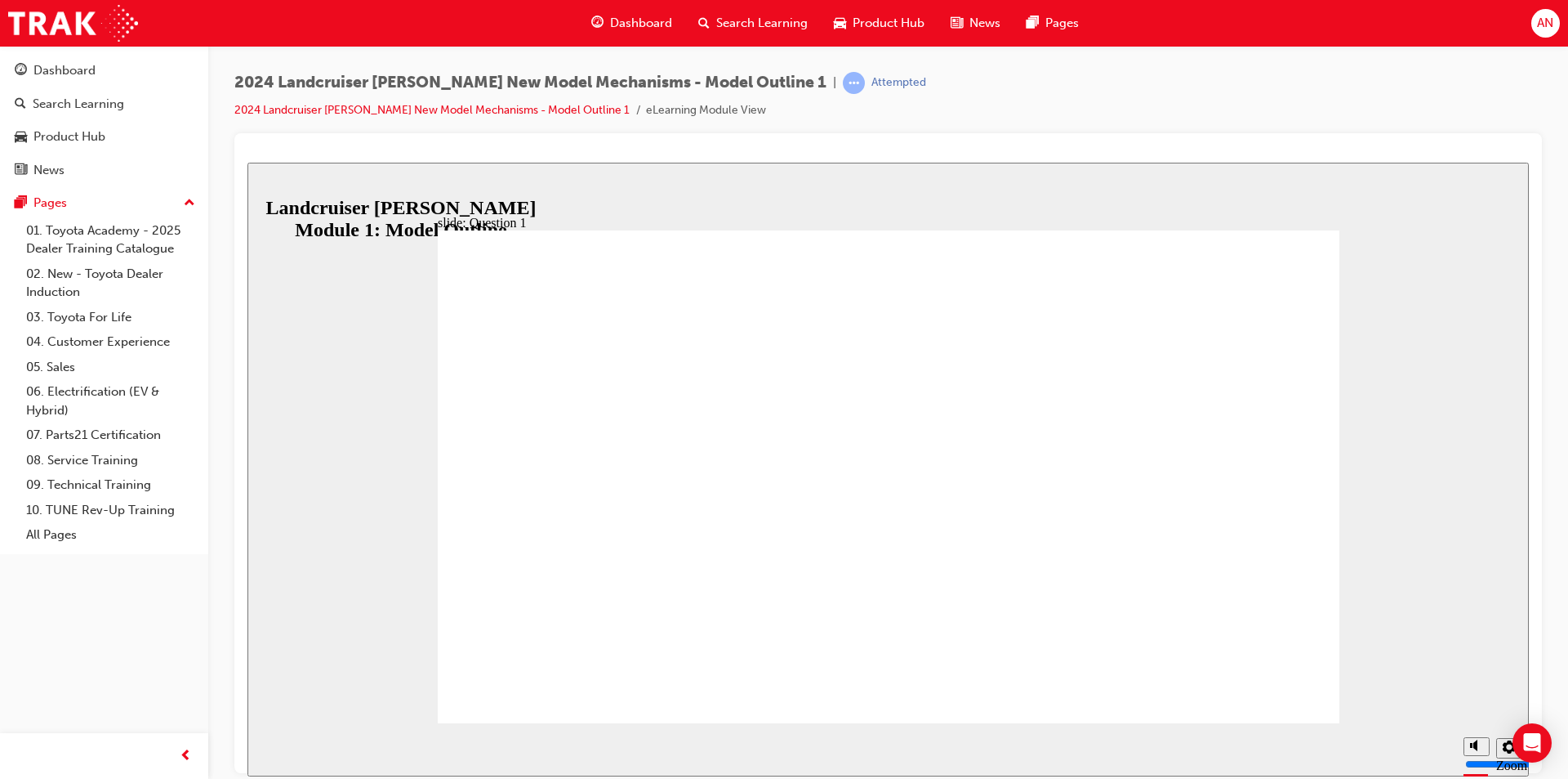
radio input "true"
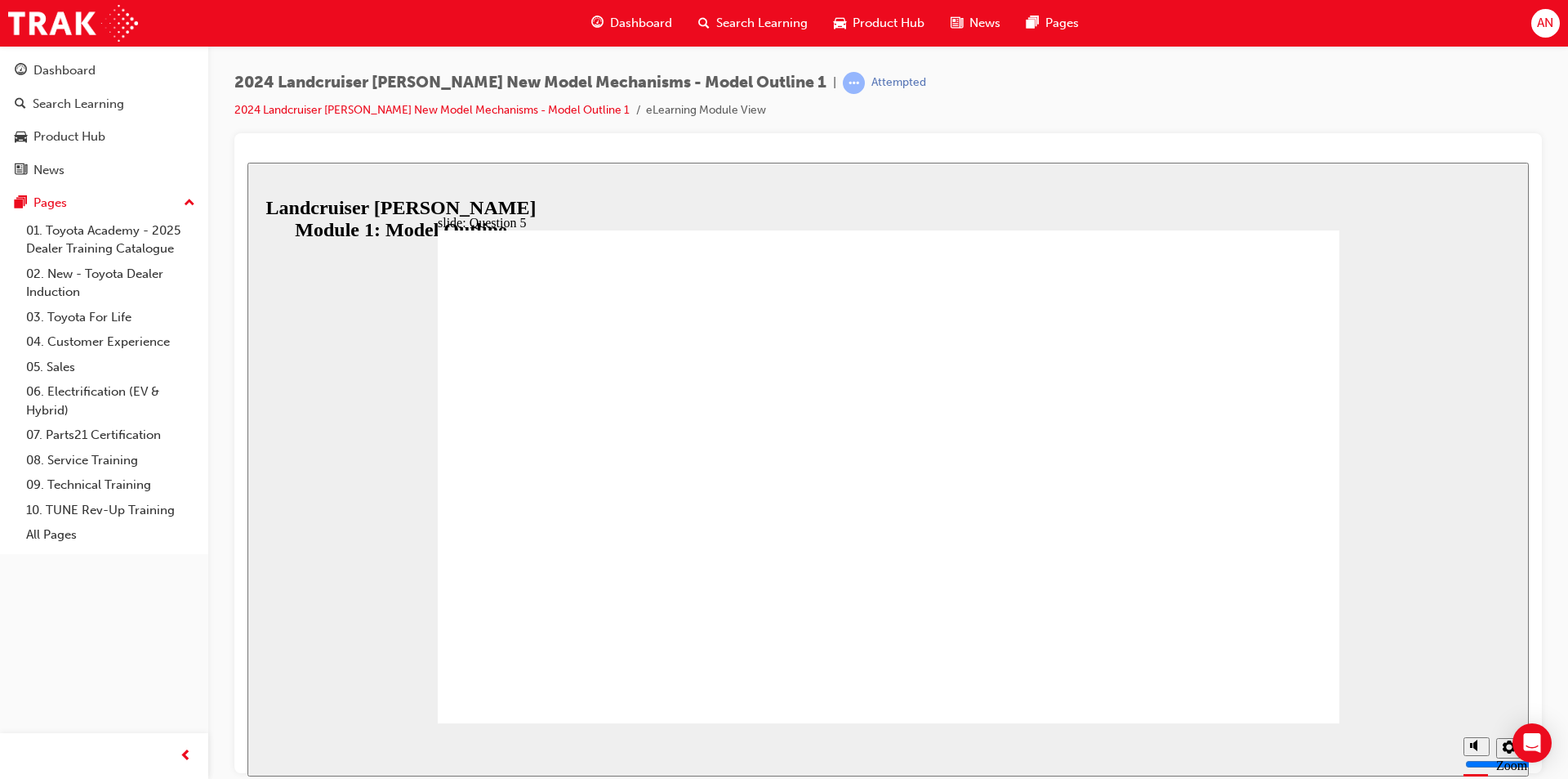
drag, startPoint x: 738, startPoint y: 525, endPoint x: 1209, endPoint y: 644, distance: 485.8
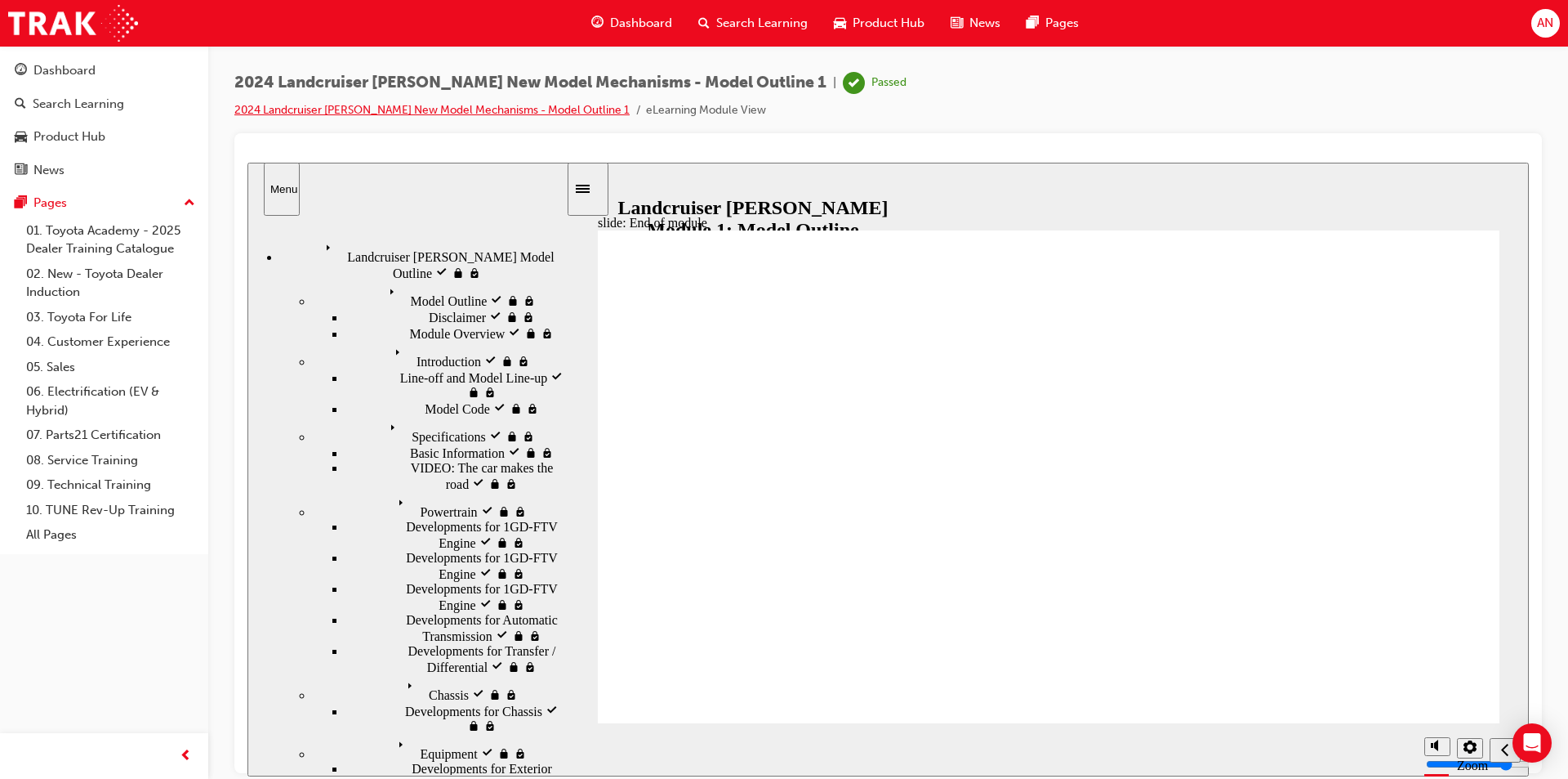
click at [454, 109] on link "2024 Landcruiser [PERSON_NAME] New Model Mechanisms - Model Outline 1" at bounding box center [432, 110] width 396 height 14
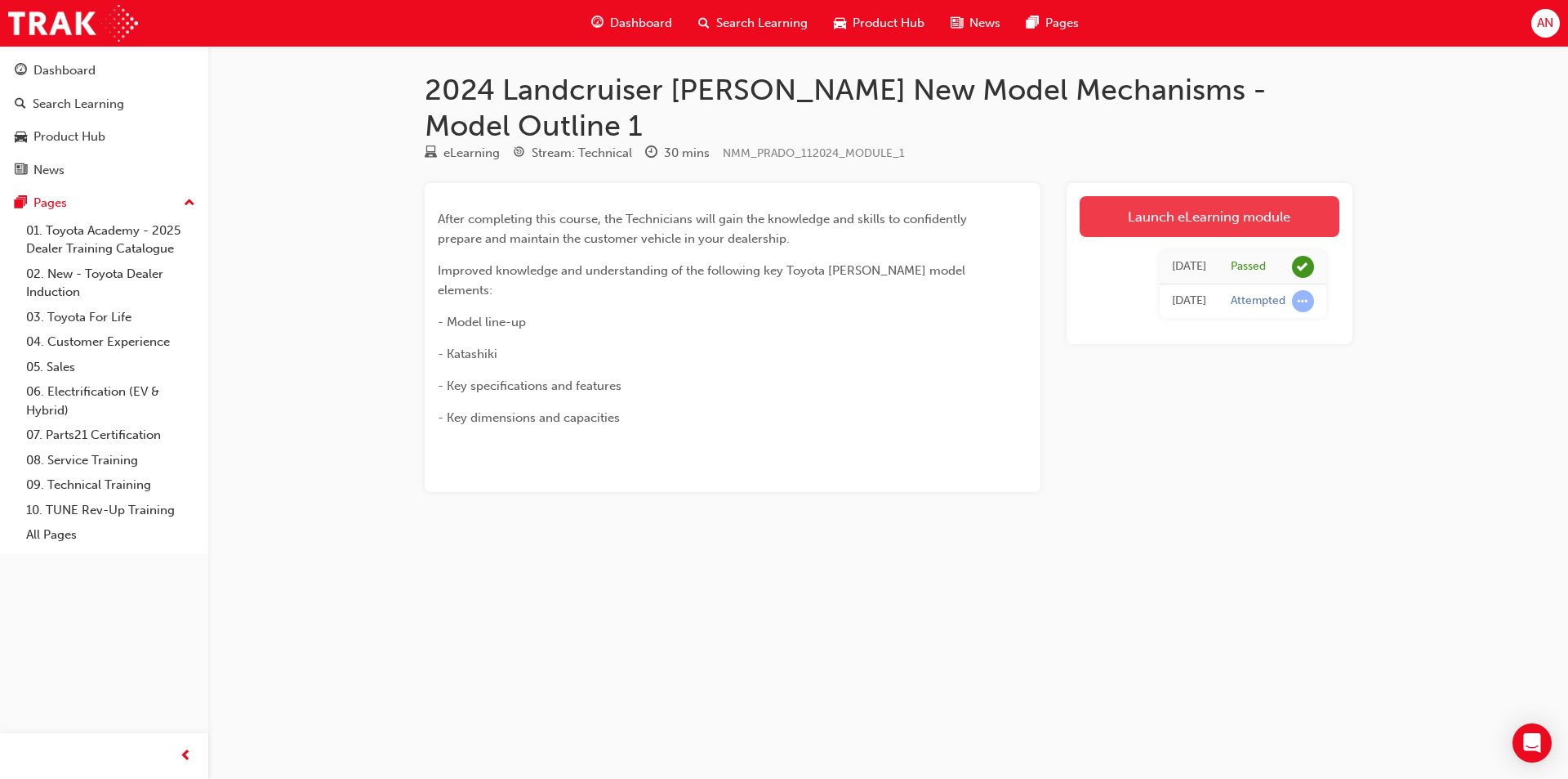
click at [1205, 196] on link "Launch eLearning module" at bounding box center [1209, 216] width 259 height 40
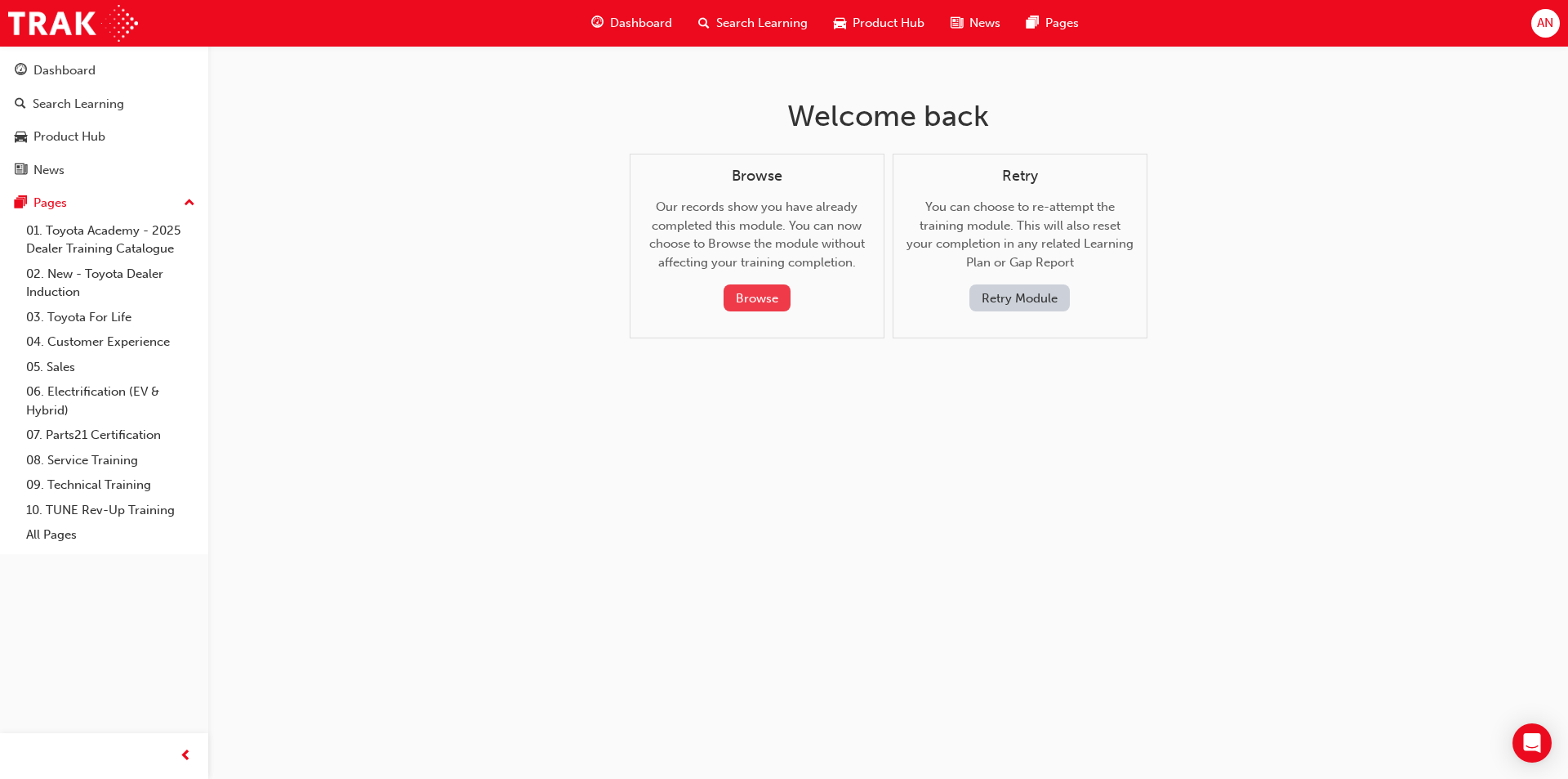
click at [744, 297] on button "Browse" at bounding box center [757, 297] width 67 height 27
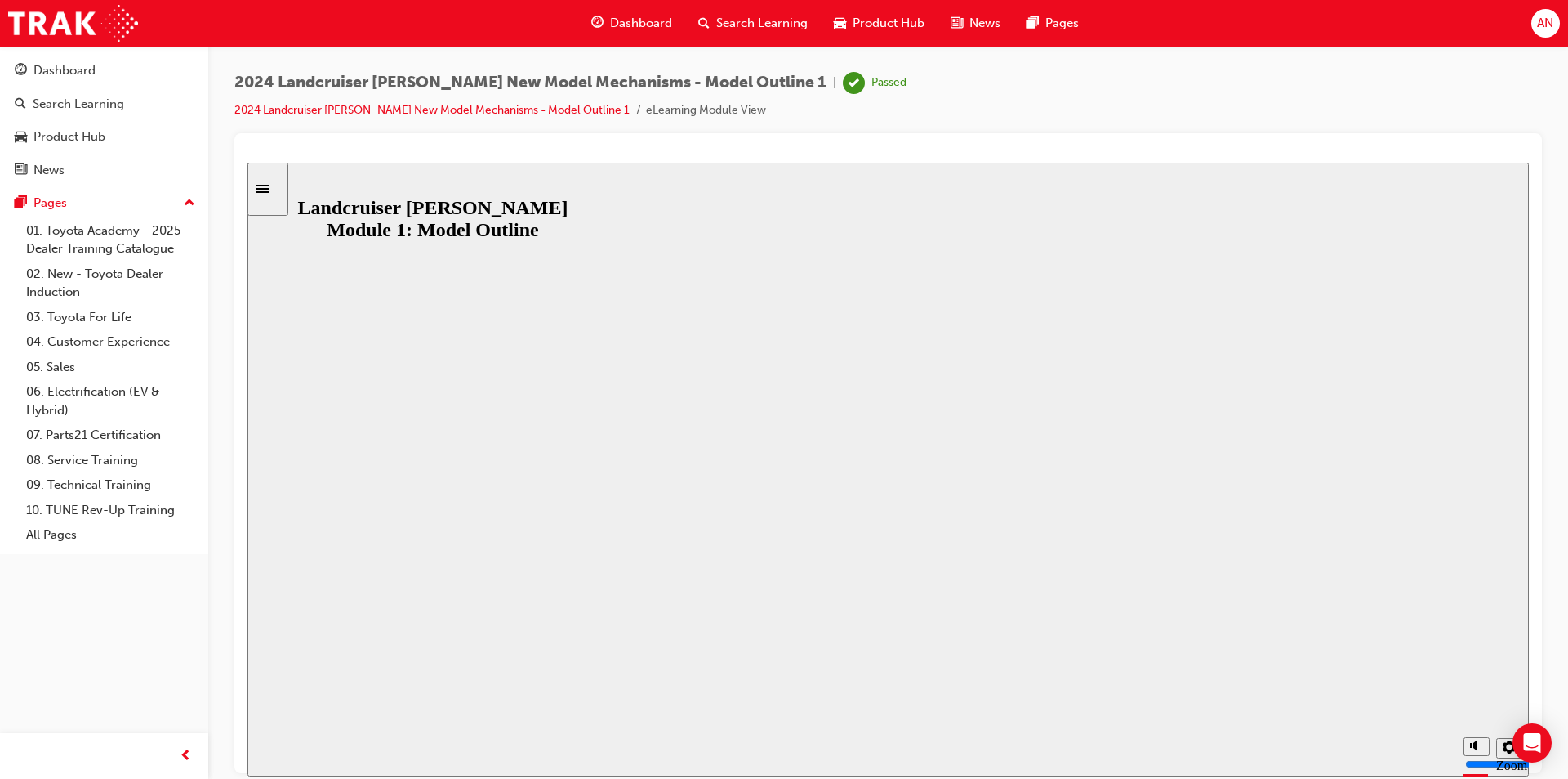
click at [595, 26] on span "guage-icon" at bounding box center [598, 23] width 12 height 20
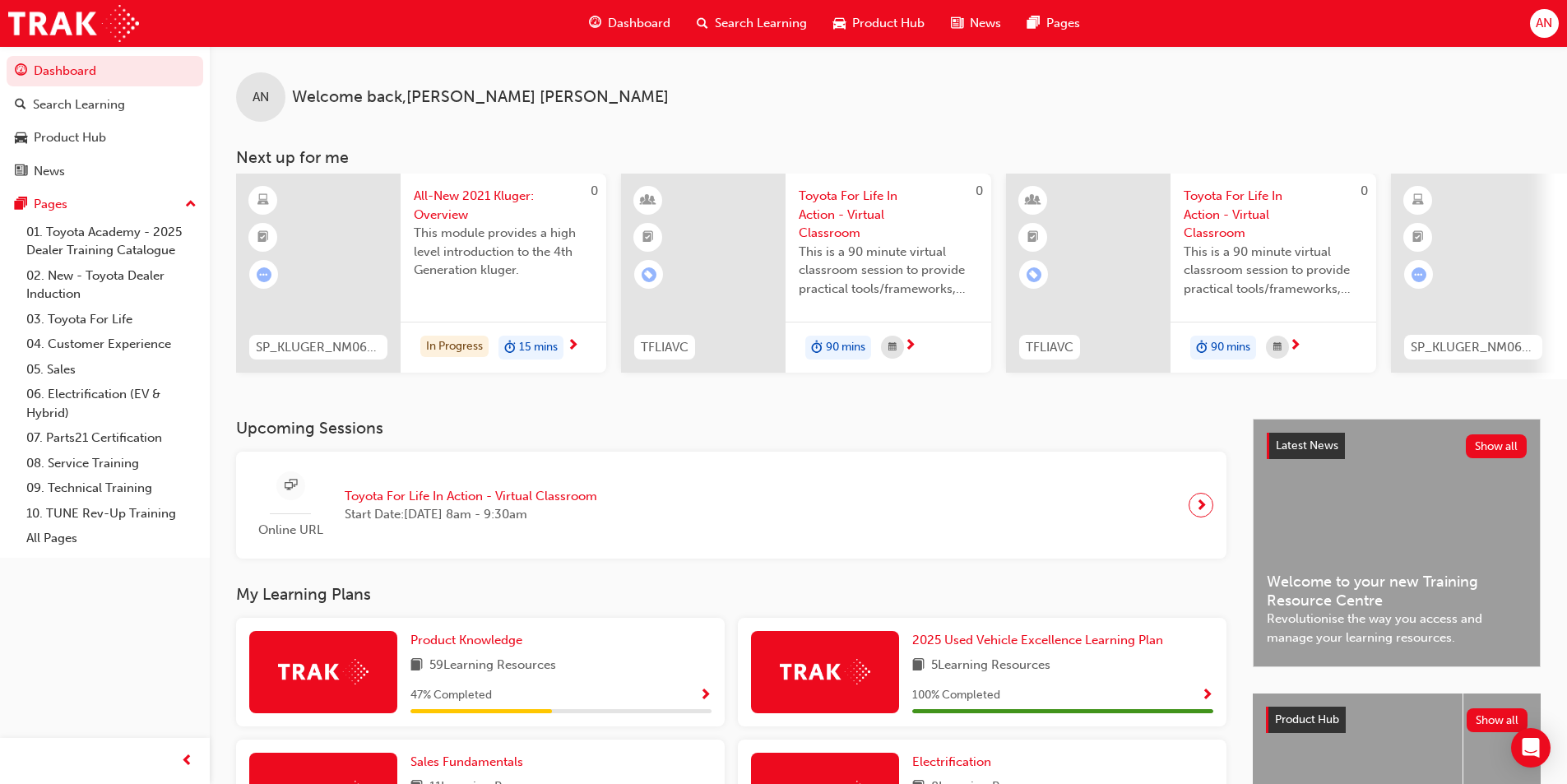
click at [767, 17] on span "Search Learning" at bounding box center [760, 23] width 92 height 19
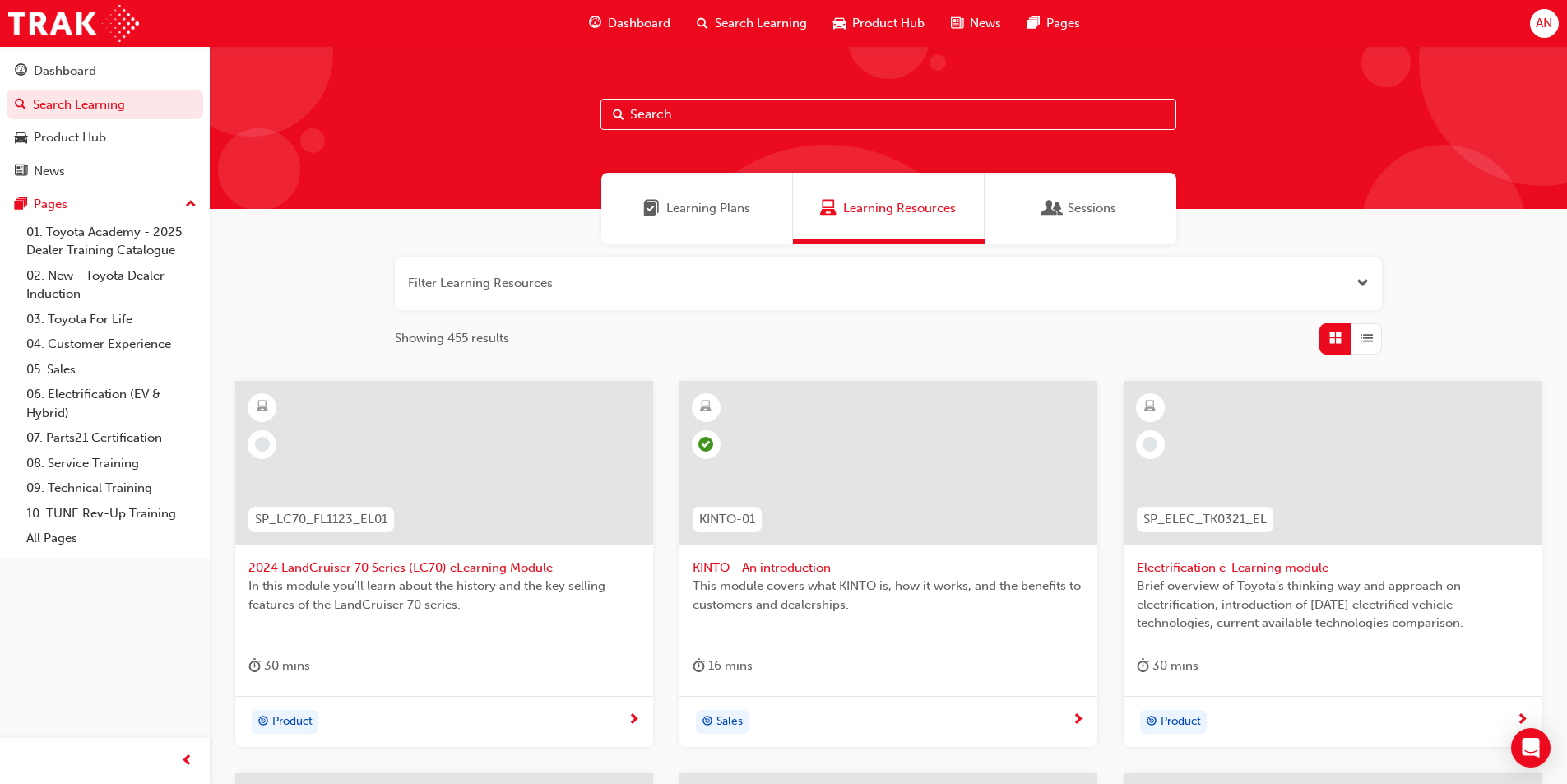
click at [717, 215] on span "Learning Plans" at bounding box center [708, 208] width 84 height 19
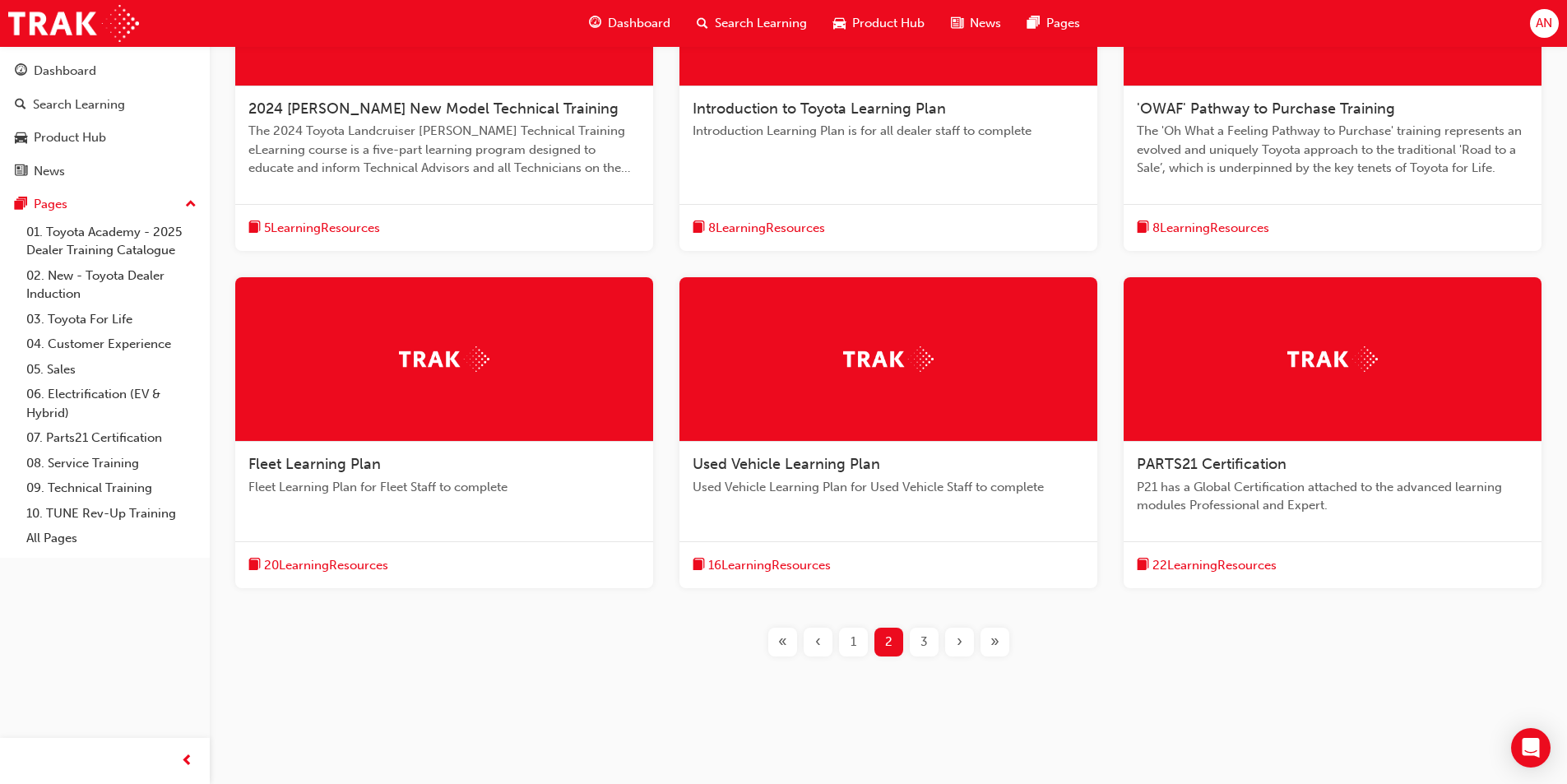
scroll to position [465, 0]
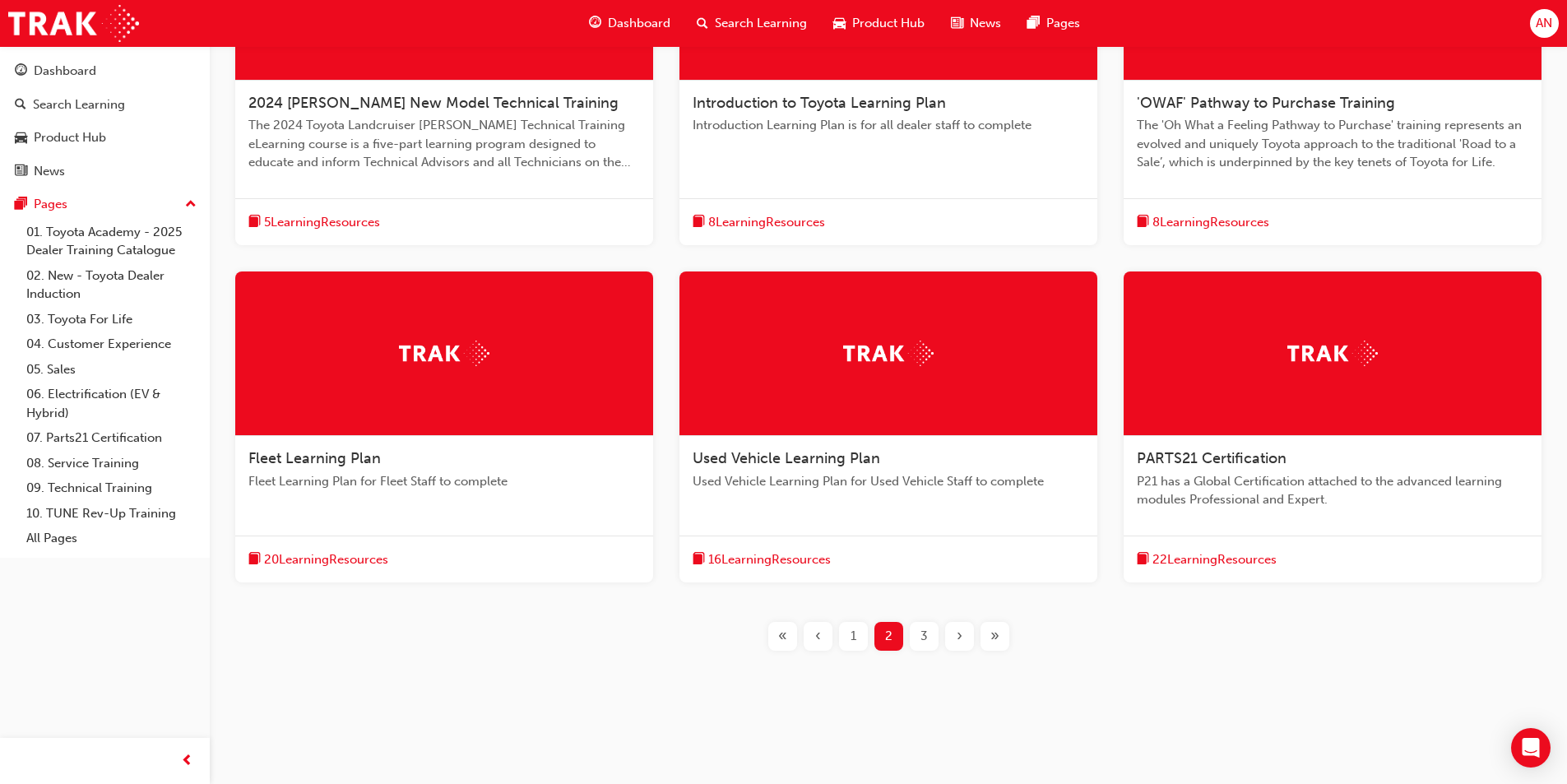
click at [1002, 642] on div "»" at bounding box center [995, 635] width 29 height 29
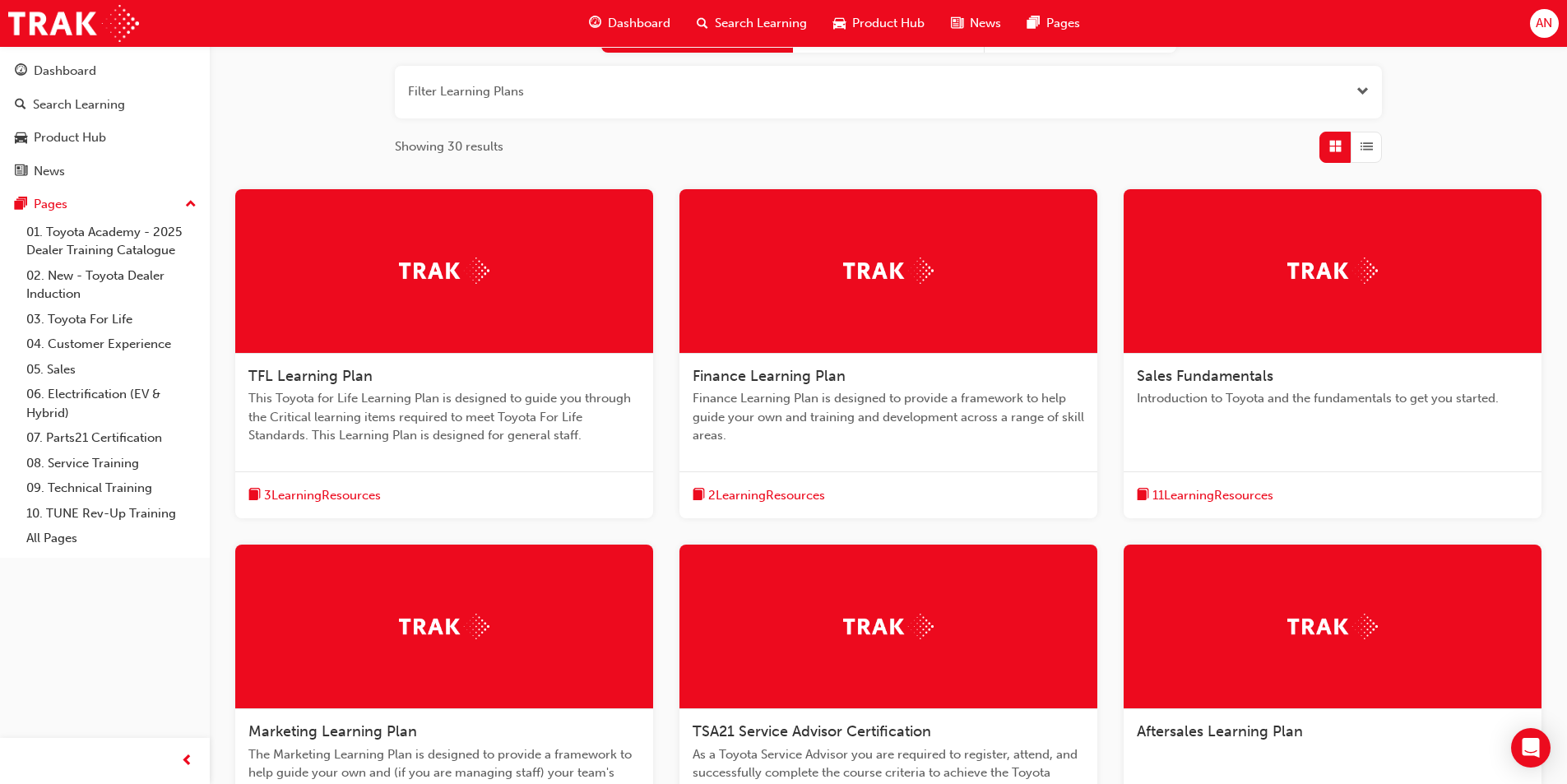
scroll to position [218, 0]
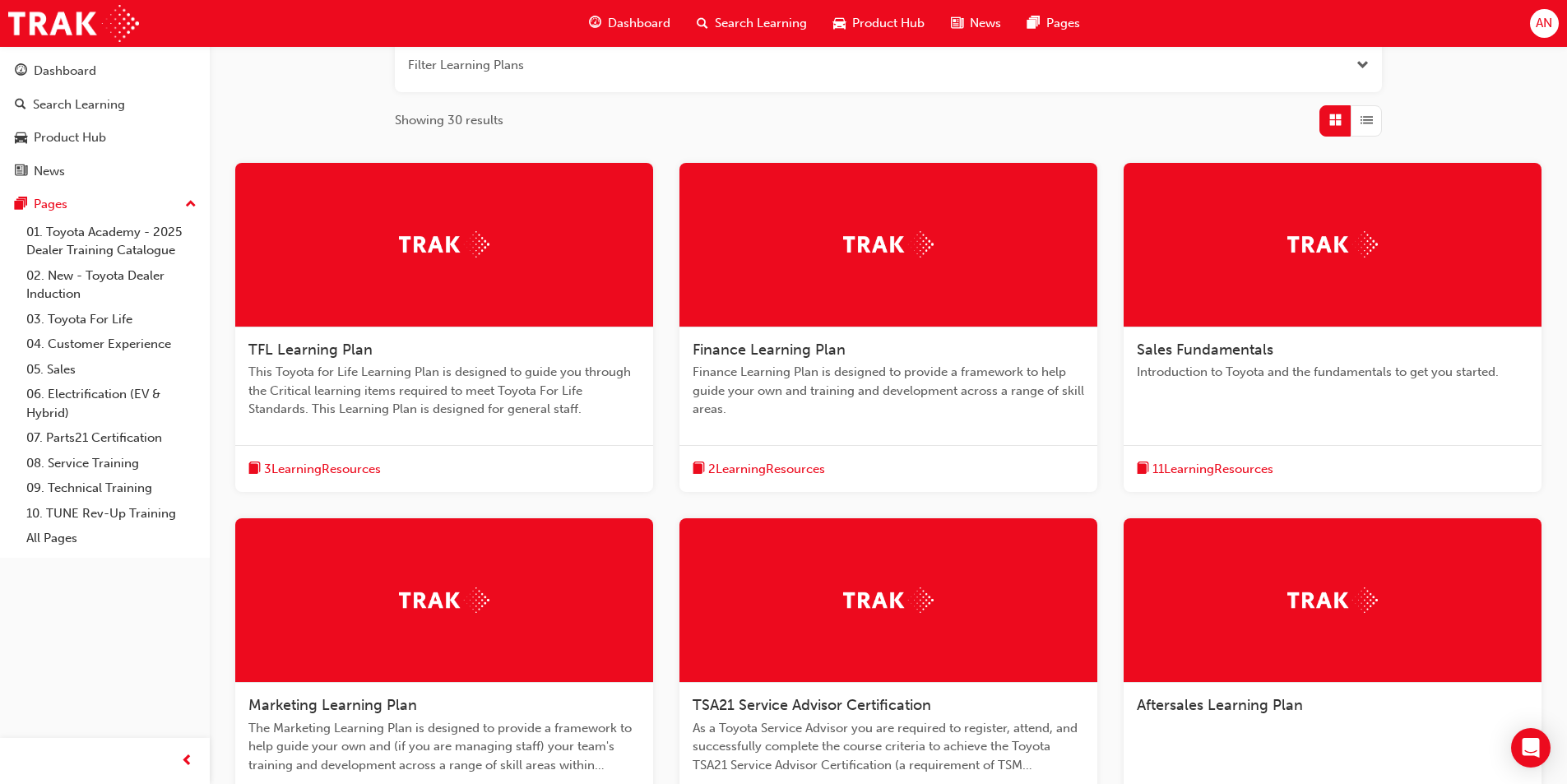
click at [1371, 269] on div at bounding box center [1332, 245] width 418 height 165
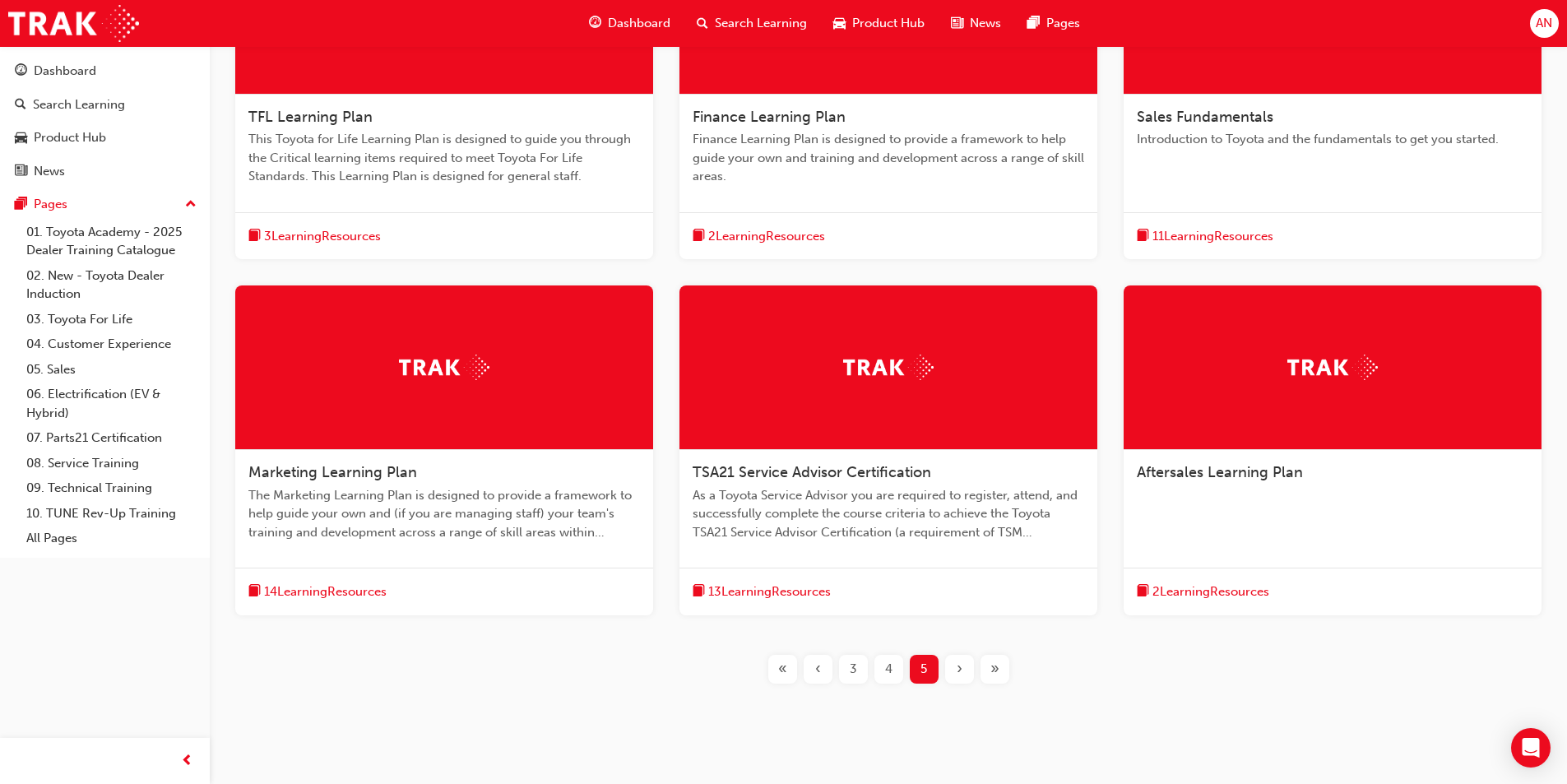
scroll to position [483, 0]
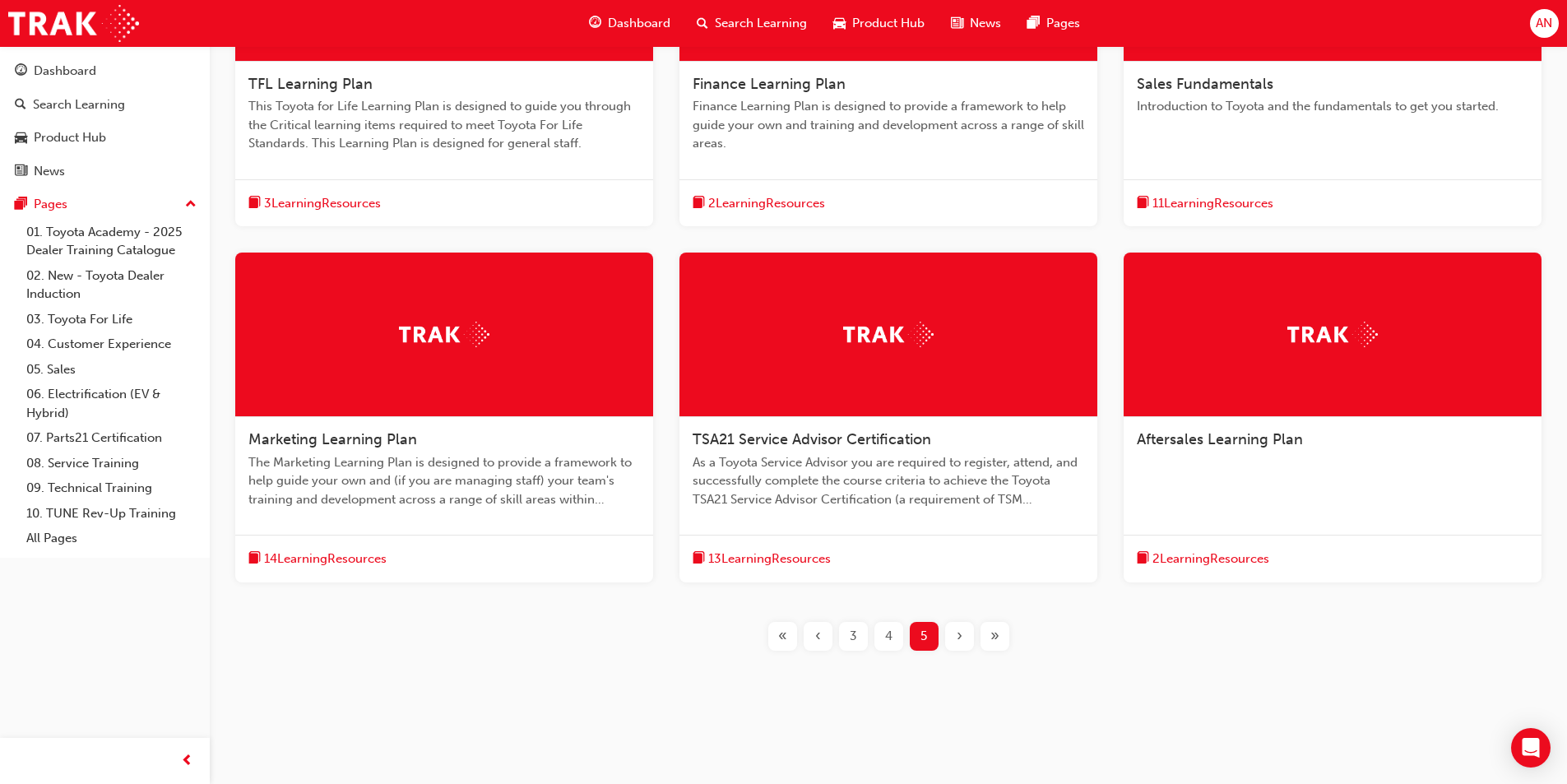
click at [807, 642] on div "‹" at bounding box center [818, 635] width 29 height 29
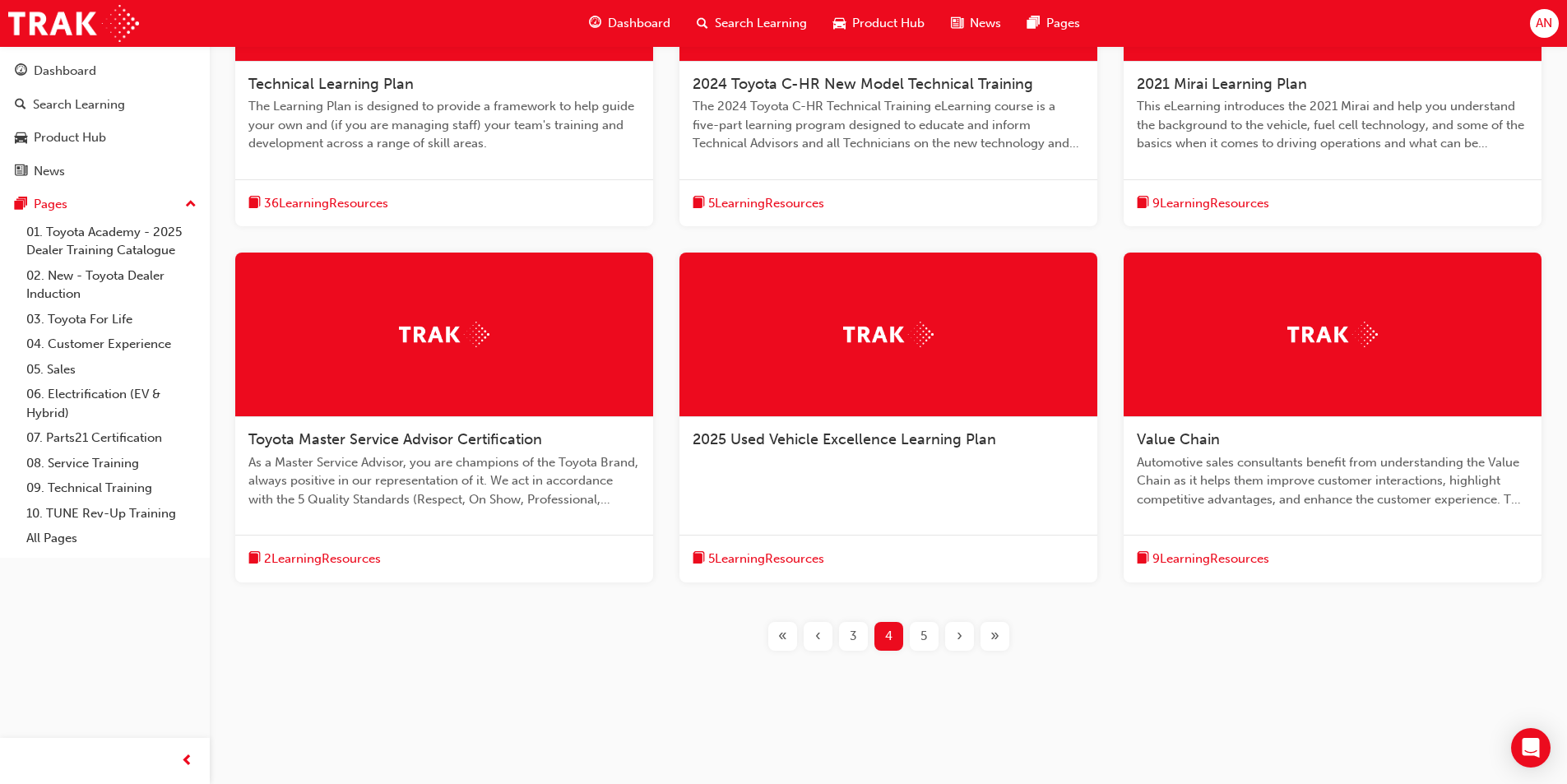
click at [807, 642] on div "‹" at bounding box center [818, 635] width 29 height 29
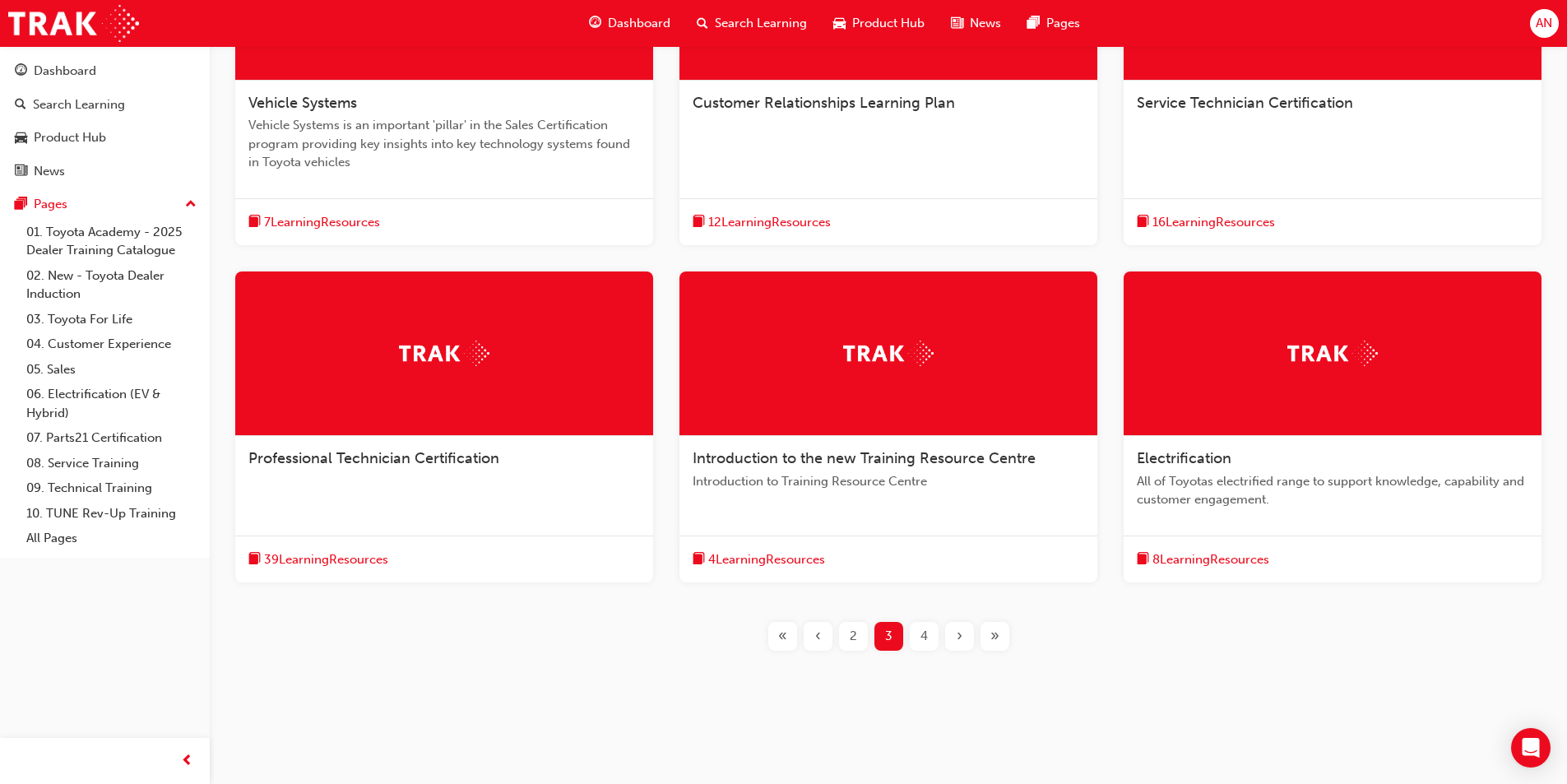
scroll to position [465, 0]
click at [859, 632] on div "2" at bounding box center [853, 635] width 29 height 29
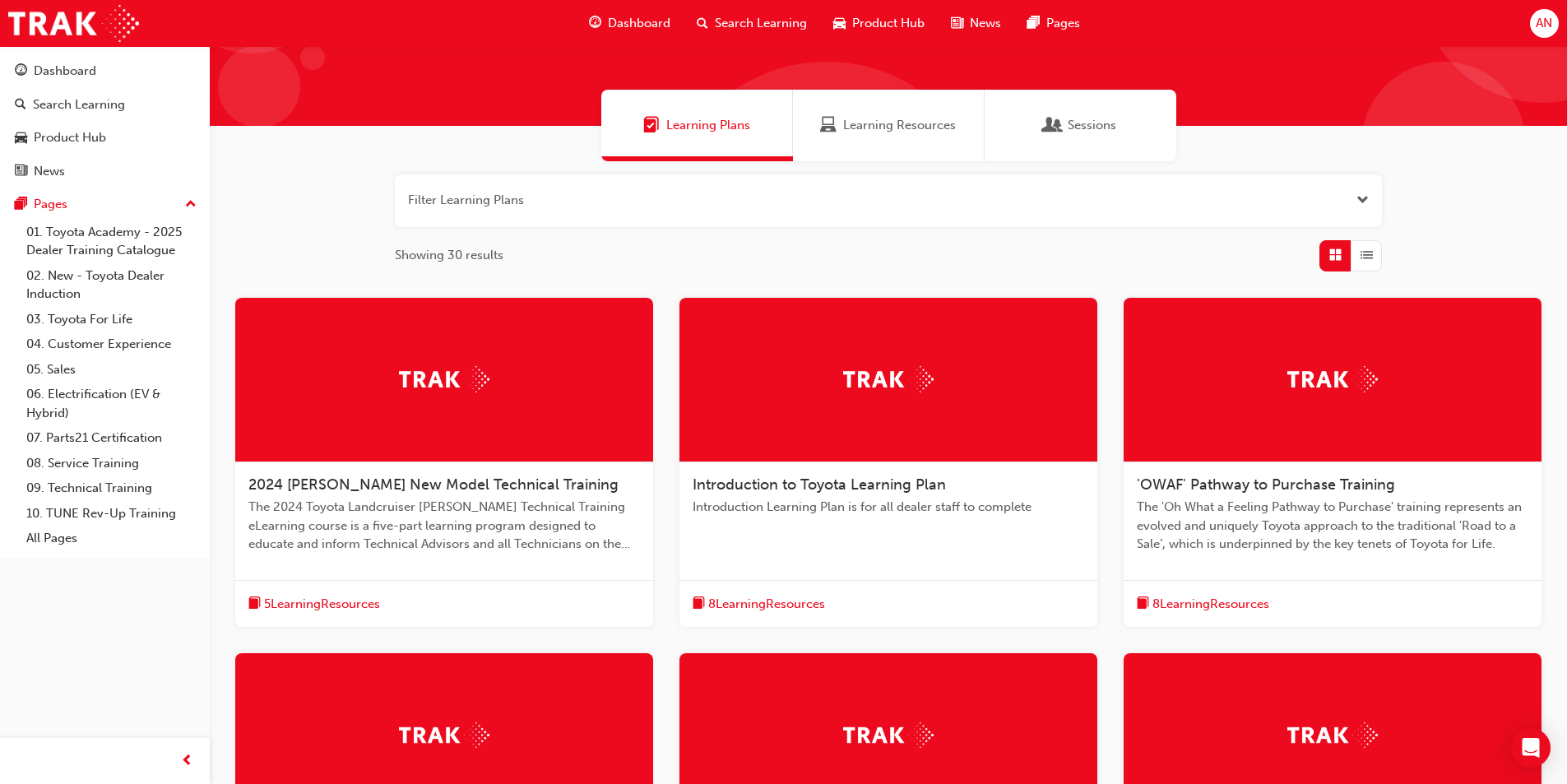
scroll to position [53, 0]
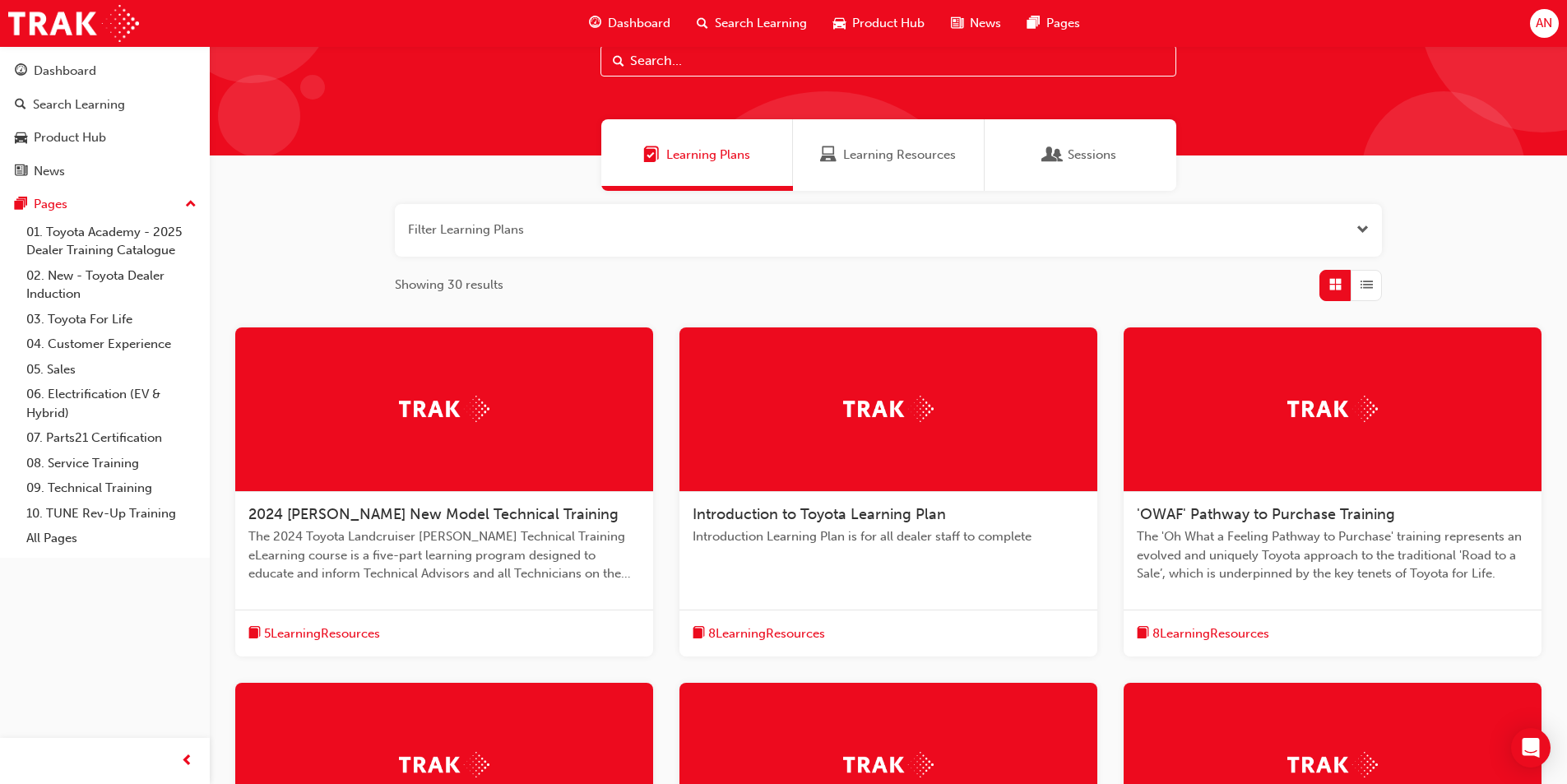
click at [414, 529] on span "The 2024 Toyota Landcruiser [PERSON_NAME] Technical Training eLearning course i…" at bounding box center [444, 555] width 391 height 56
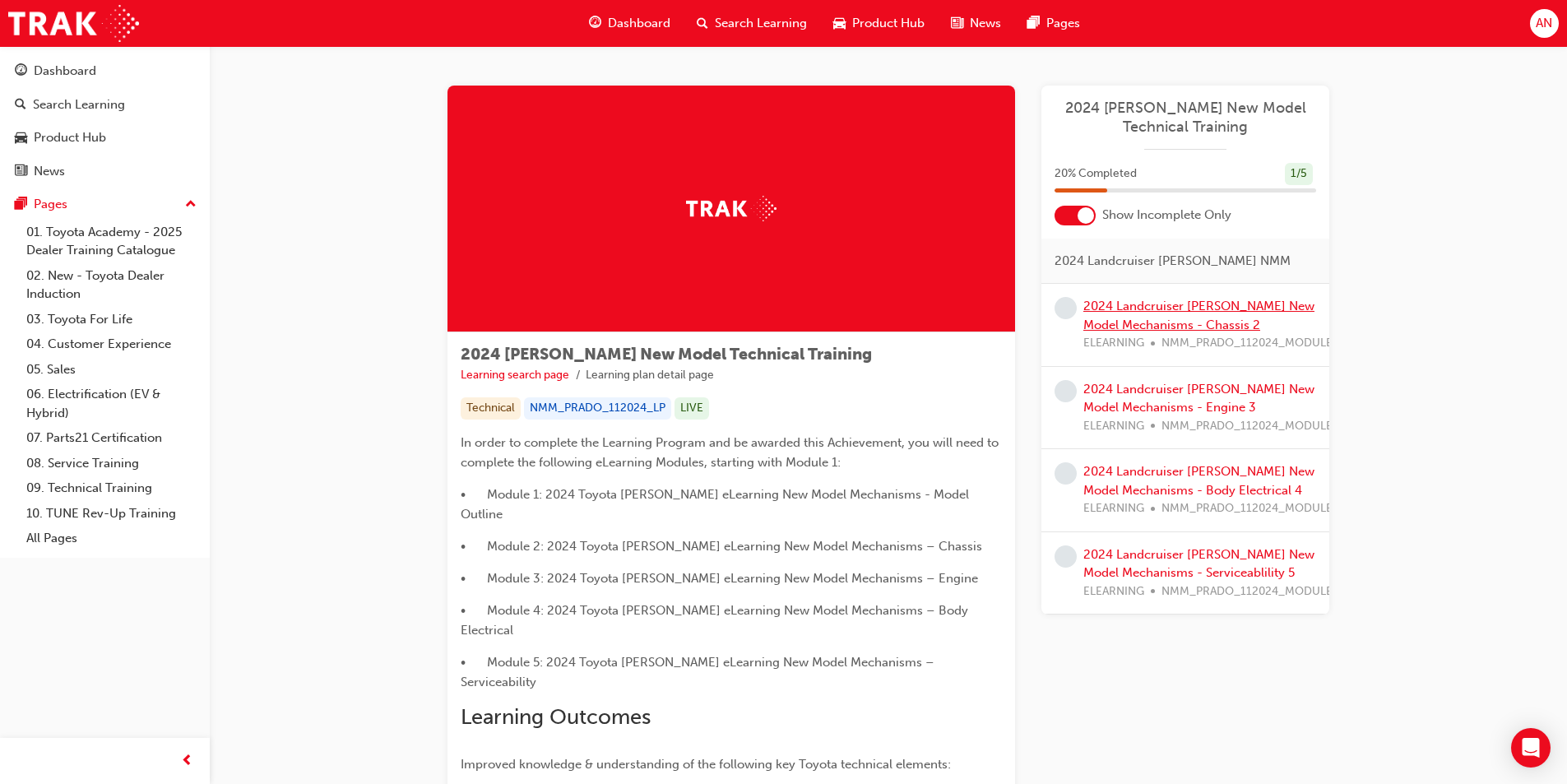
click at [1239, 309] on link "2024 Landcruiser [PERSON_NAME] New Model Mechanisms - Chassis 2" at bounding box center [1199, 315] width 231 height 34
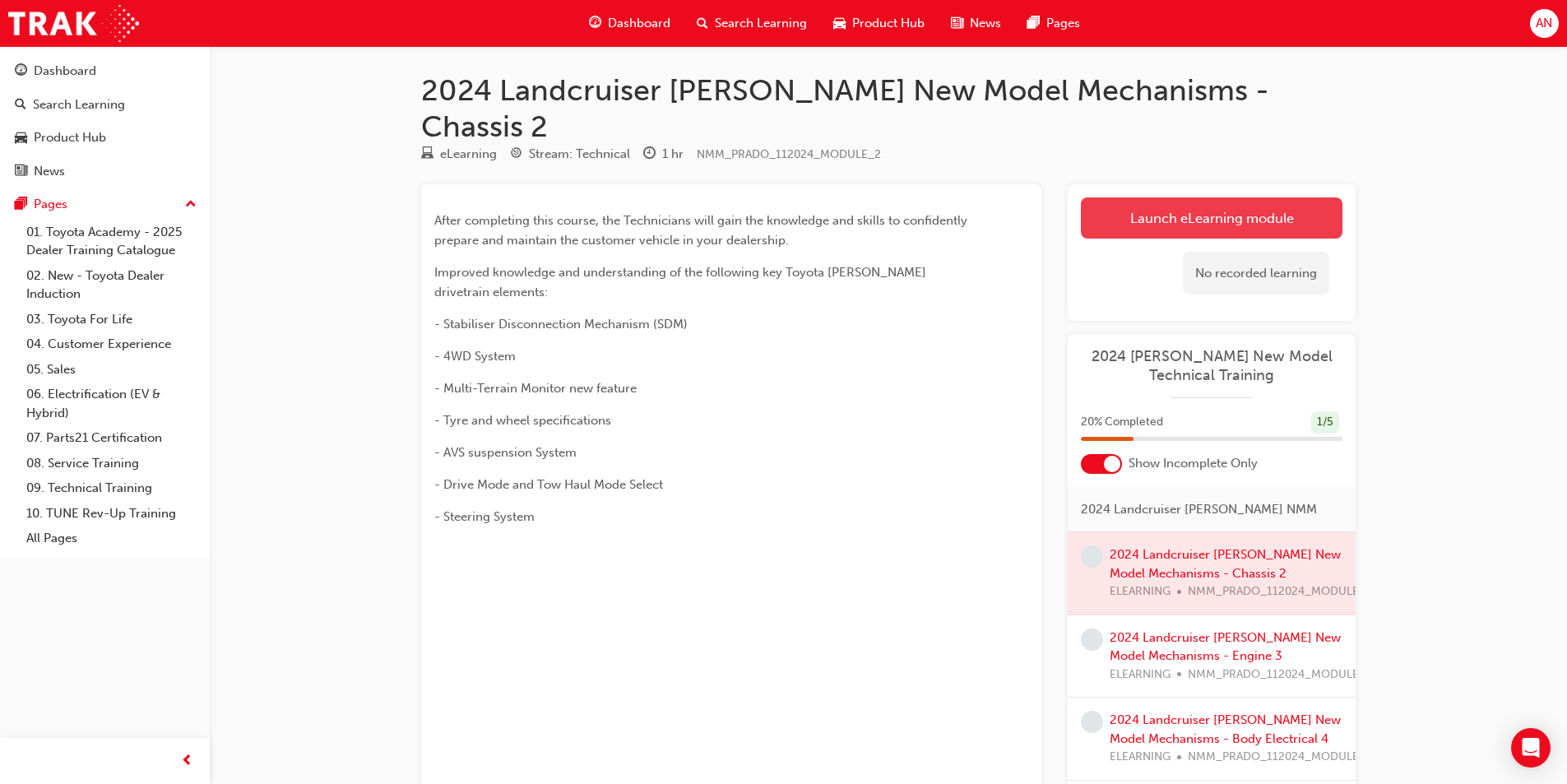
click at [1278, 197] on link "Launch eLearning module" at bounding box center [1211, 218] width 261 height 41
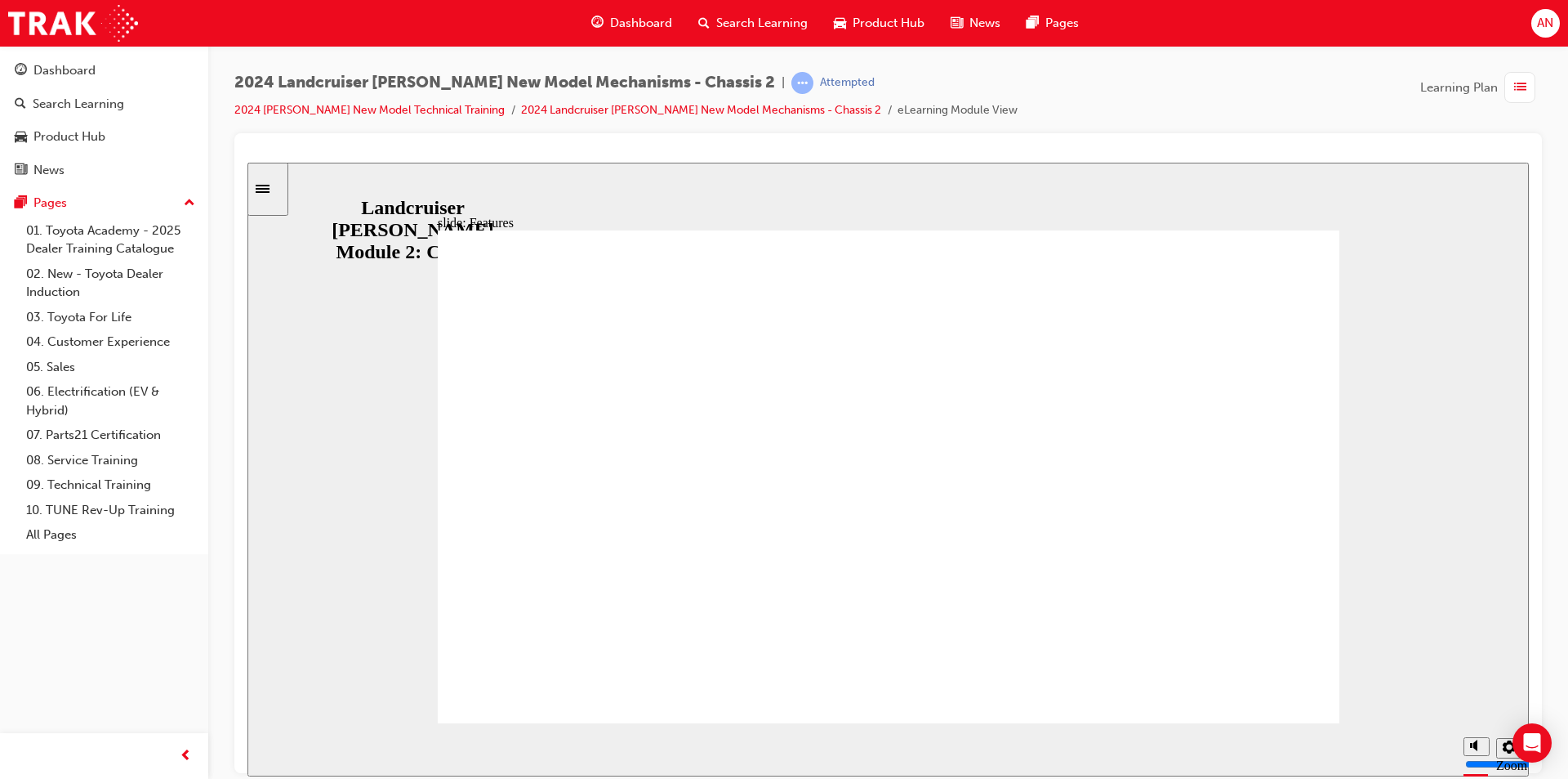
drag, startPoint x: 1138, startPoint y: 709, endPoint x: 1153, endPoint y: 699, distance: 18.0
